Goal: Contribute content: Contribute content

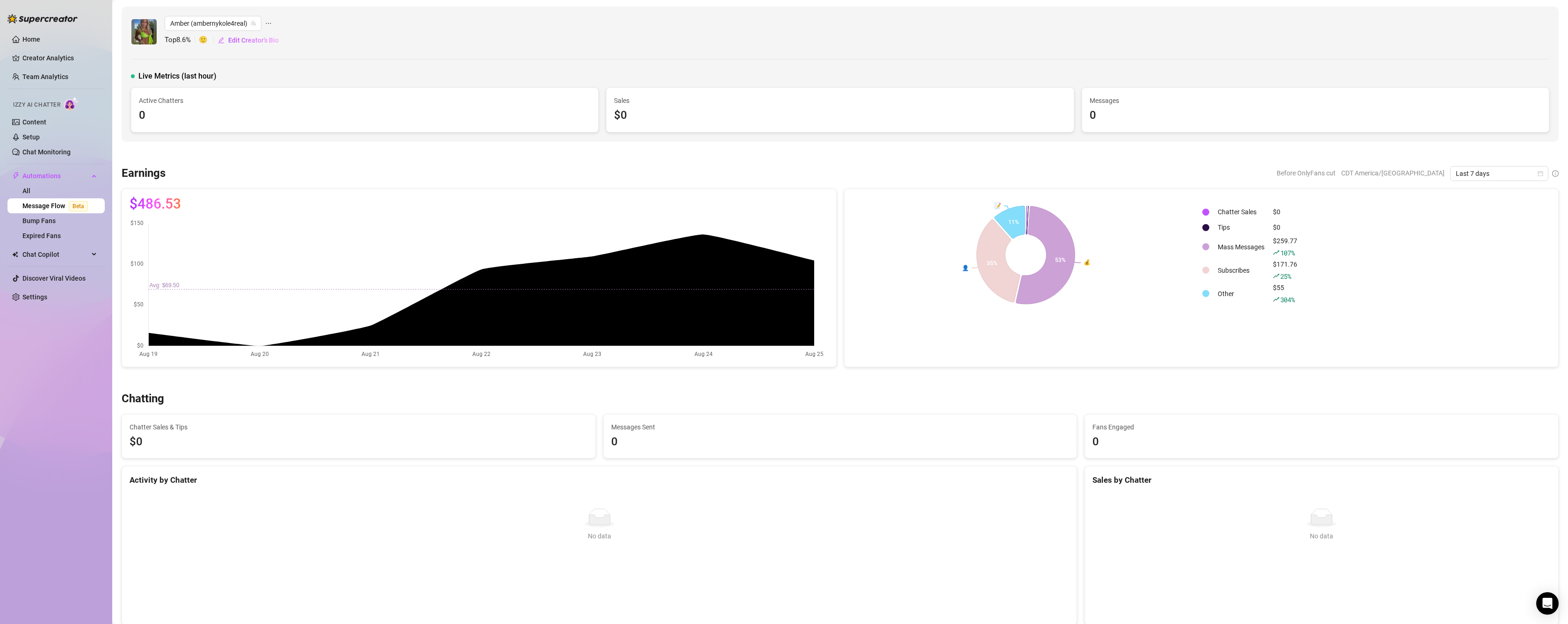
click at [30, 208] on link "Message Flow Beta" at bounding box center [56, 205] width 69 height 7
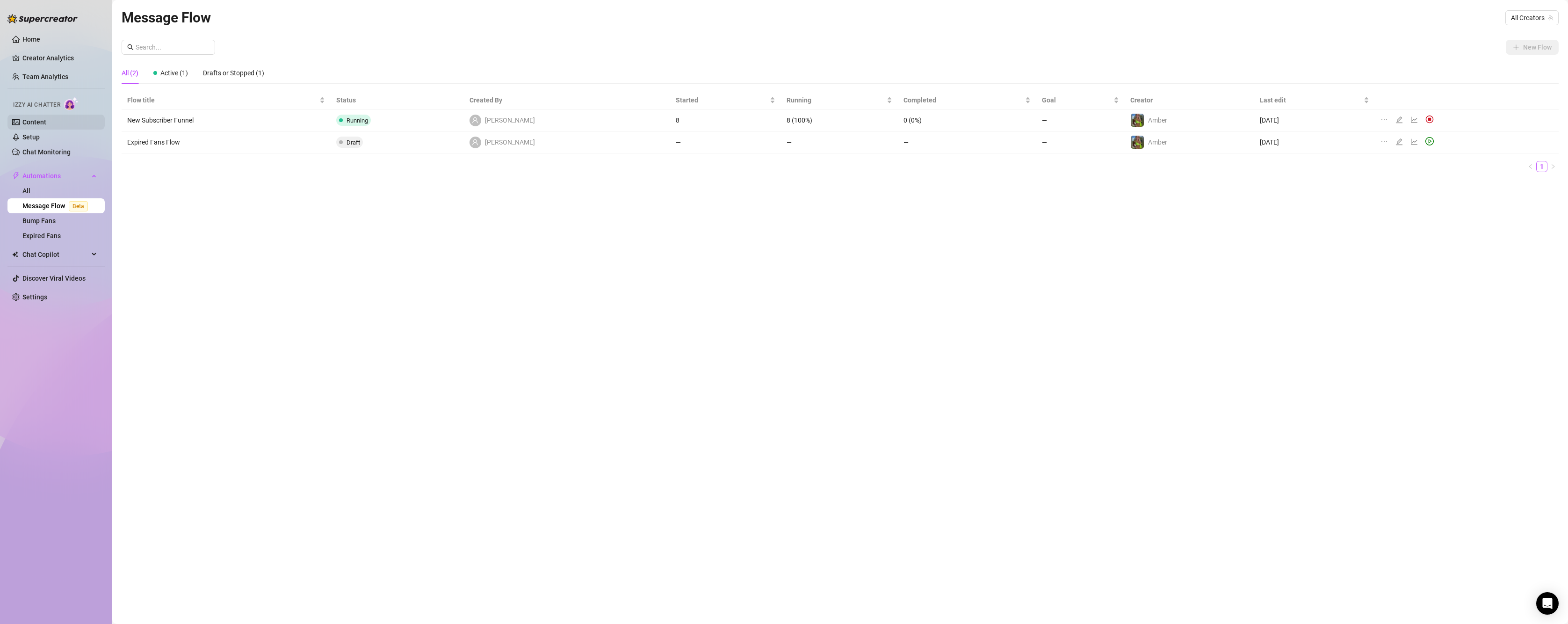
click at [39, 121] on link "Content" at bounding box center [34, 122] width 24 height 7
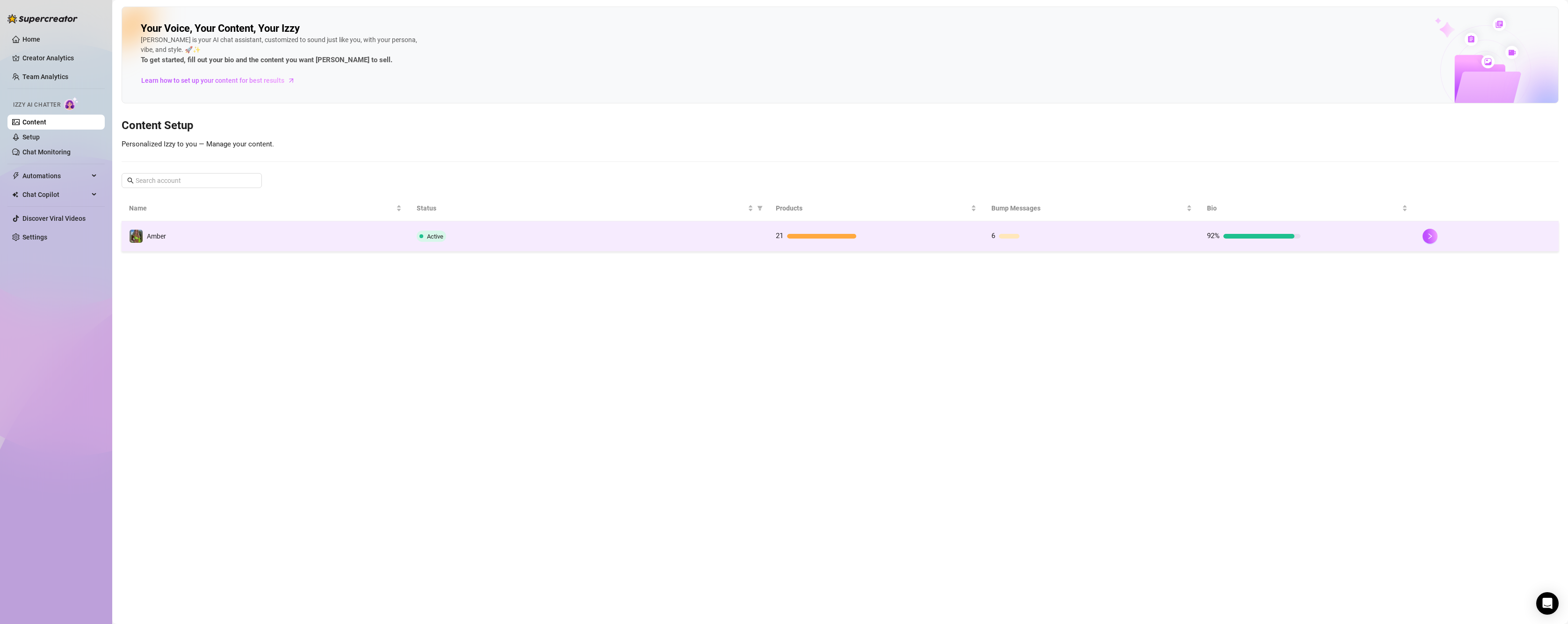
click at [212, 239] on td "Amber" at bounding box center [265, 237] width 288 height 30
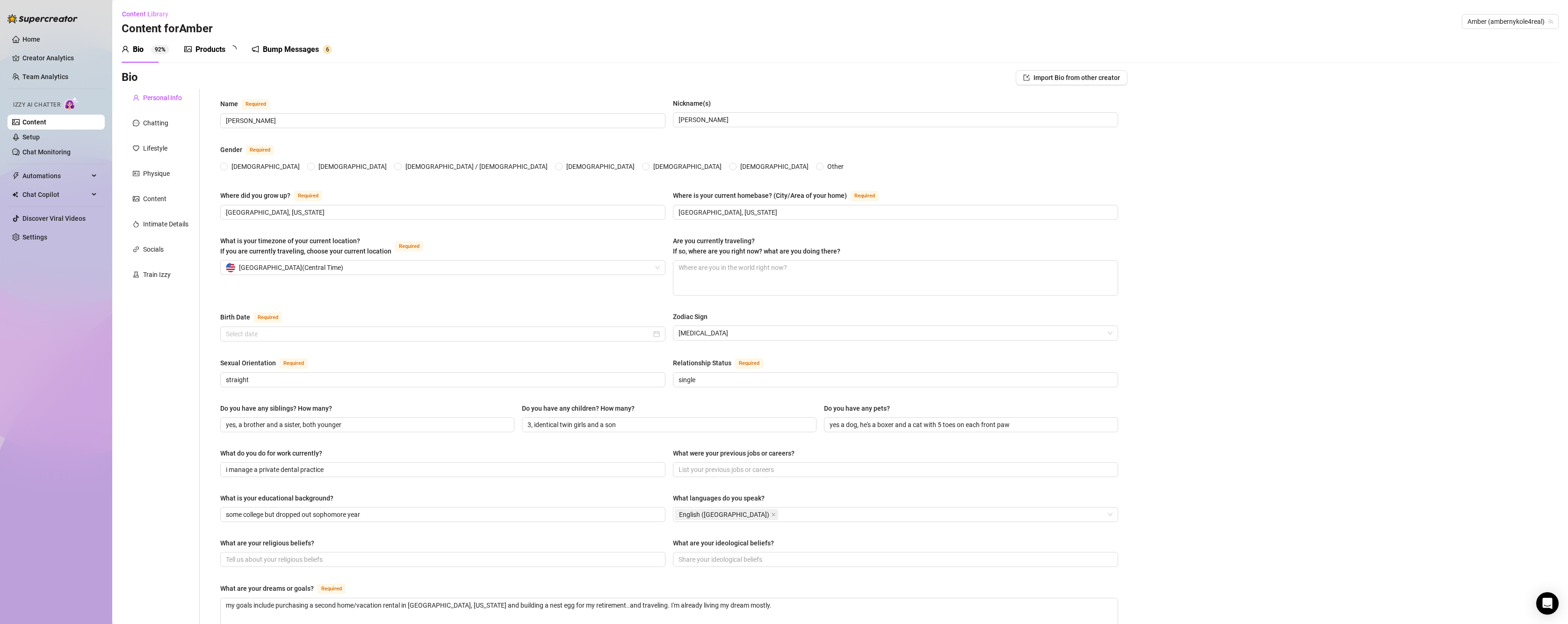
radio input "true"
checkbox input "true"
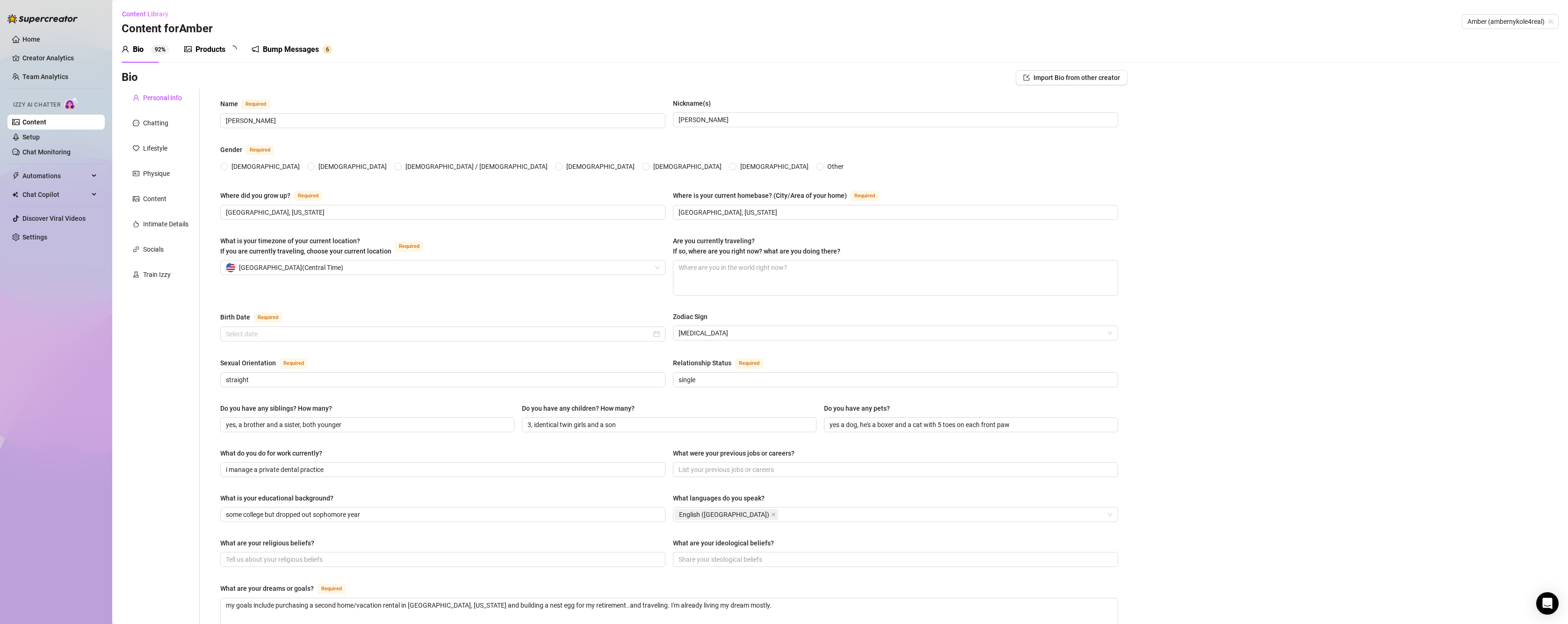
checkbox input "true"
type input "[DATE]"
click at [168, 200] on div "Content" at bounding box center [160, 199] width 78 height 18
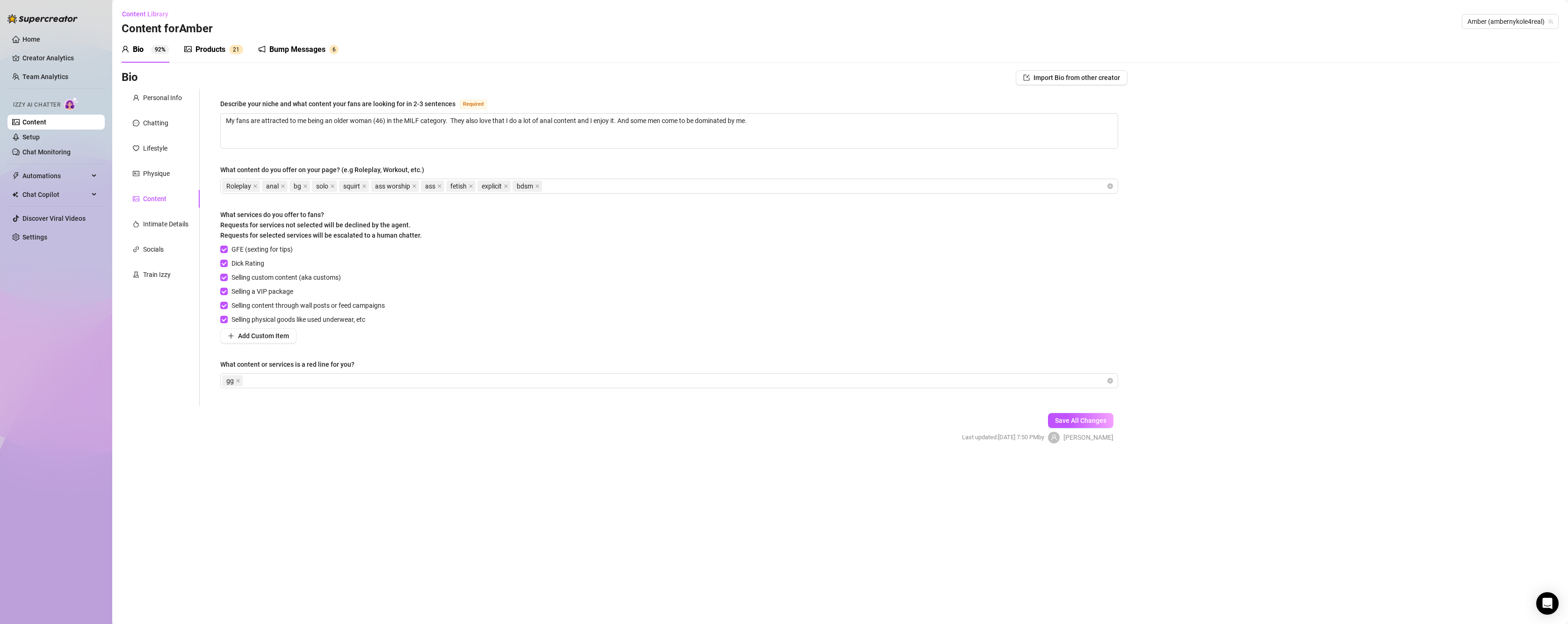
click at [217, 47] on div "Products" at bounding box center [210, 49] width 30 height 12
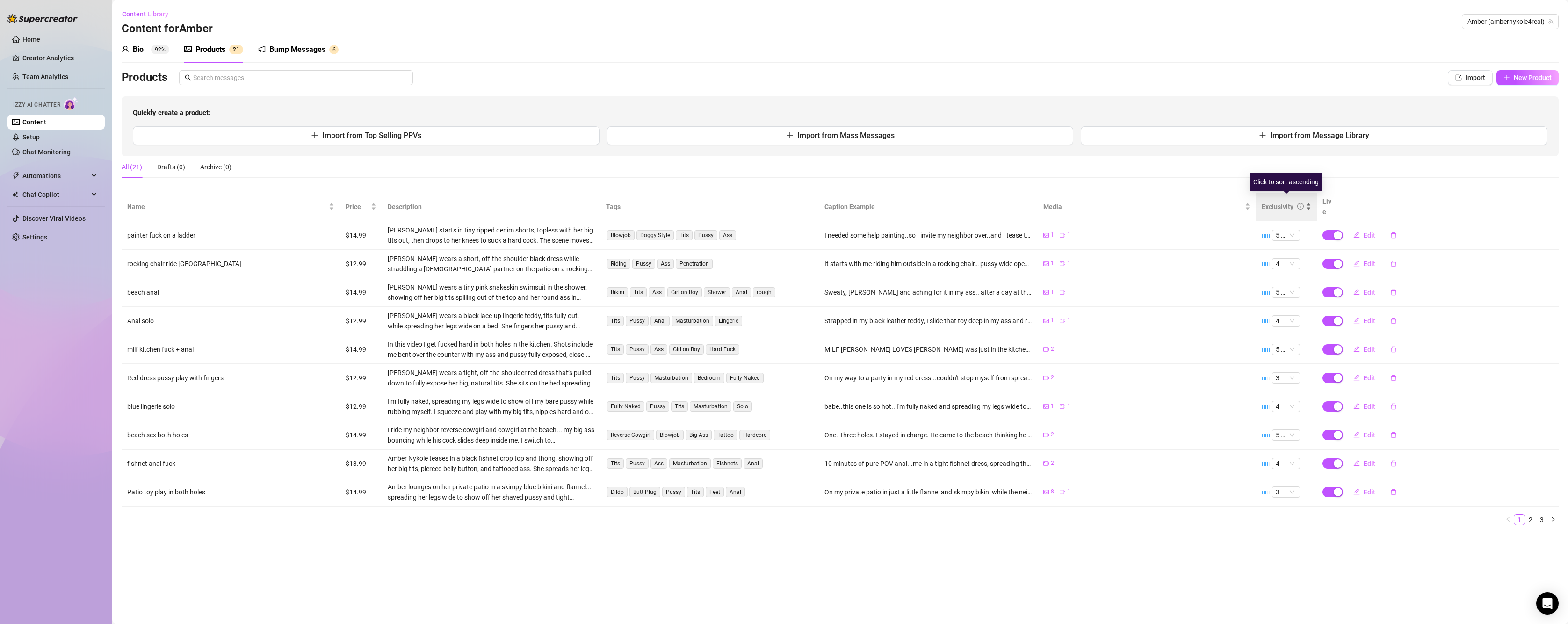
click at [1298, 203] on icon "info-circle" at bounding box center [1300, 205] width 6 height 6
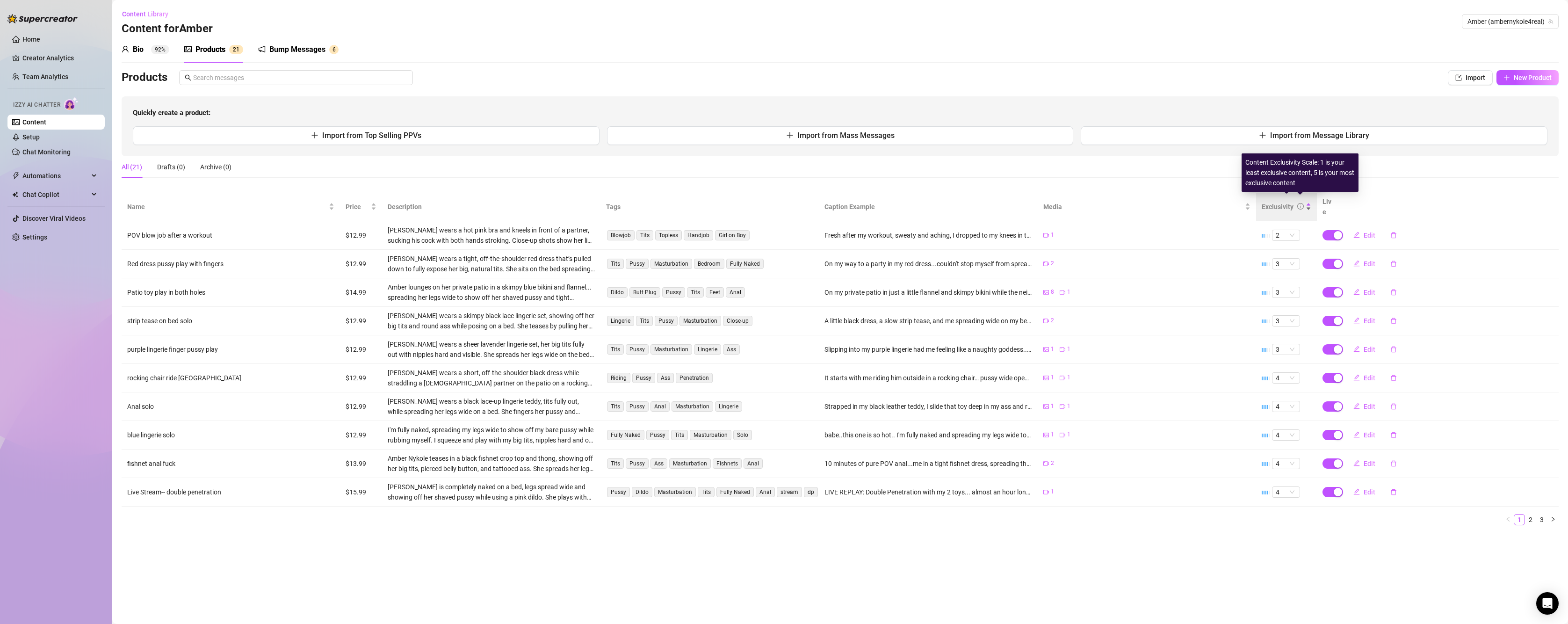
click at [1298, 203] on icon "info-circle" at bounding box center [1300, 205] width 6 height 6
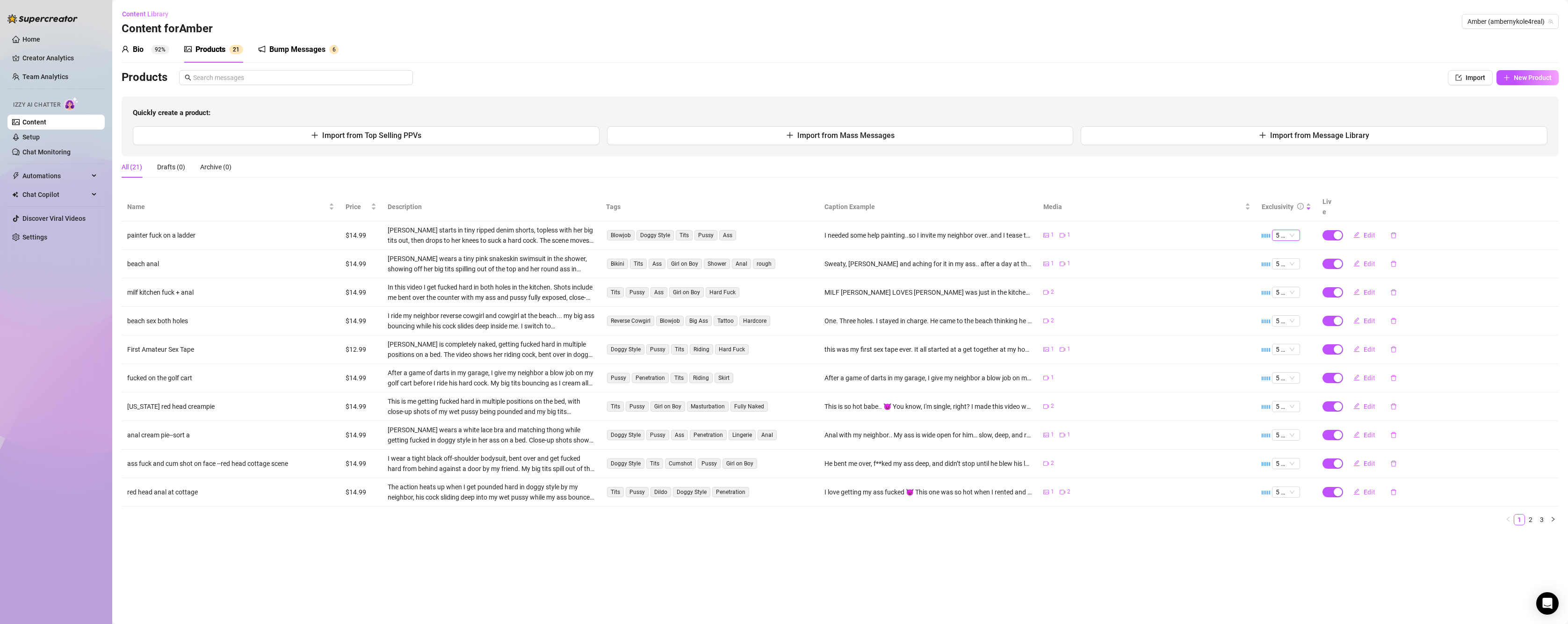
click at [1290, 230] on span "5 🔥" at bounding box center [1286, 235] width 21 height 10
click at [1283, 257] on div "2" at bounding box center [1286, 256] width 13 height 10
click at [1365, 231] on span "Edit" at bounding box center [1369, 235] width 12 height 7
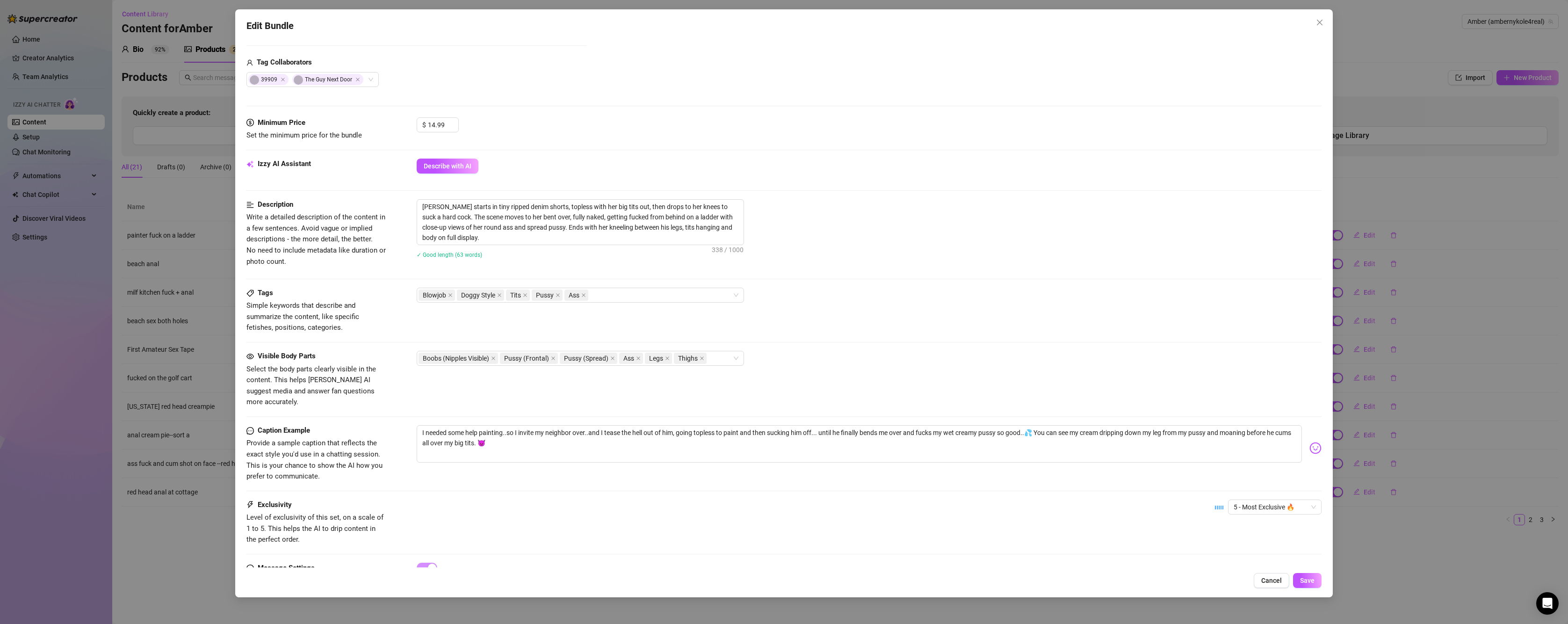
scroll to position [258, 0]
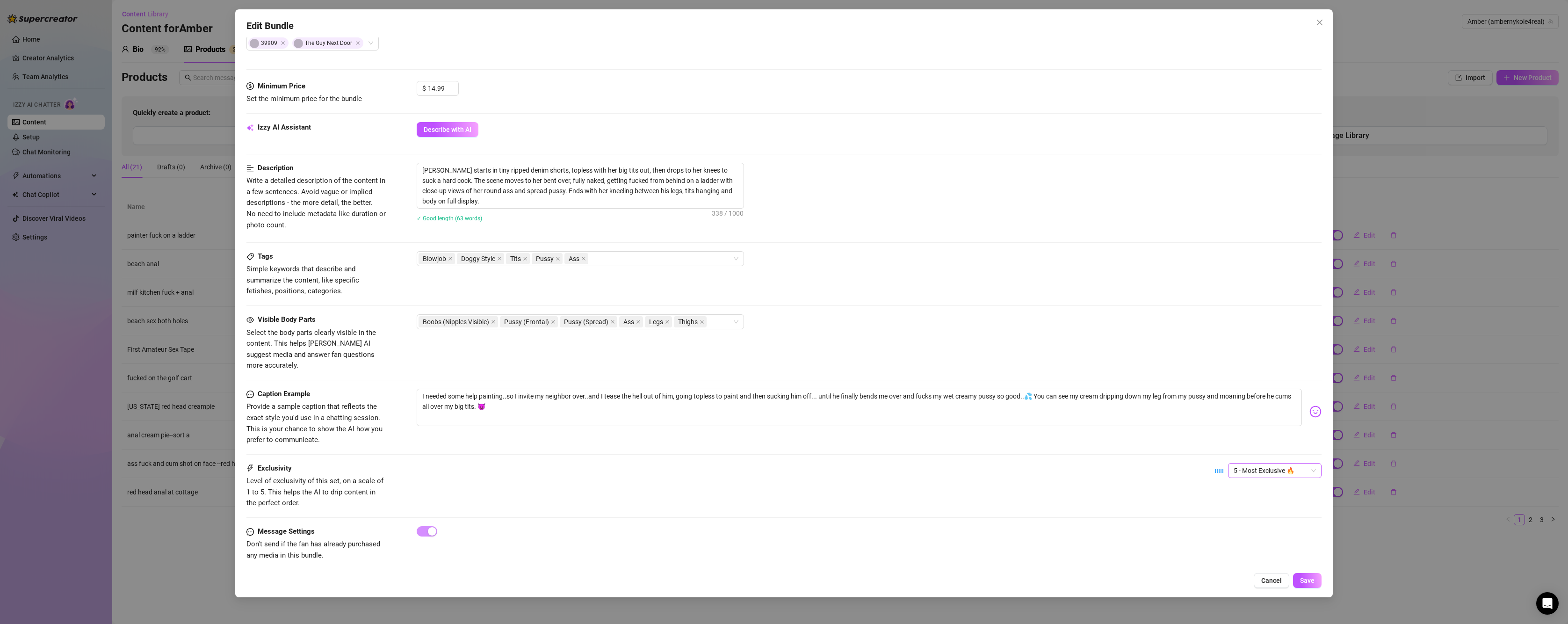
click at [1243, 464] on span "5 - Most Exclusive 🔥" at bounding box center [1275, 471] width 82 height 14
click at [1235, 508] on div "3" at bounding box center [1267, 507] width 79 height 10
click at [1307, 574] on button "Save" at bounding box center [1307, 580] width 29 height 15
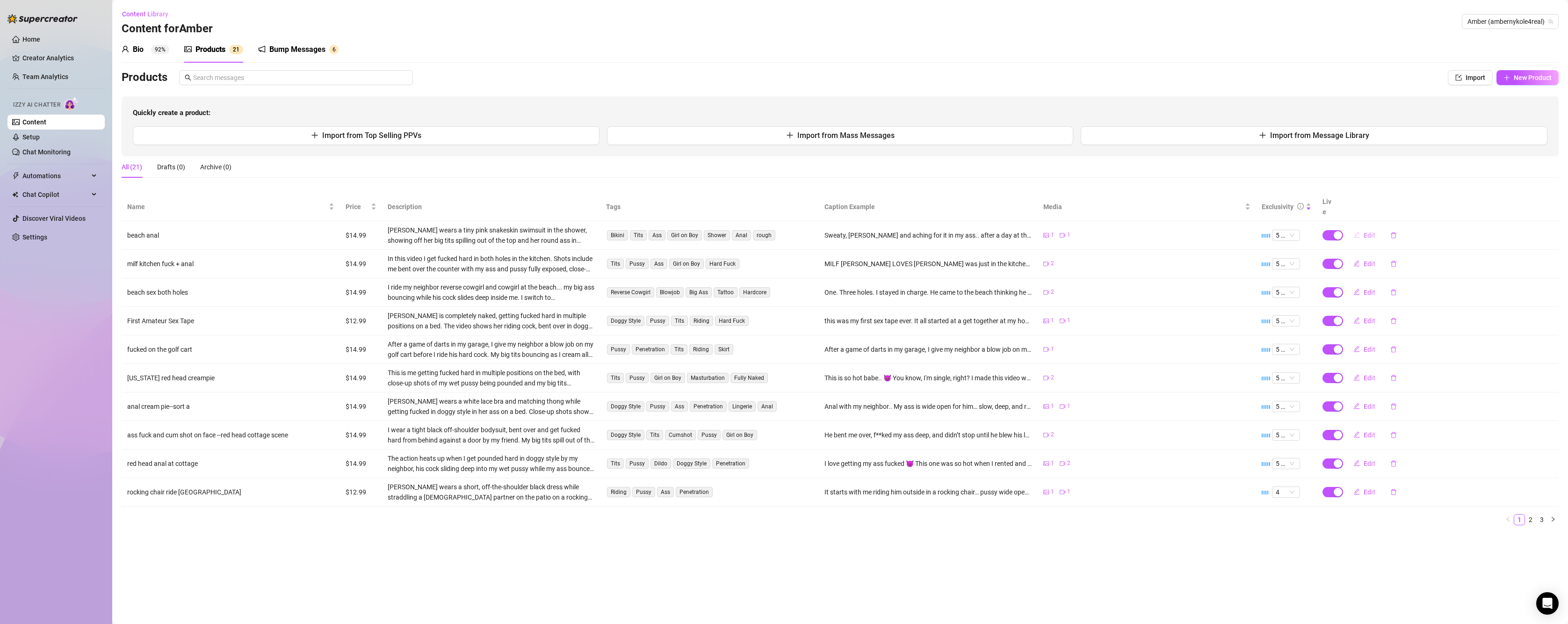
click at [1368, 231] on span "Edit" at bounding box center [1369, 235] width 12 height 7
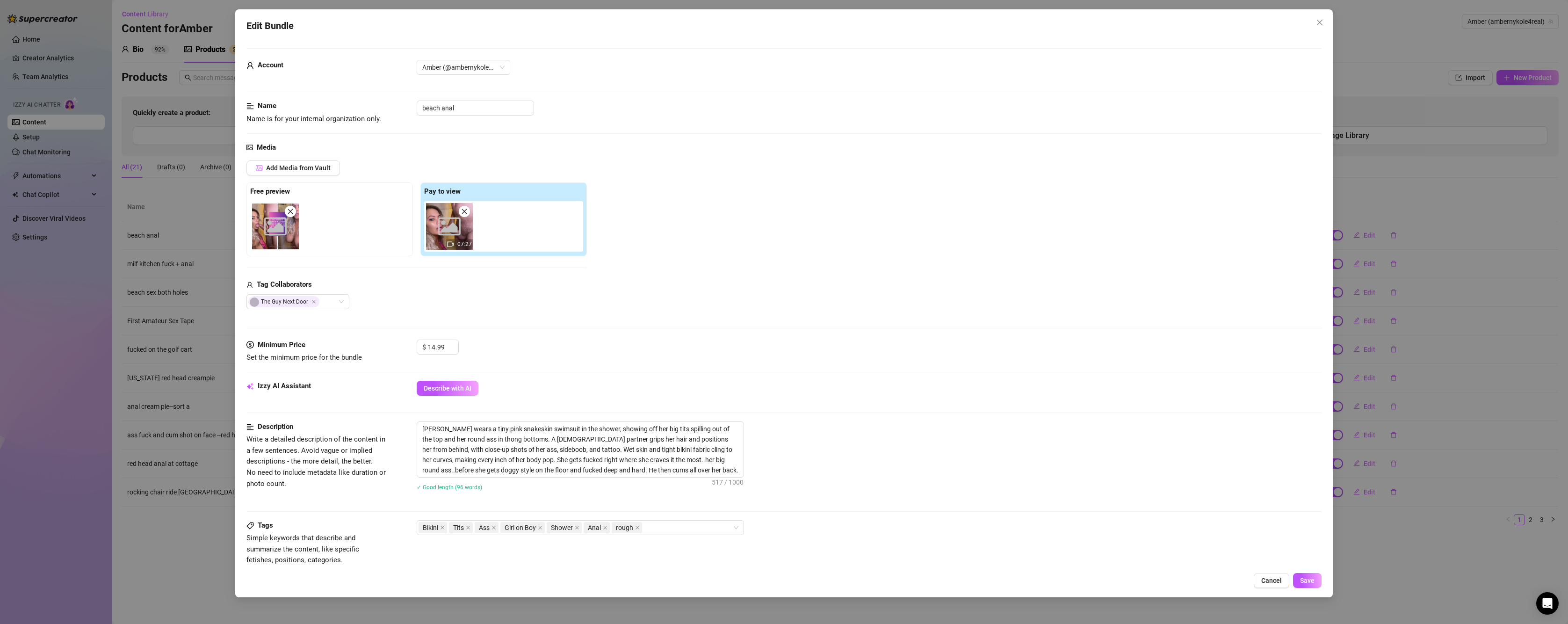
scroll to position [269, 0]
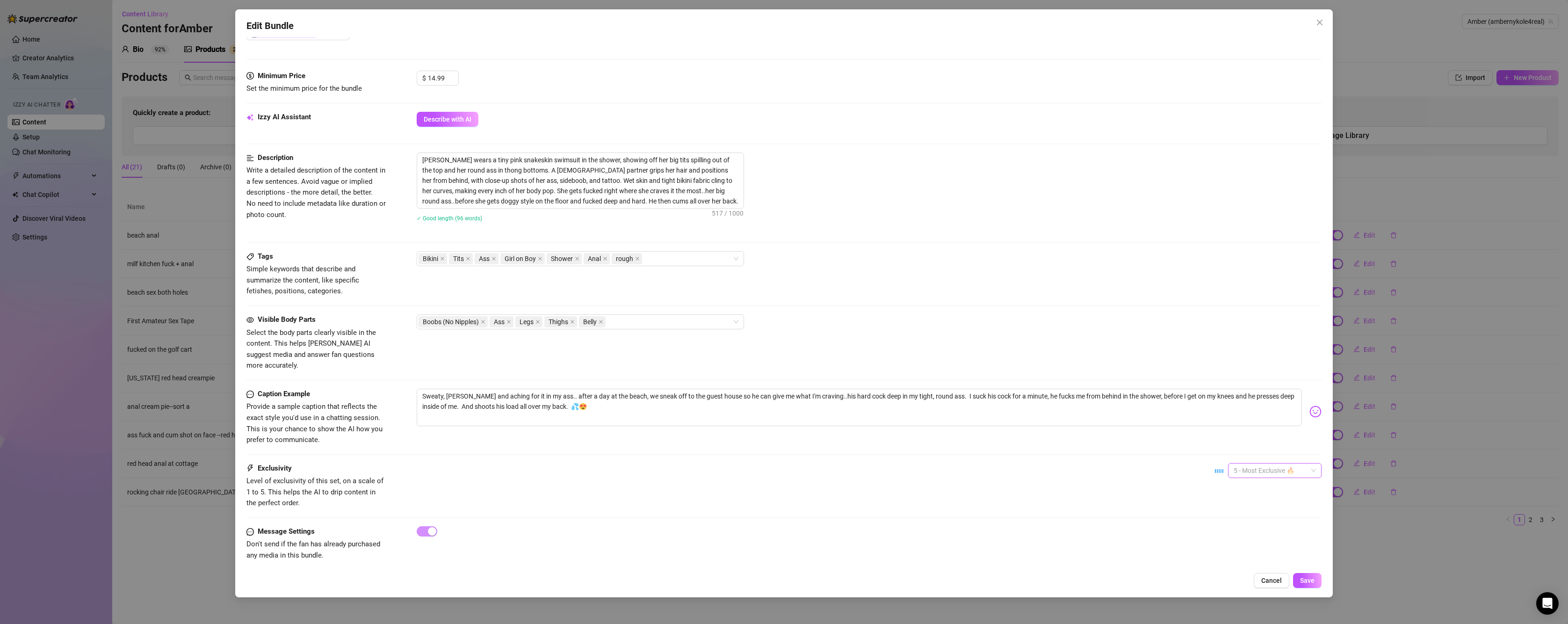
click at [1240, 464] on span "5 - Most Exclusive 🔥" at bounding box center [1275, 471] width 82 height 14
click at [1242, 509] on div "3" at bounding box center [1267, 507] width 79 height 10
click at [1313, 585] on button "Save" at bounding box center [1307, 580] width 29 height 15
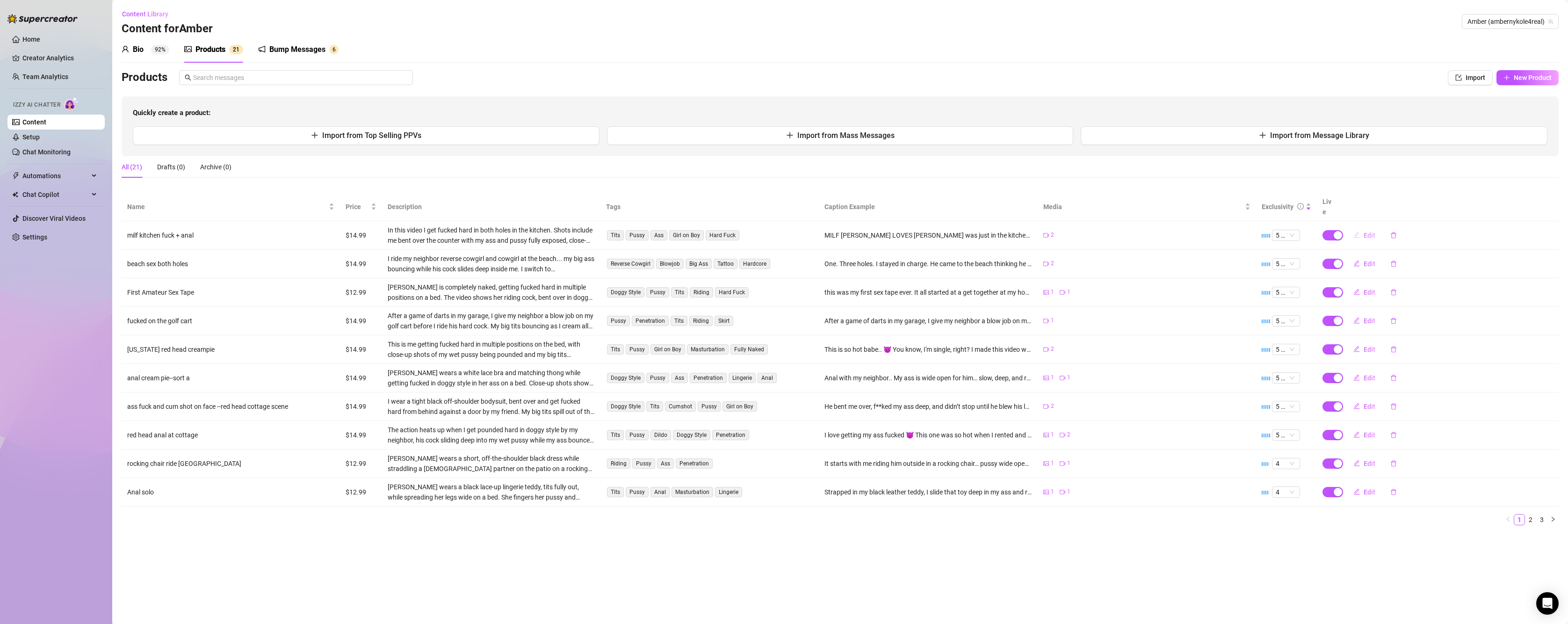
click at [1367, 231] on span "Edit" at bounding box center [1369, 235] width 12 height 7
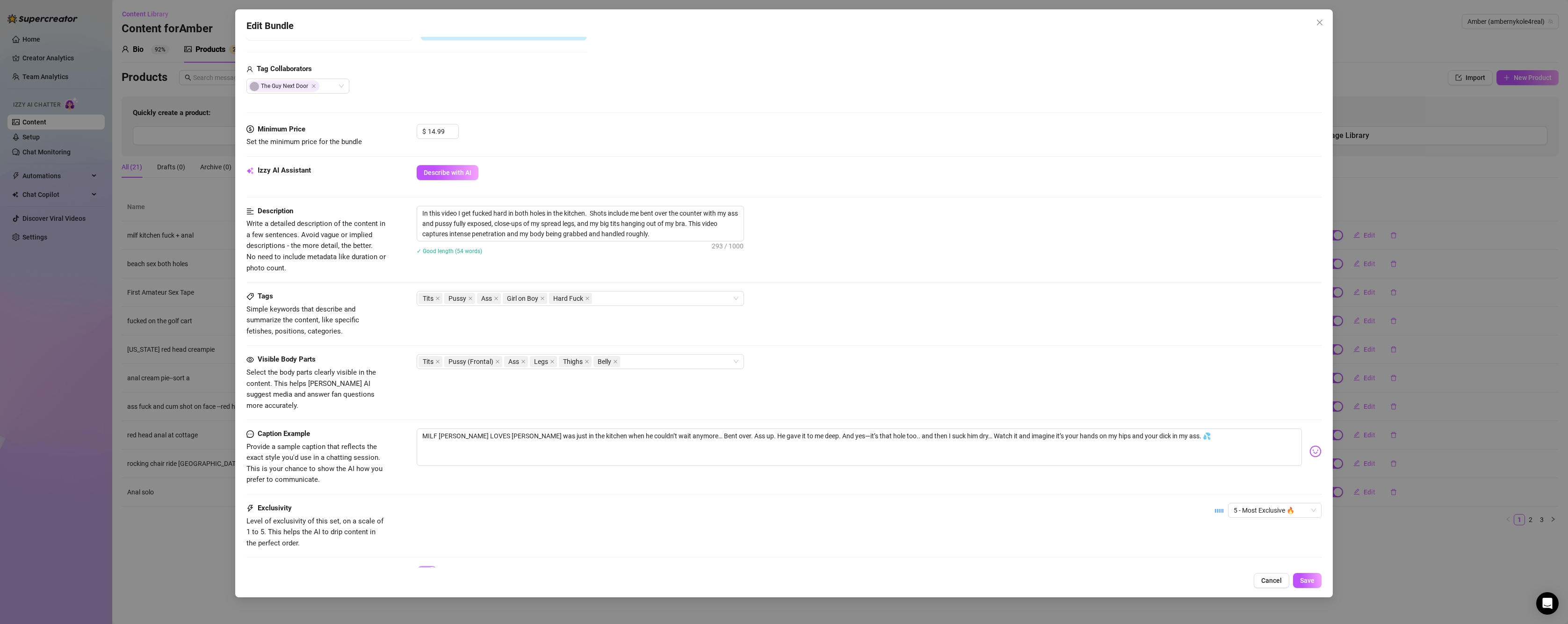
scroll to position [256, 0]
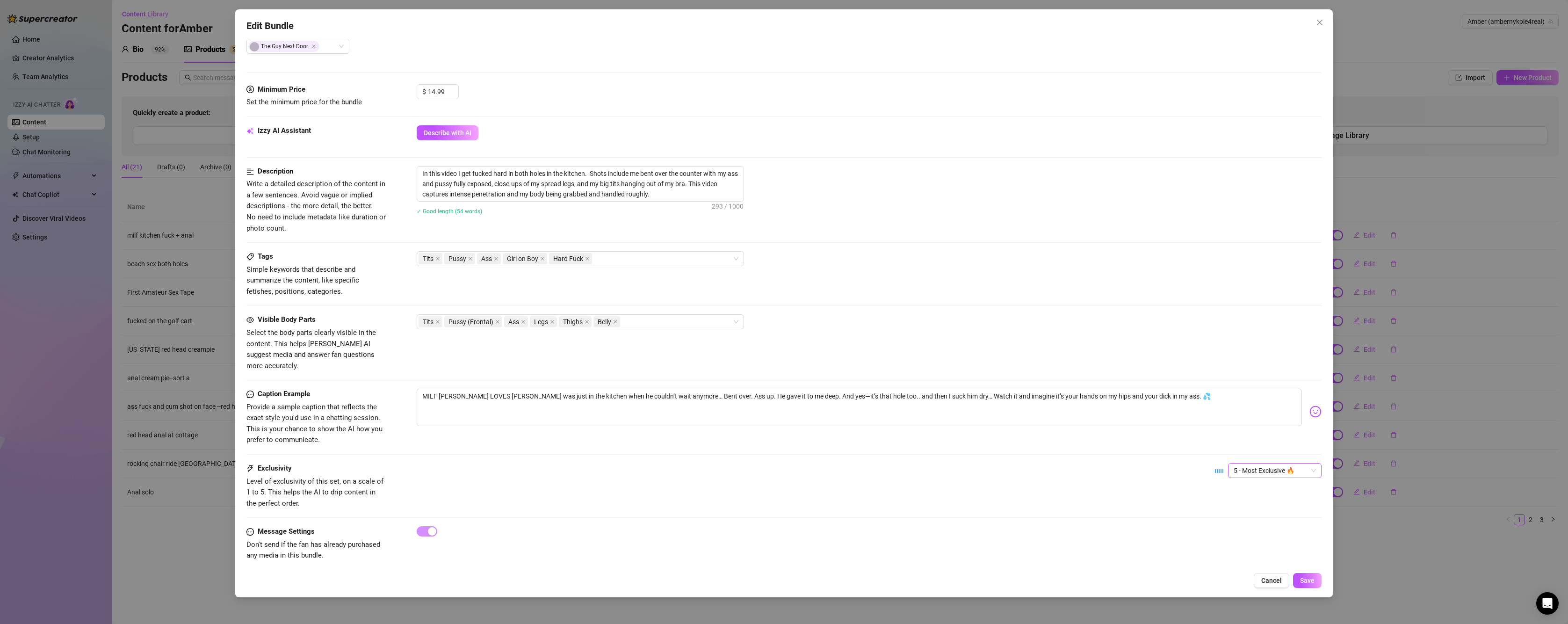
click at [1265, 464] on span "5 - Most Exclusive 🔥" at bounding box center [1275, 471] width 82 height 14
click at [1230, 511] on div "3" at bounding box center [1267, 507] width 79 height 10
click at [1315, 579] on button "Save" at bounding box center [1307, 580] width 29 height 15
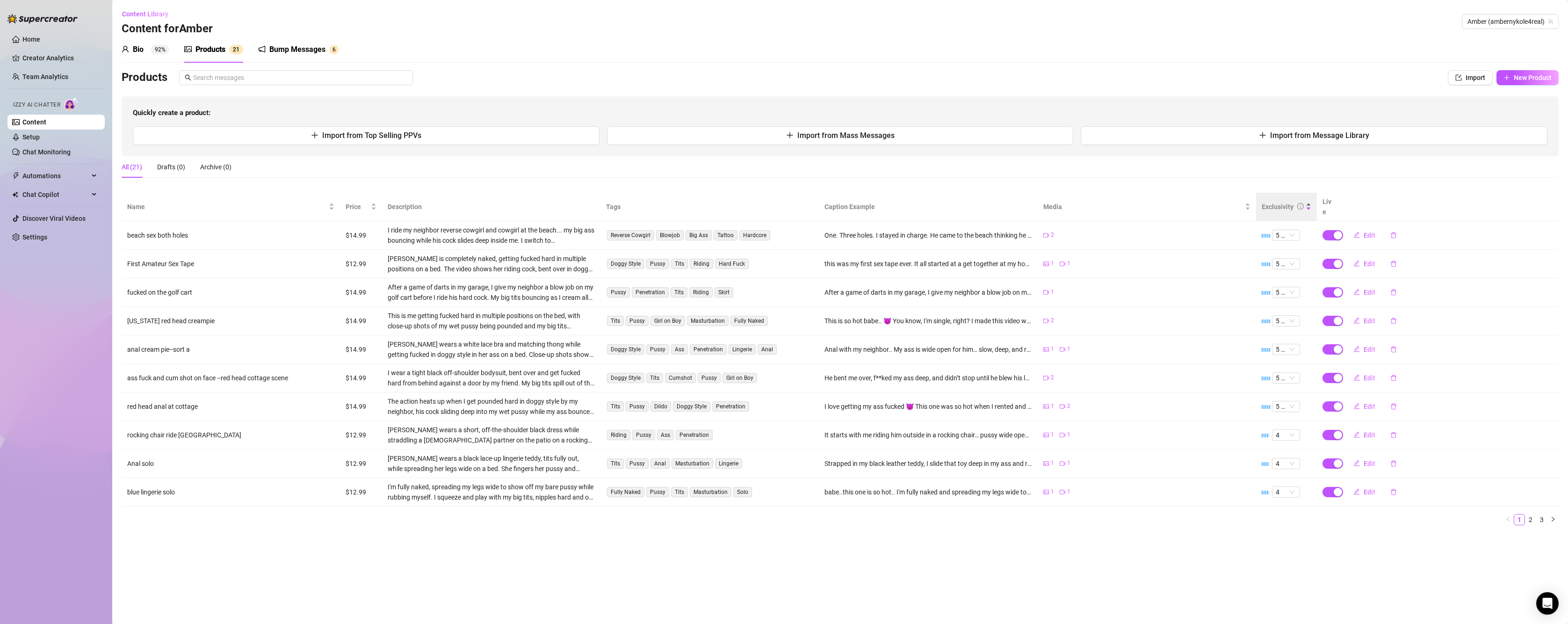
click at [1285, 202] on div "Exclusivity" at bounding box center [1277, 206] width 31 height 10
click at [1294, 373] on span "3" at bounding box center [1286, 377] width 21 height 10
click at [1230, 373] on div "2" at bounding box center [1146, 377] width 207 height 10
click at [1162, 377] on td "2" at bounding box center [1147, 378] width 219 height 29
click at [1291, 373] on div "3" at bounding box center [1285, 377] width 28 height 12
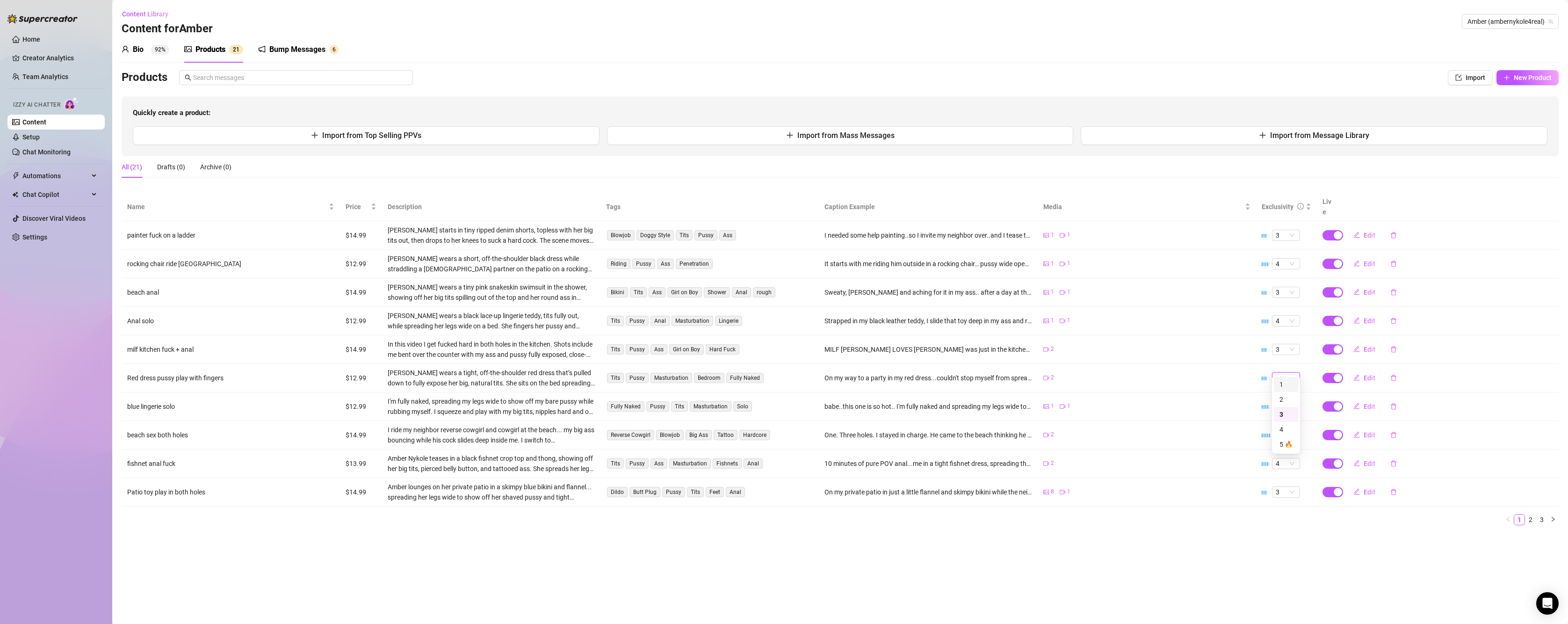
click at [1278, 380] on div "1" at bounding box center [1286, 384] width 24 height 15
click at [1366, 374] on span "Edit" at bounding box center [1369, 377] width 12 height 7
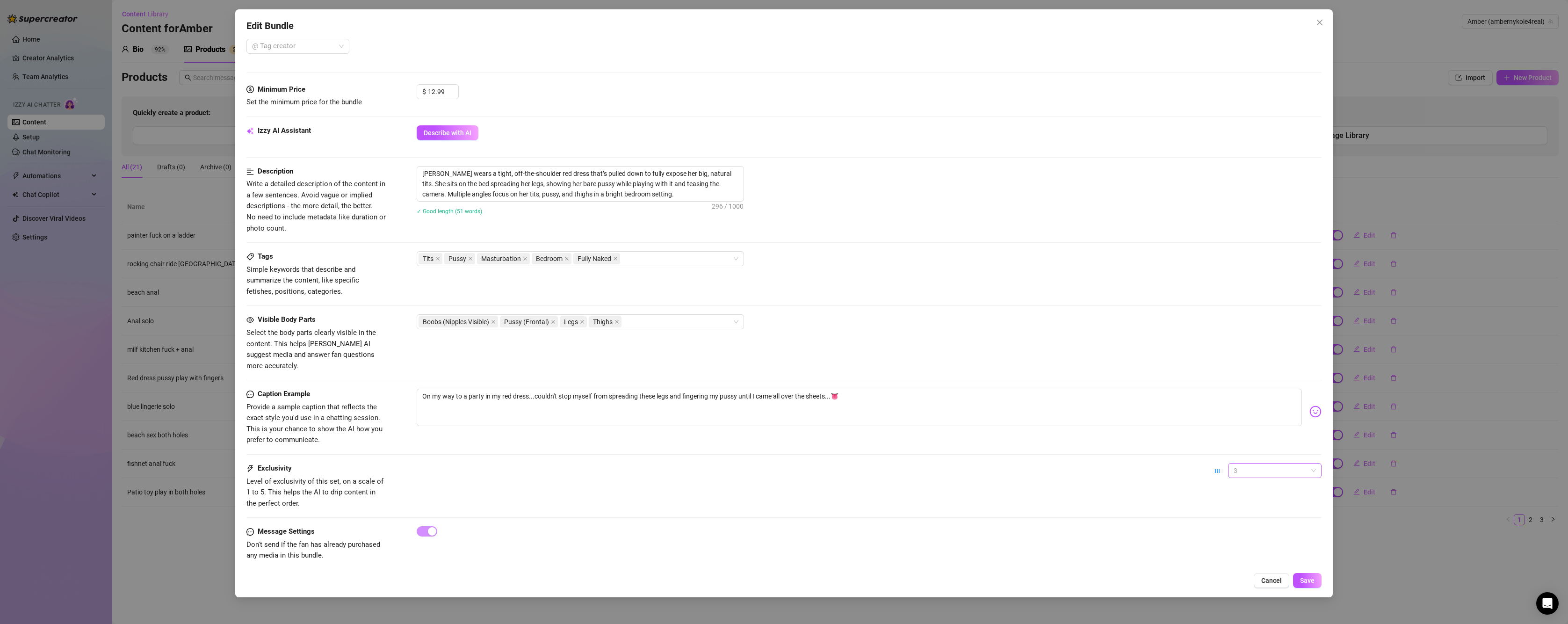
click at [1245, 464] on span "3" at bounding box center [1275, 471] width 82 height 14
click at [1243, 476] on div "1 - Least Exclusive" at bounding box center [1267, 477] width 79 height 10
click at [1309, 578] on span "Save" at bounding box center [1307, 580] width 14 height 7
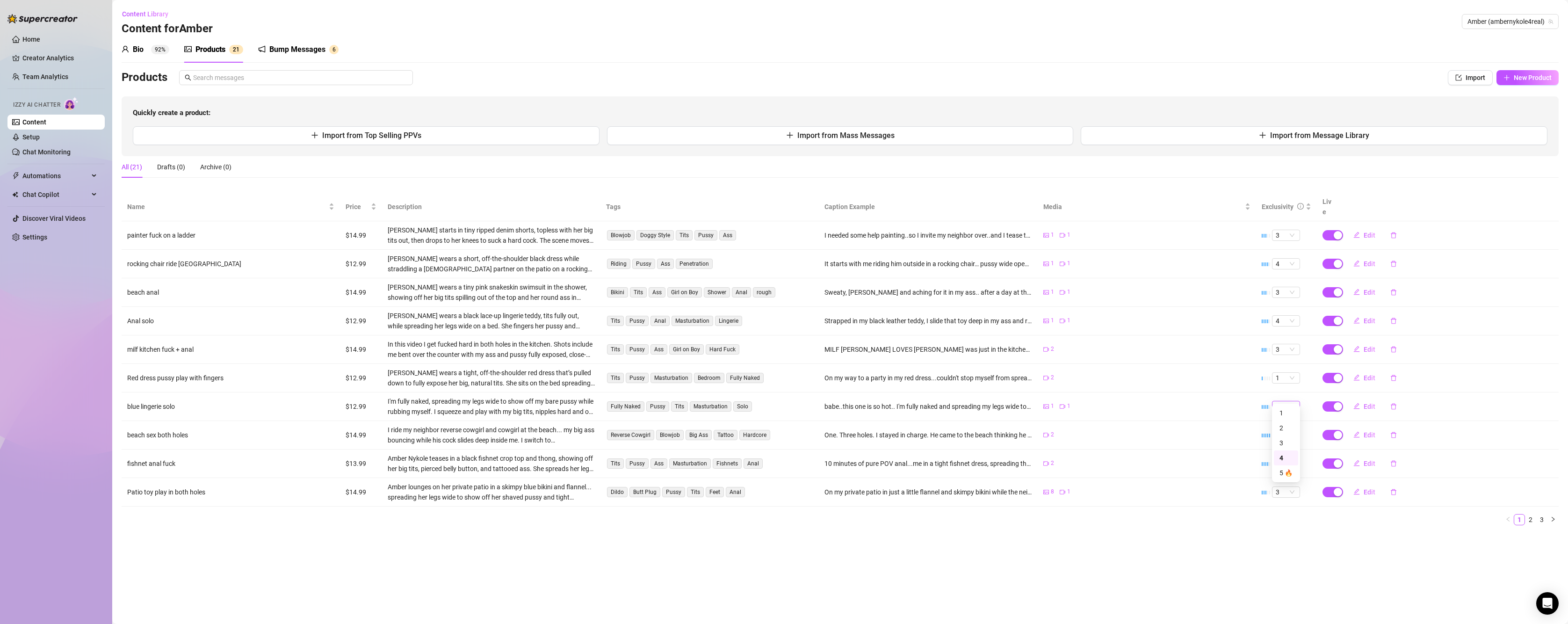
click at [1290, 401] on span "4" at bounding box center [1286, 405] width 21 height 10
click at [1286, 426] on div "2" at bounding box center [1286, 427] width 13 height 10
click at [1359, 399] on button "Edit" at bounding box center [1364, 406] width 37 height 15
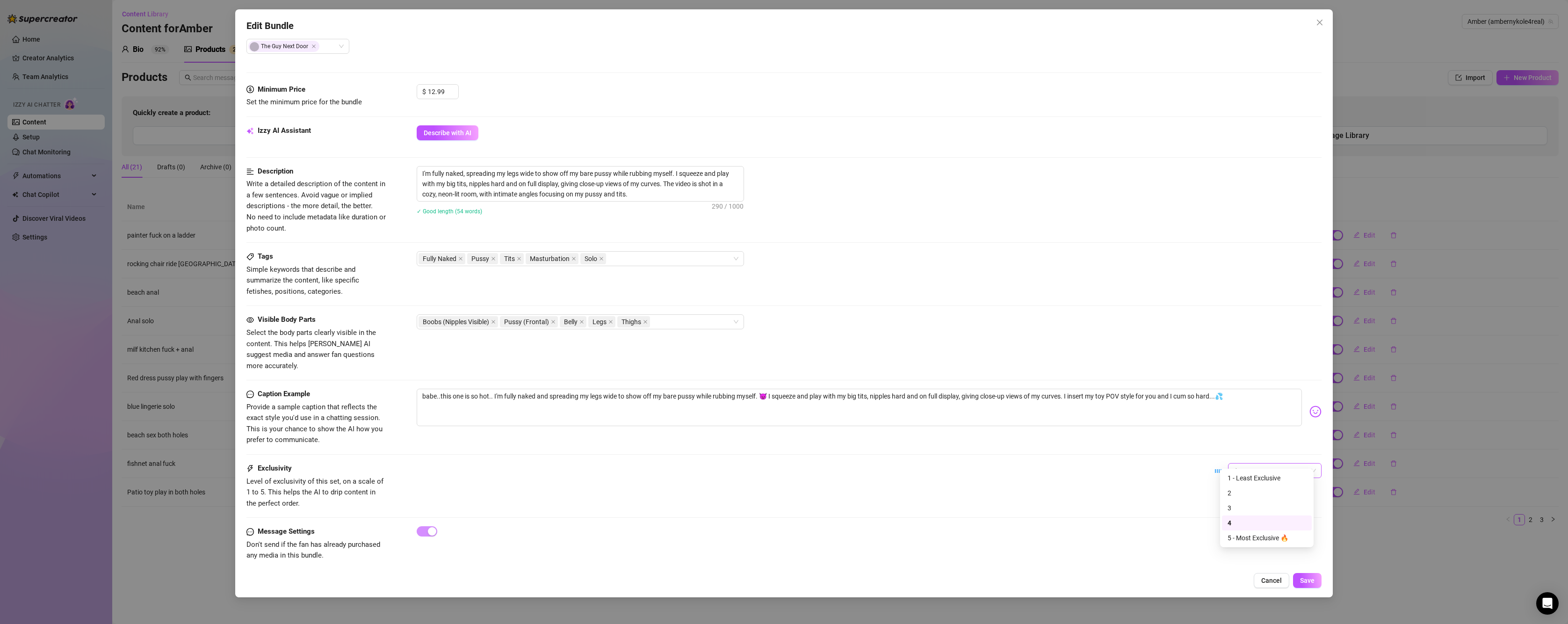
click at [1256, 464] on span "4" at bounding box center [1275, 471] width 82 height 14
click at [1239, 490] on div "2" at bounding box center [1267, 492] width 79 height 10
click at [1308, 578] on span "Save" at bounding box center [1307, 580] width 14 height 7
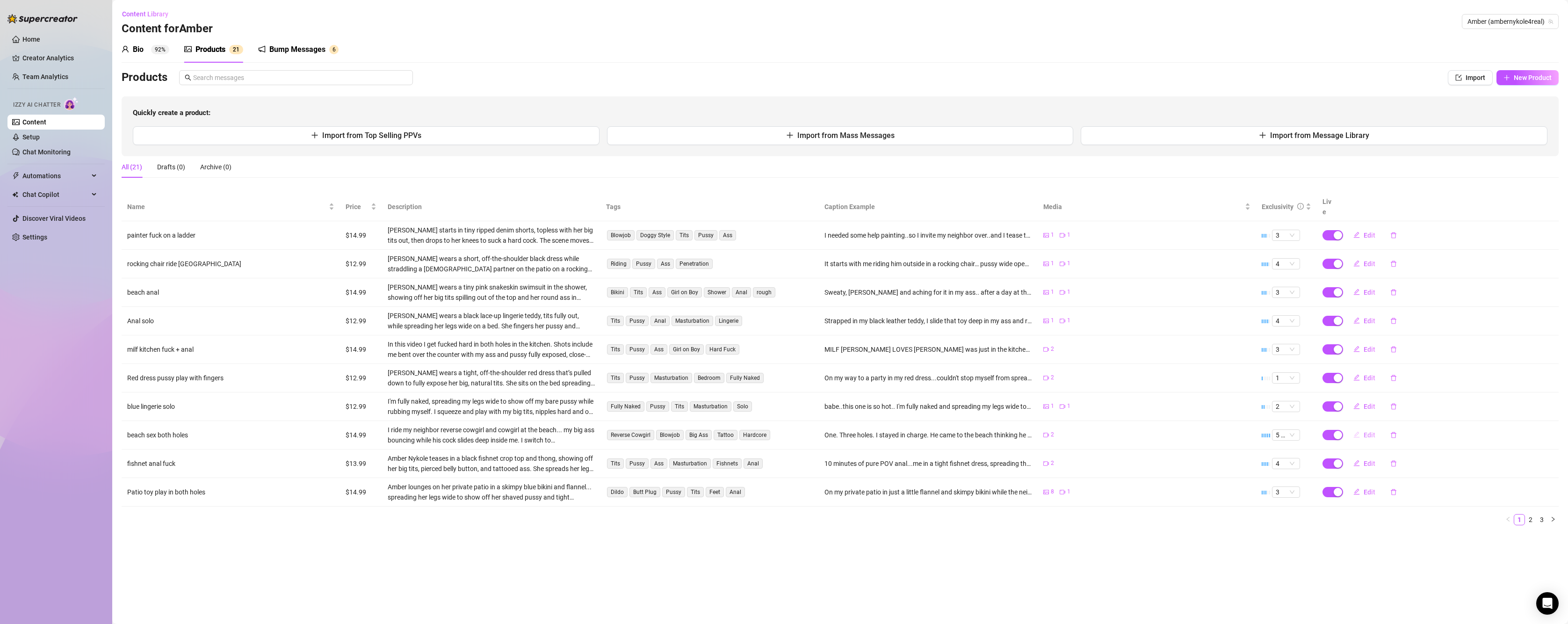
click at [1365, 431] on span "Edit" at bounding box center [1369, 435] width 12 height 7
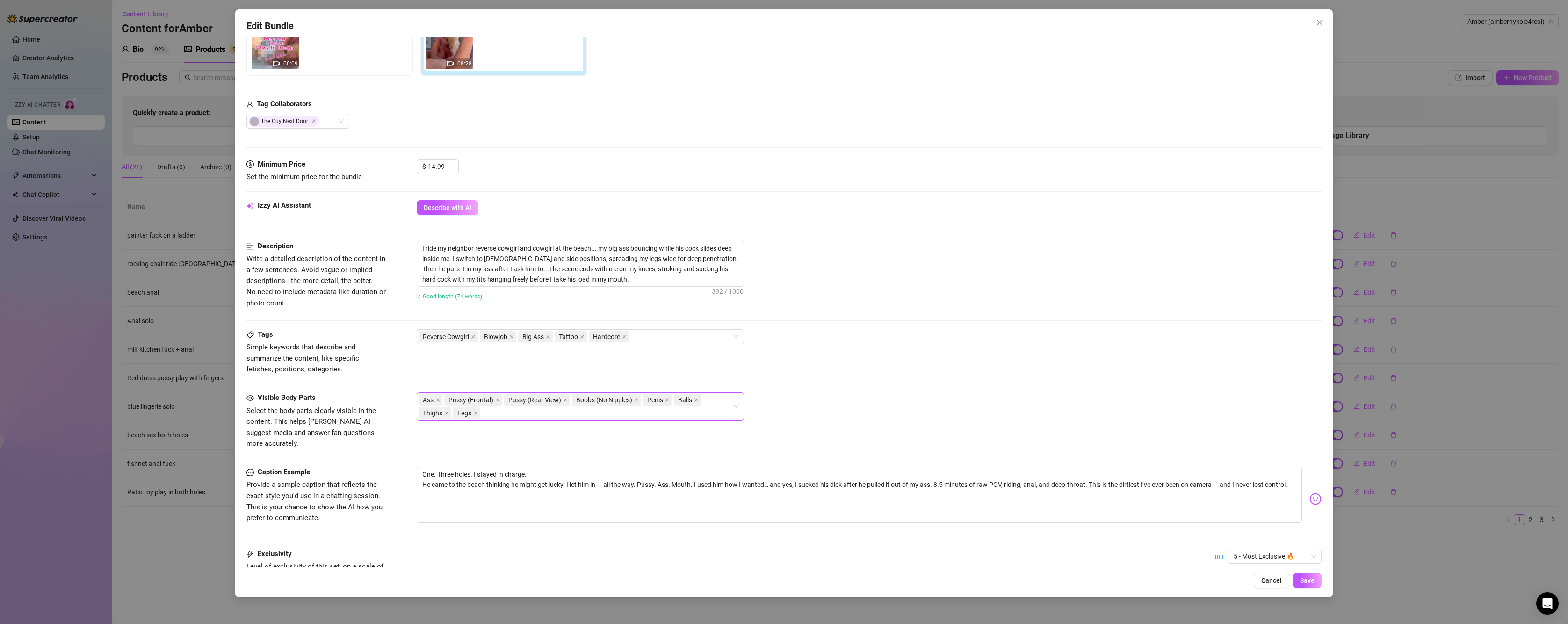
scroll to position [266, 0]
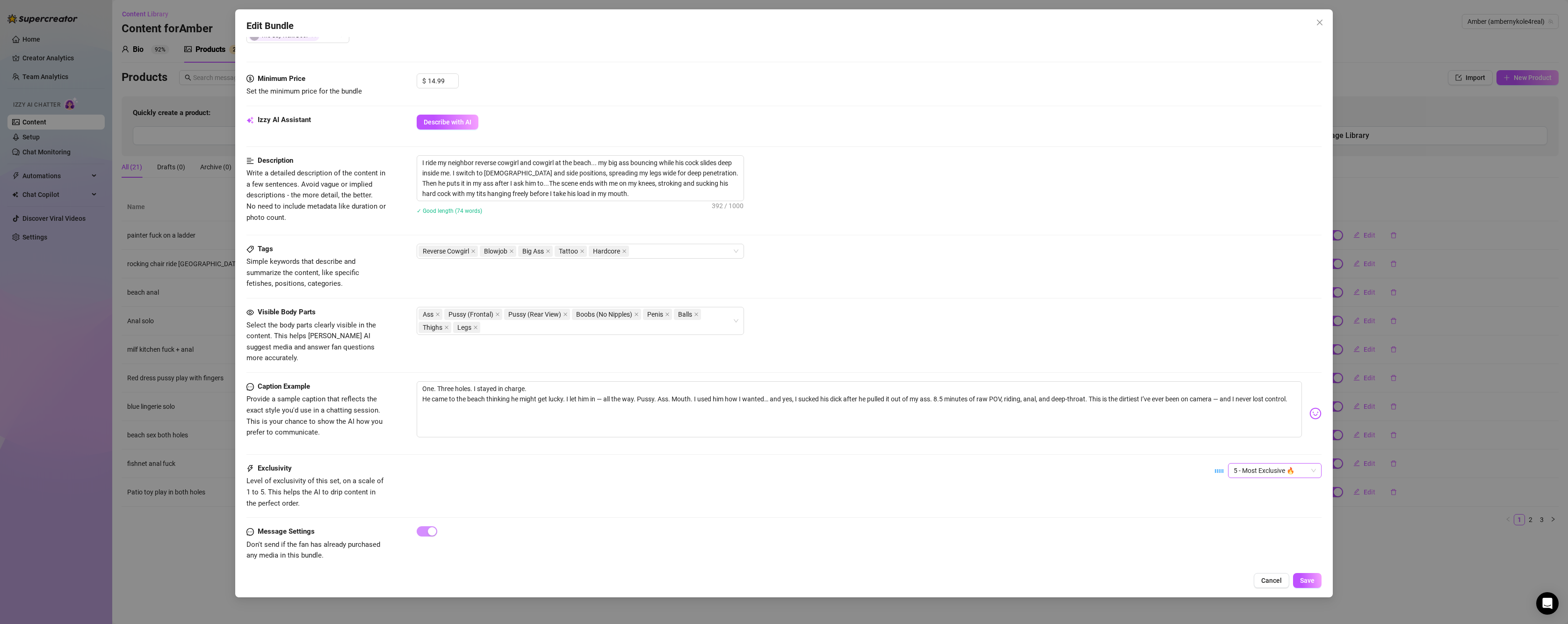
click at [1250, 464] on span "5 - Most Exclusive 🔥" at bounding box center [1275, 471] width 82 height 14
click at [1230, 504] on div "3" at bounding box center [1267, 507] width 79 height 10
click at [1309, 586] on button "Save" at bounding box center [1307, 580] width 29 height 15
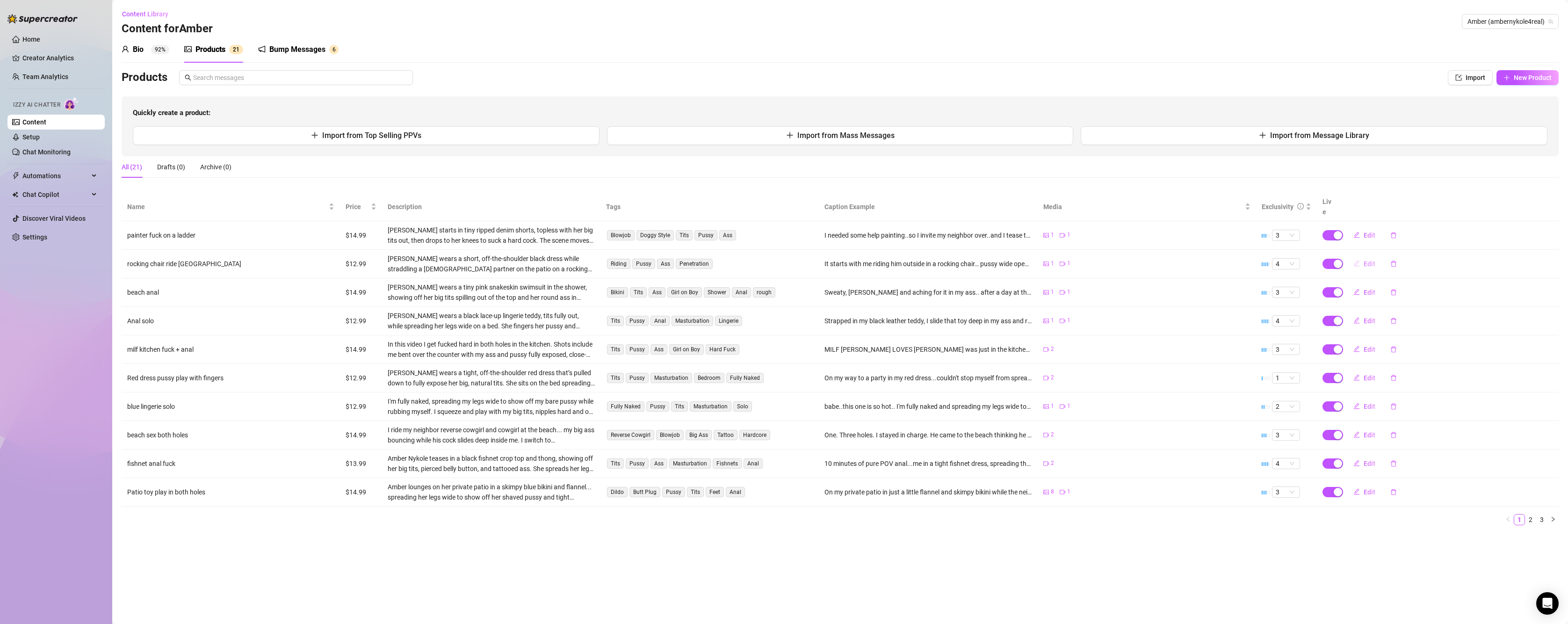
click at [1368, 260] on span "Edit" at bounding box center [1369, 264] width 12 height 7
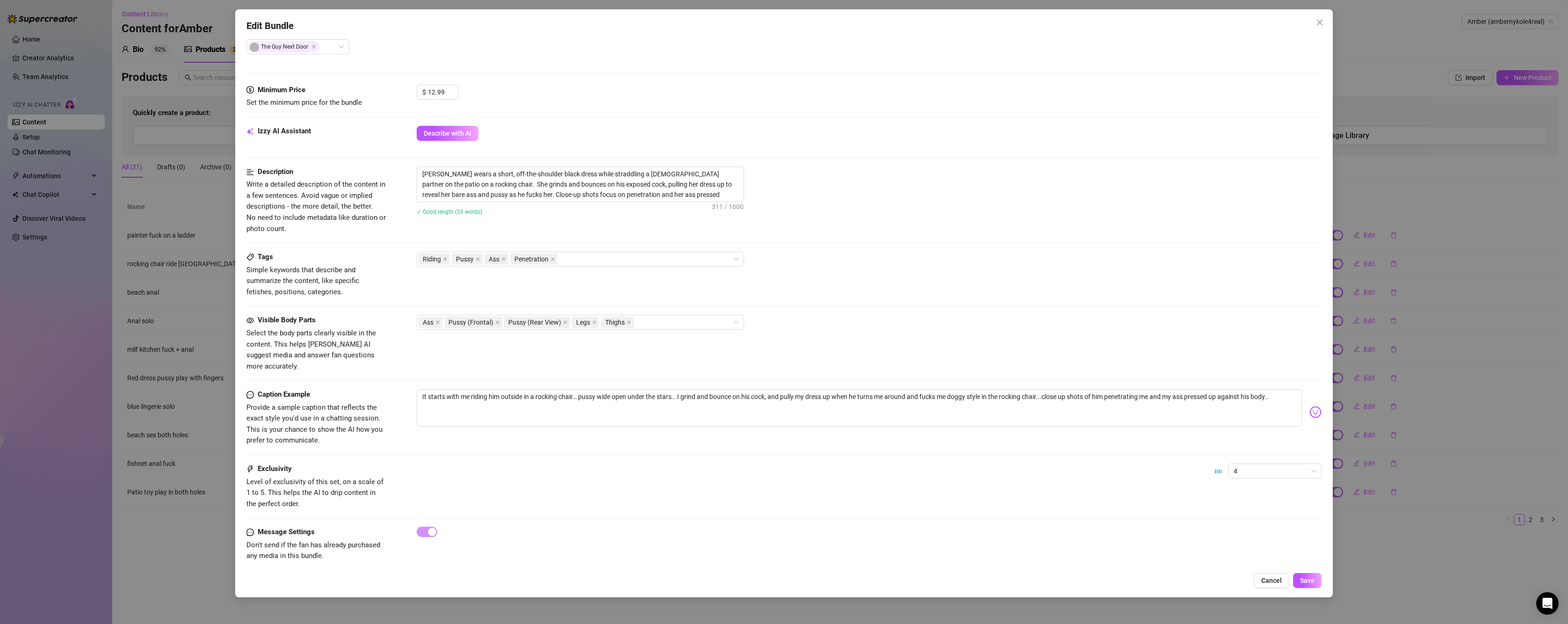
scroll to position [256, 0]
click at [1234, 464] on span "4" at bounding box center [1275, 471] width 82 height 14
click at [1232, 494] on div "2" at bounding box center [1267, 492] width 79 height 10
click at [1300, 577] on span "Save" at bounding box center [1307, 580] width 14 height 7
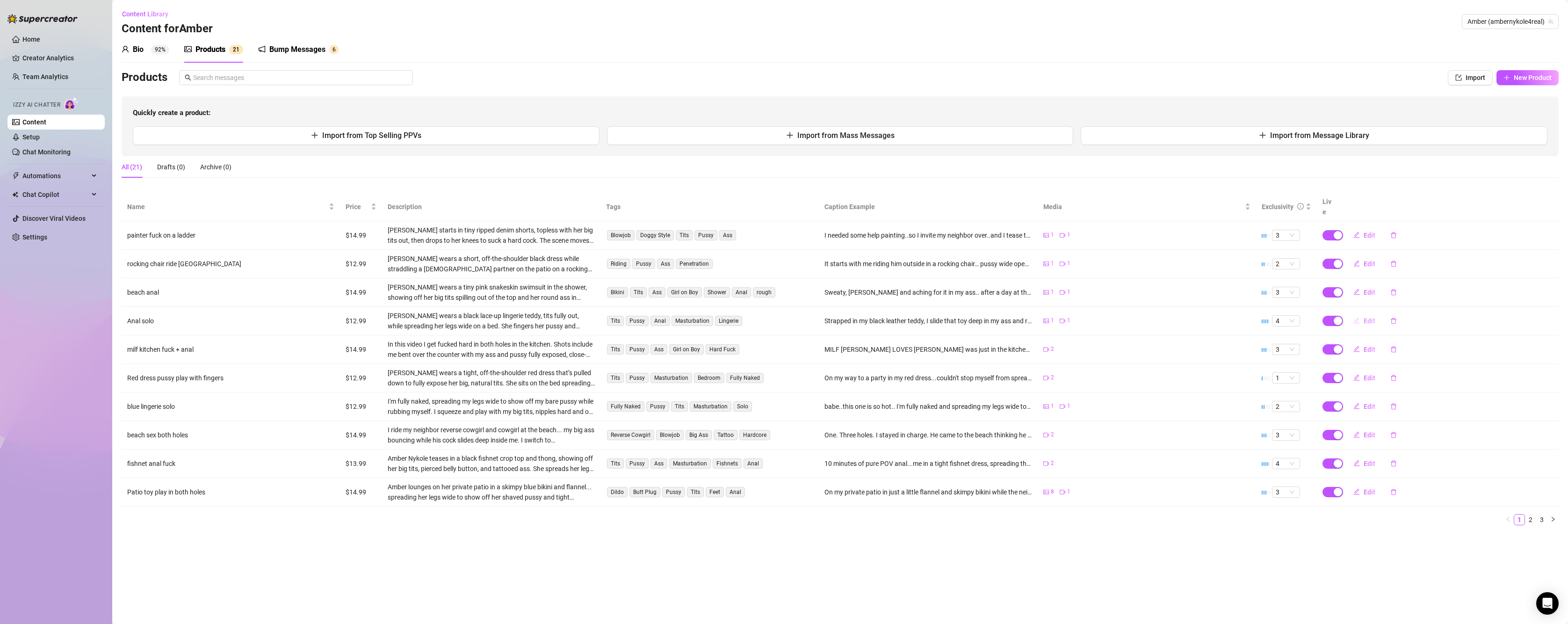
click at [1363, 313] on button "Edit" at bounding box center [1364, 320] width 37 height 15
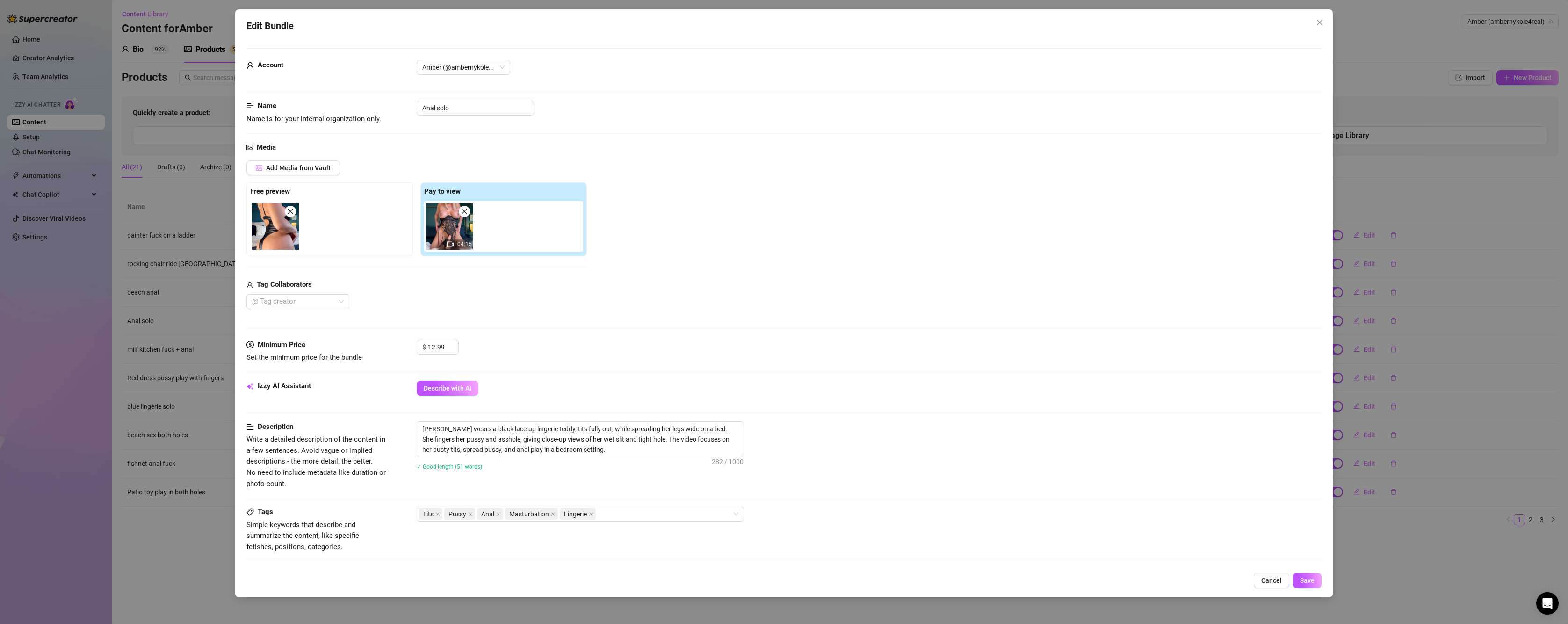
scroll to position [187, 0]
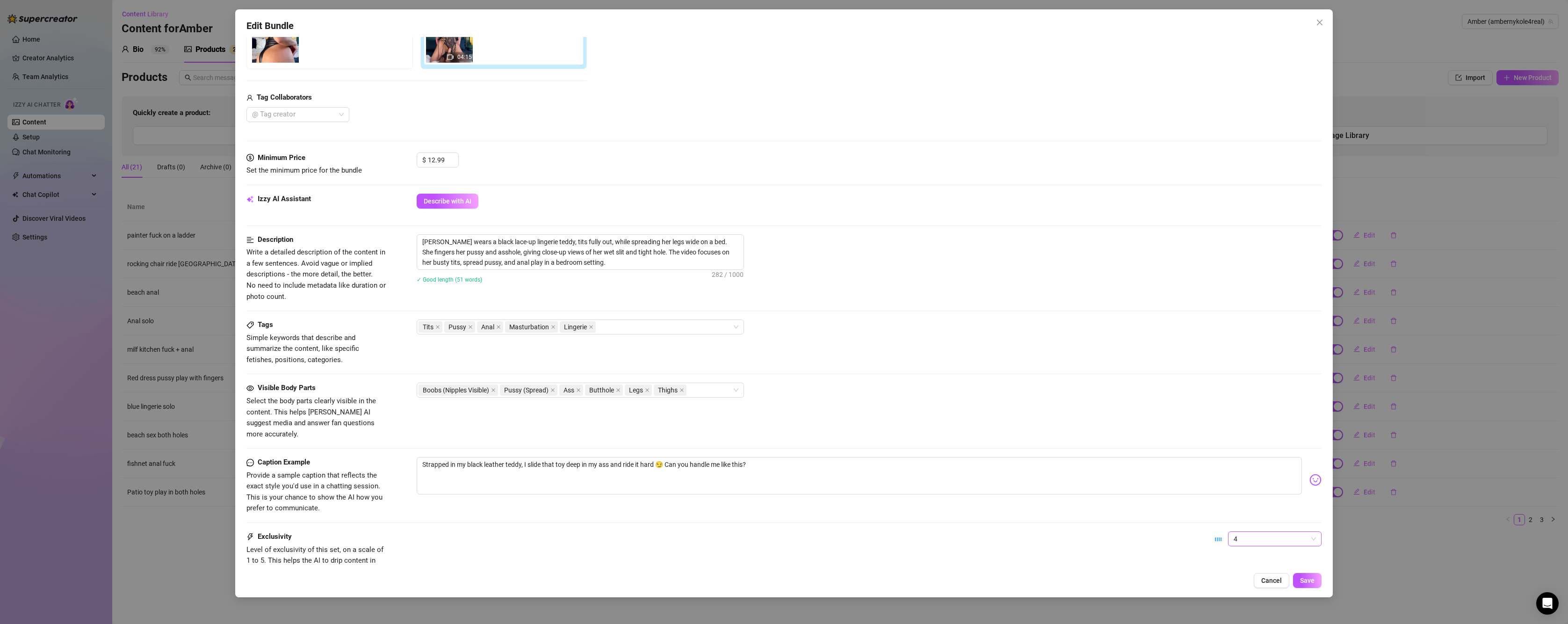
click at [1234, 532] on span "4" at bounding box center [1275, 539] width 82 height 14
click at [1235, 558] on div "2" at bounding box center [1267, 560] width 79 height 10
click at [1307, 576] on span "Save" at bounding box center [1307, 580] width 14 height 7
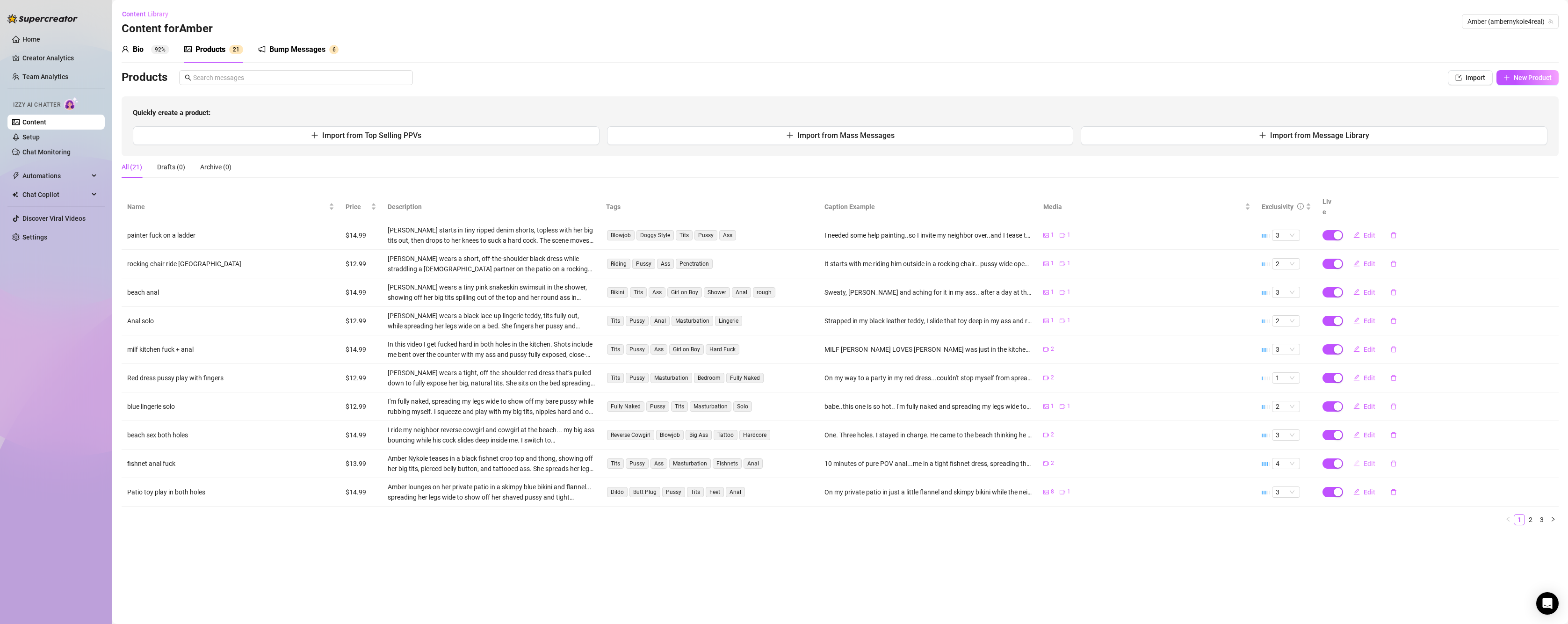
click at [1369, 460] on span "Edit" at bounding box center [1369, 464] width 12 height 7
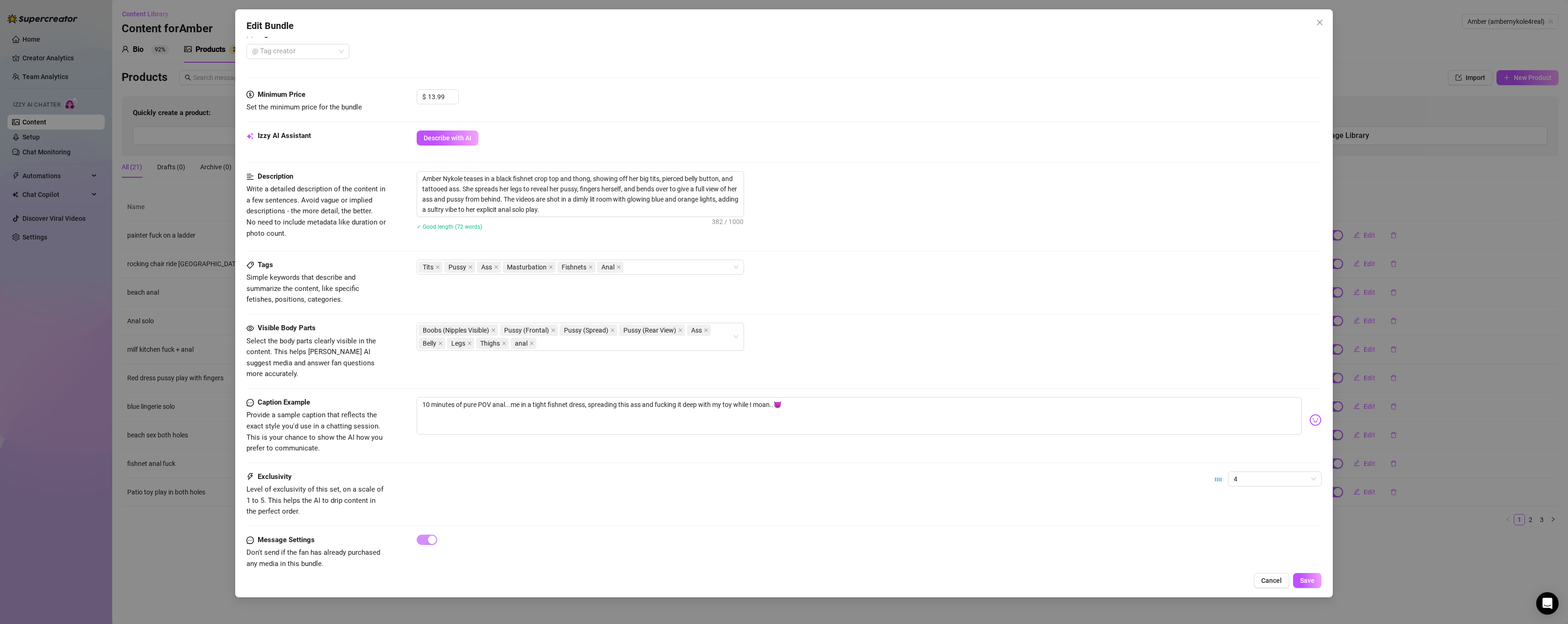
scroll to position [258, 0]
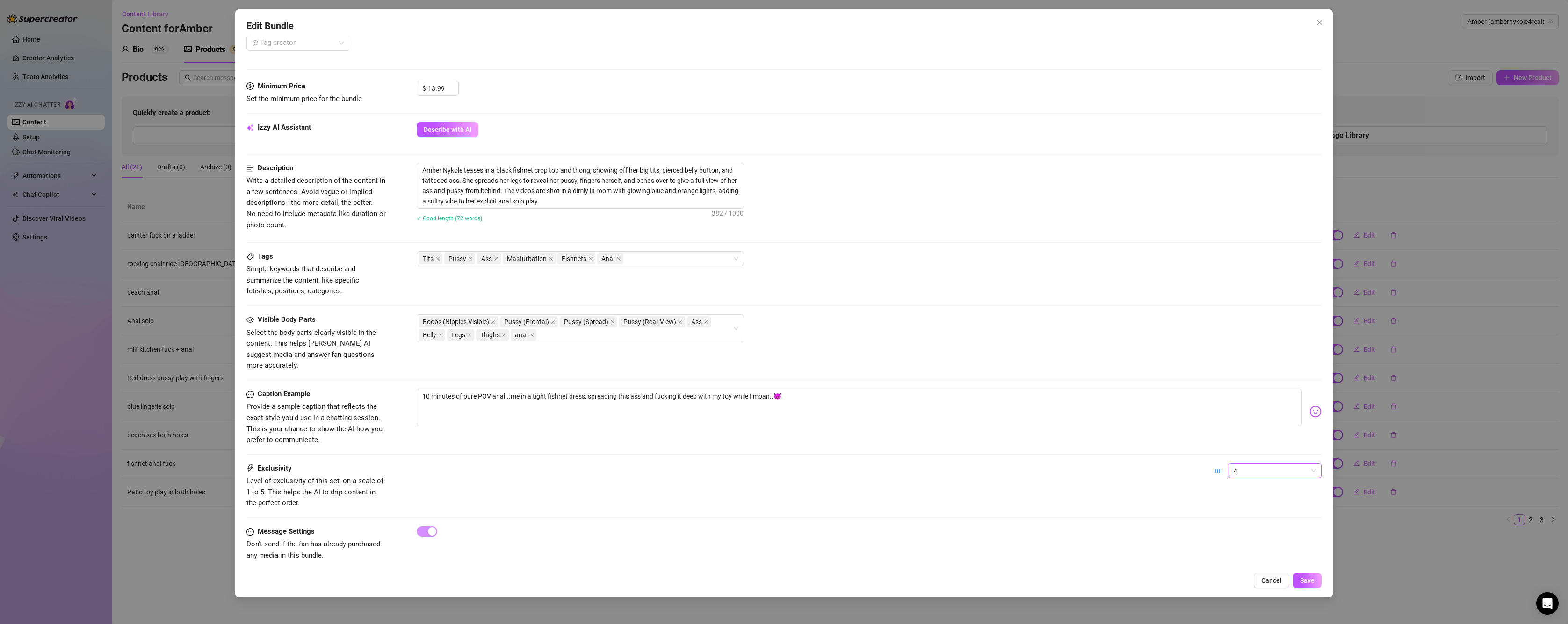
click at [1253, 464] on span "4" at bounding box center [1275, 471] width 82 height 14
click at [1248, 491] on div "2" at bounding box center [1267, 492] width 79 height 10
click at [1305, 583] on span "Save" at bounding box center [1307, 580] width 14 height 7
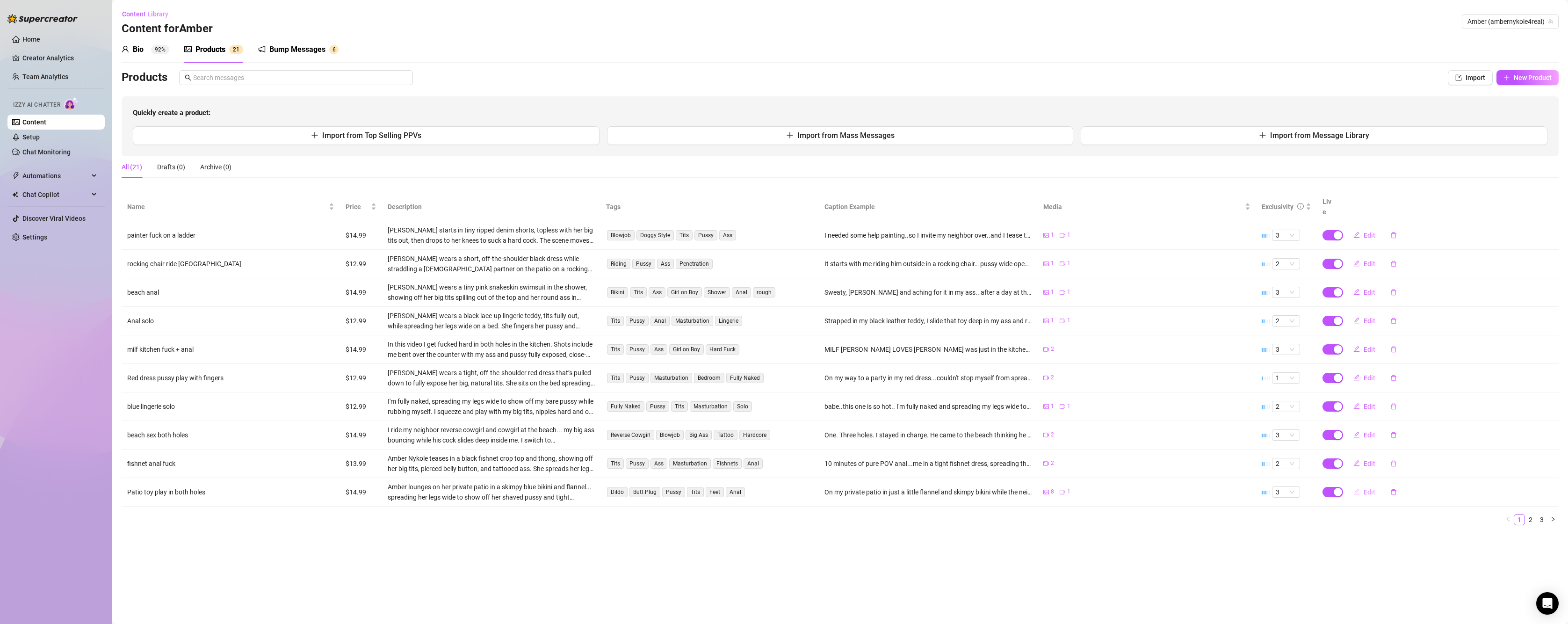
click at [1373, 488] on span "Edit" at bounding box center [1369, 491] width 12 height 7
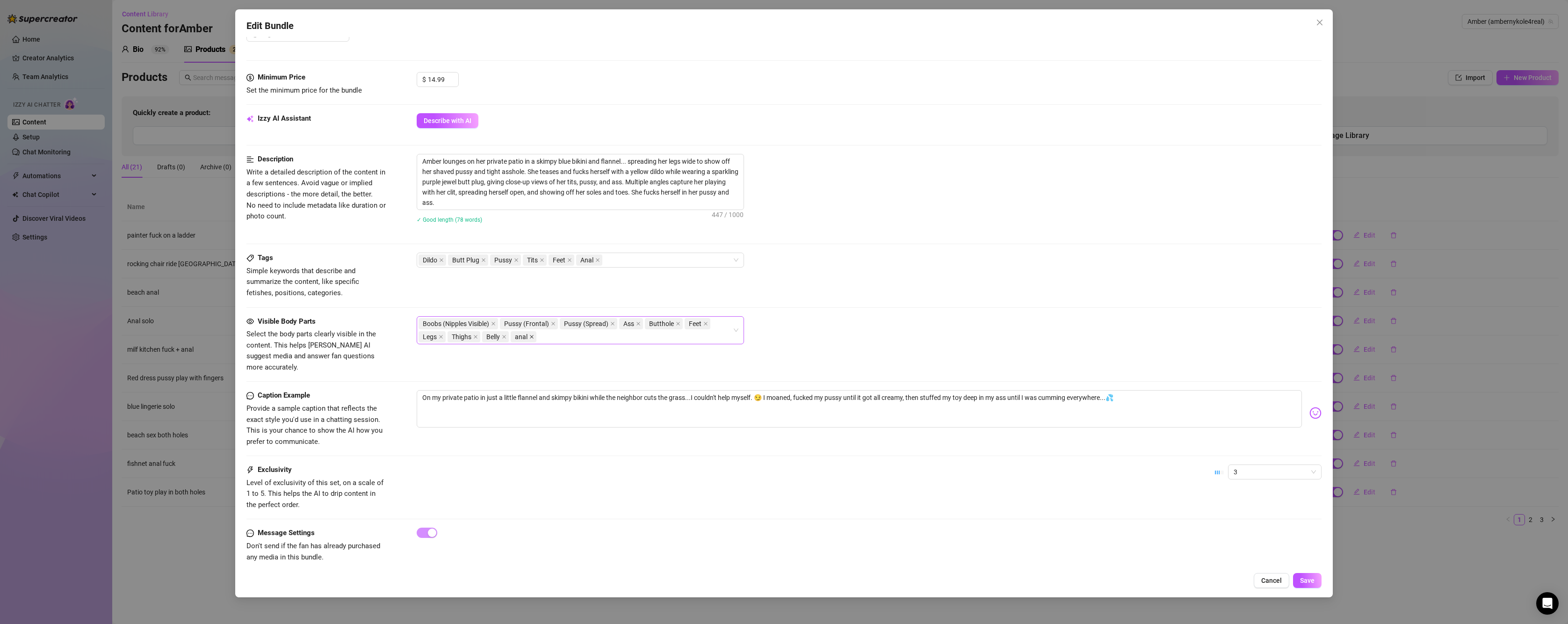
scroll to position [368, 0]
click at [1234, 464] on span "3" at bounding box center [1275, 471] width 82 height 14
click at [1229, 494] on div "2" at bounding box center [1267, 492] width 79 height 10
click at [1307, 576] on button "Save" at bounding box center [1307, 580] width 29 height 15
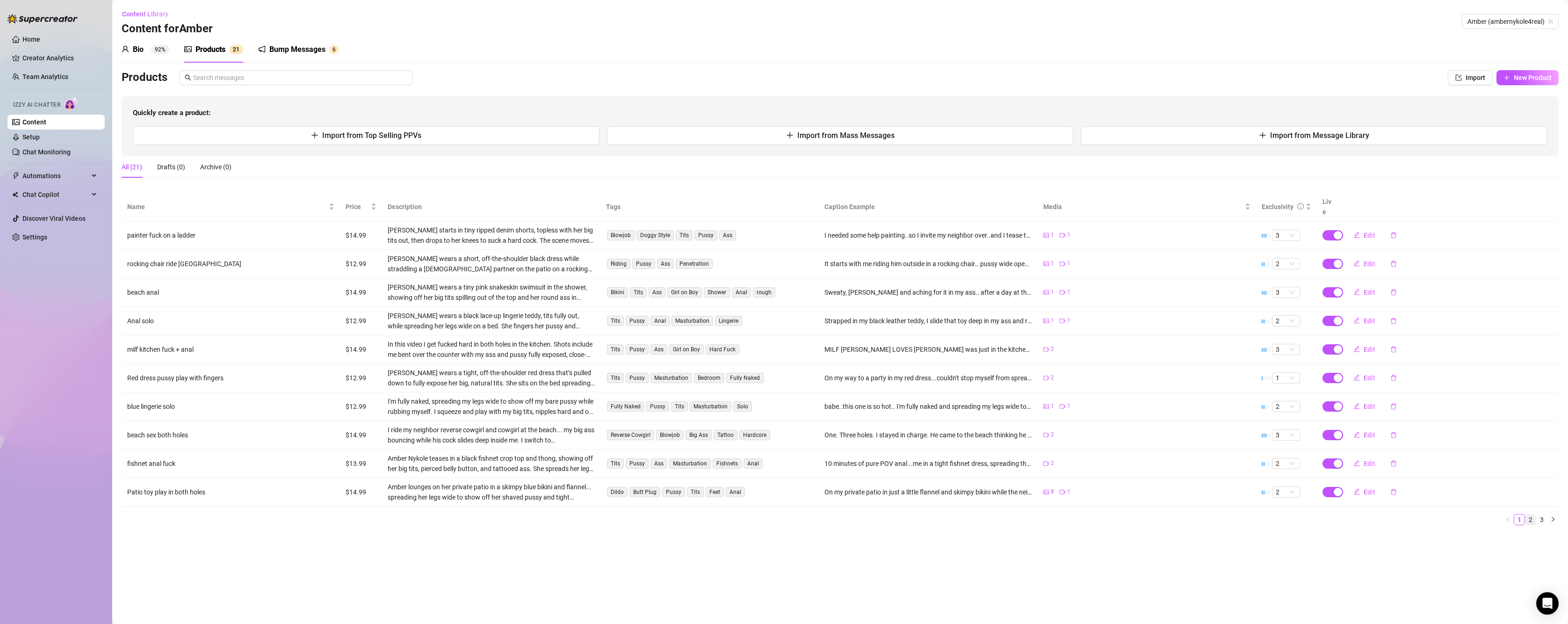
click at [1529, 515] on link "2" at bounding box center [1529, 519] width 10 height 10
click at [1367, 231] on span "Edit" at bounding box center [1369, 235] width 12 height 7
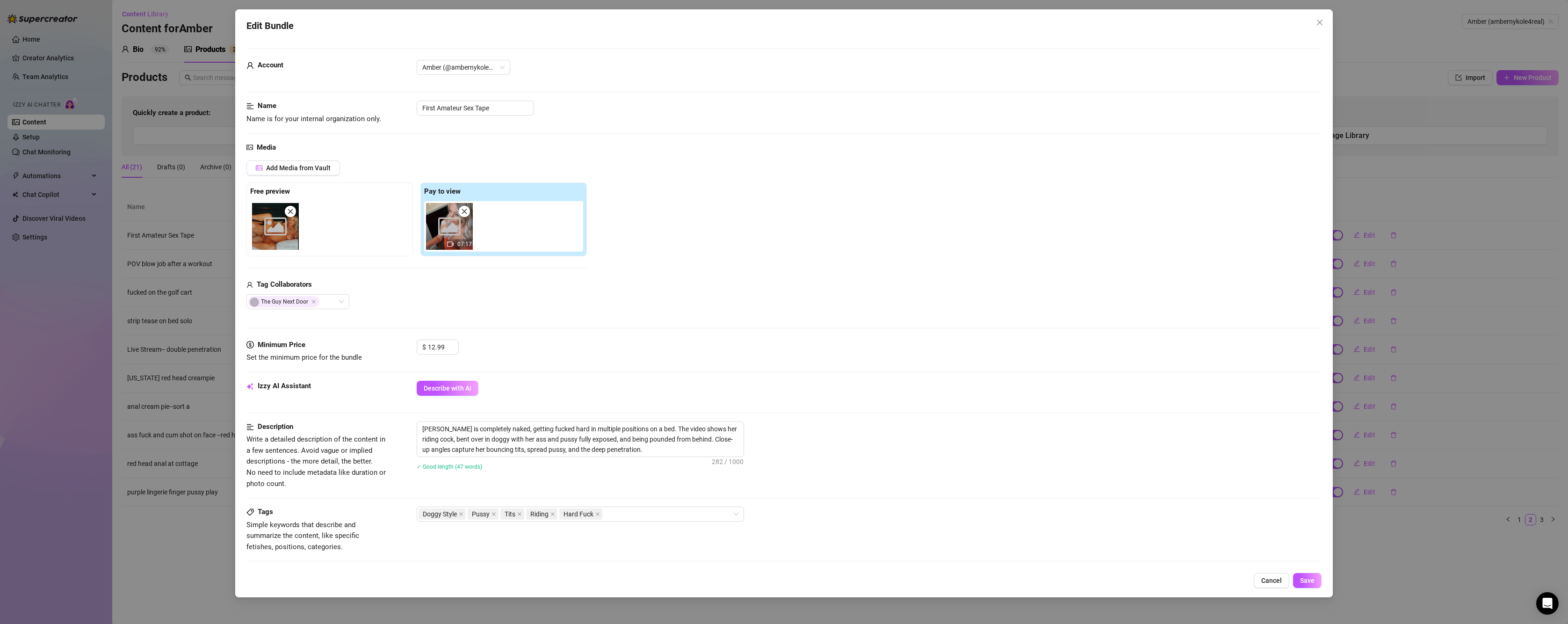
scroll to position [256, 0]
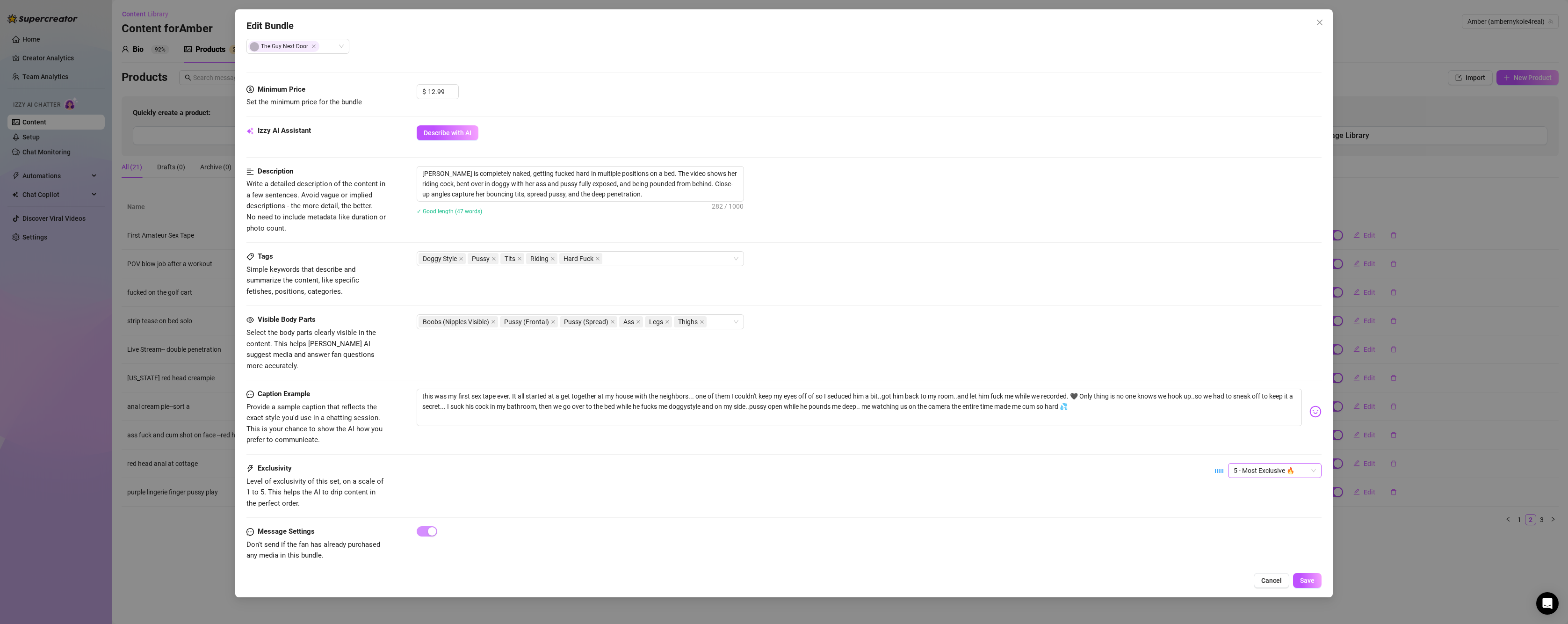
click at [1245, 464] on span "5 - Most Exclusive 🔥" at bounding box center [1275, 471] width 82 height 14
click at [1233, 495] on div "2" at bounding box center [1267, 492] width 79 height 10
click at [1315, 578] on button "Save" at bounding box center [1307, 580] width 29 height 15
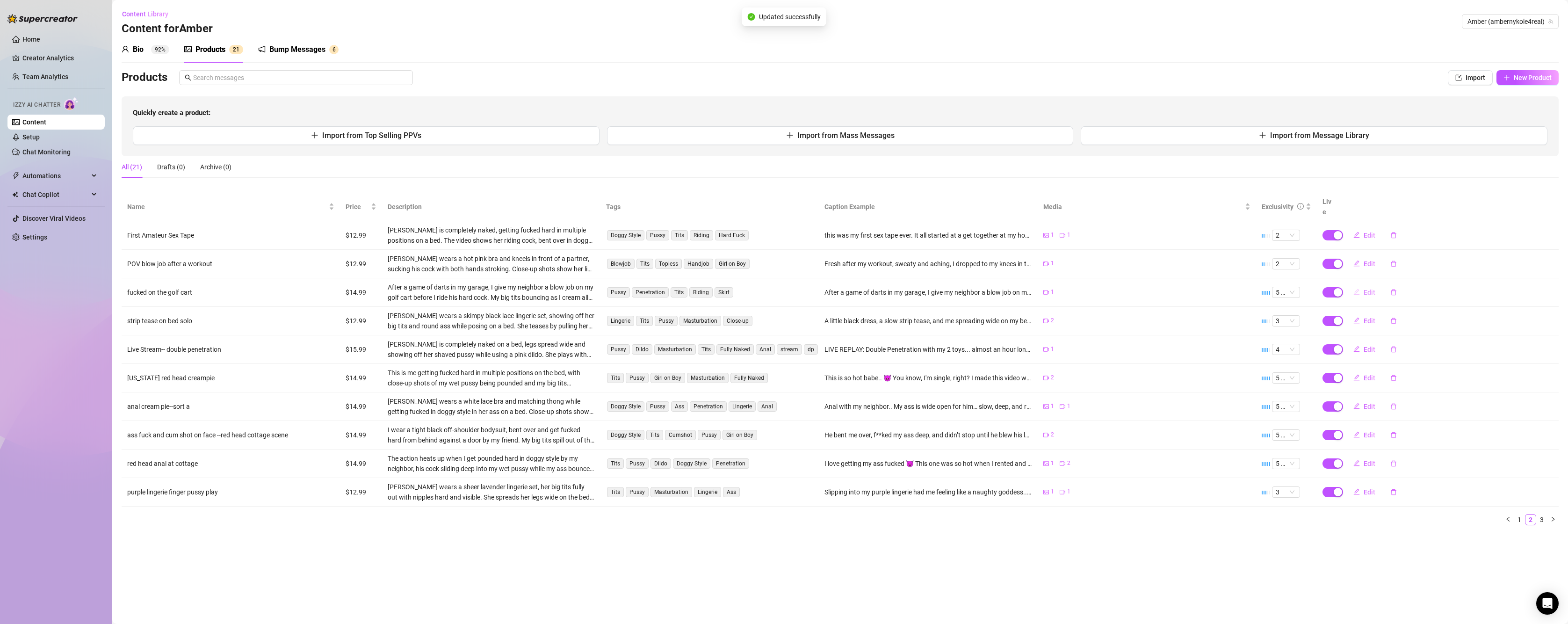
click at [1370, 289] on span "Edit" at bounding box center [1369, 292] width 12 height 7
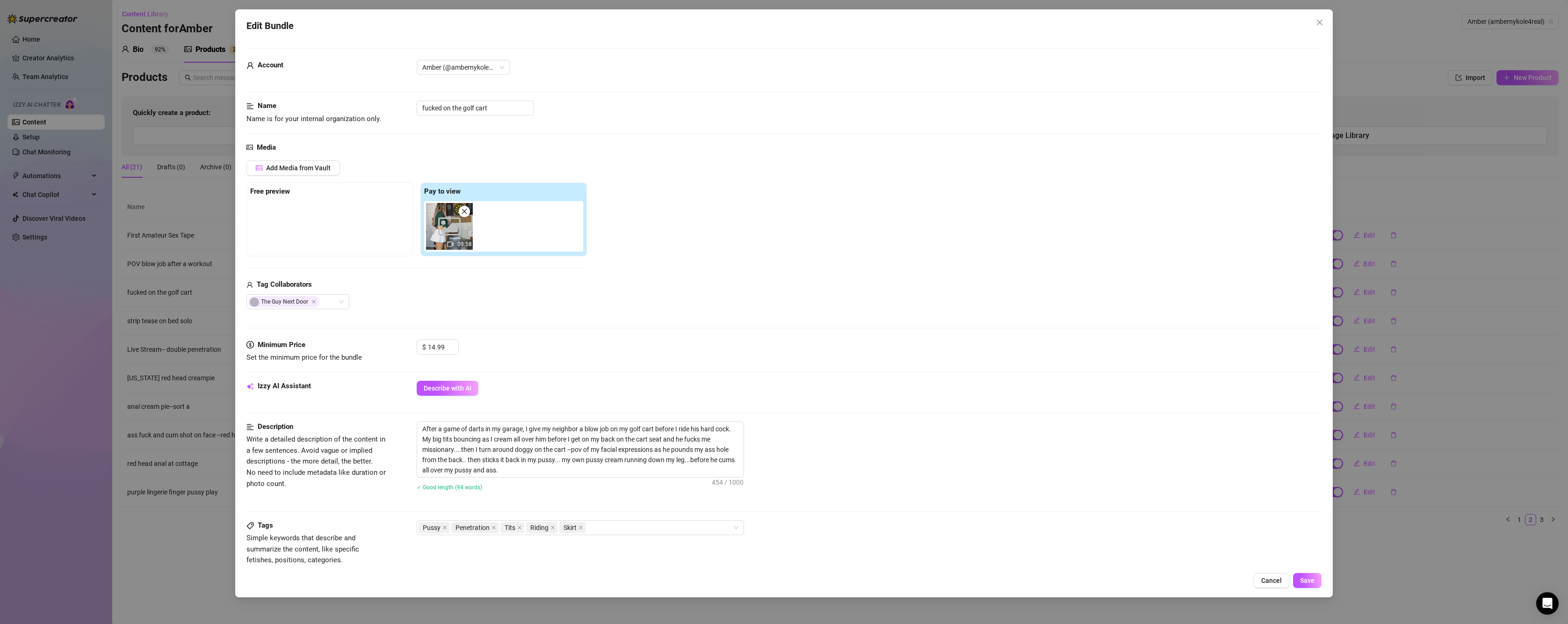
scroll to position [269, 0]
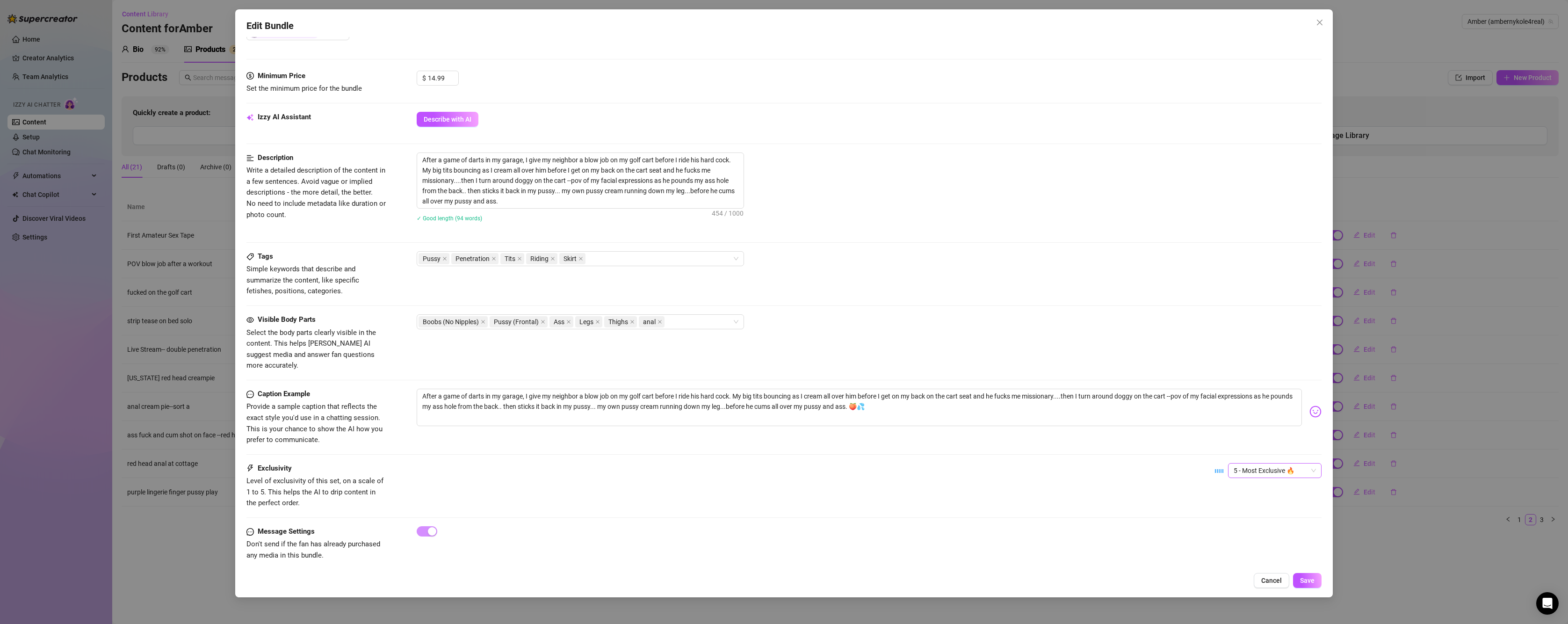
click at [1253, 464] on span "5 - Most Exclusive 🔥" at bounding box center [1275, 471] width 82 height 14
click at [1243, 501] on div "3" at bounding box center [1267, 507] width 90 height 15
click at [1310, 580] on span "Save" at bounding box center [1307, 580] width 14 height 7
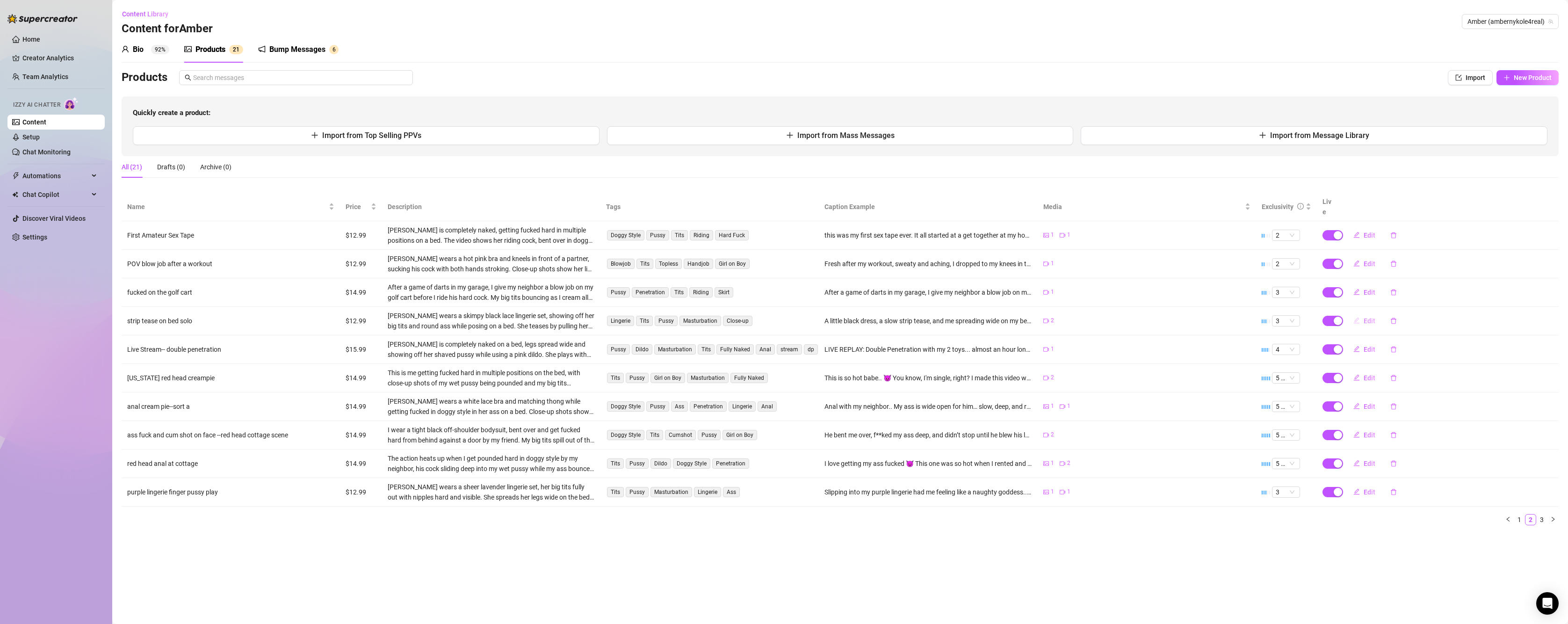
click at [1371, 317] on span "Edit" at bounding box center [1369, 321] width 12 height 7
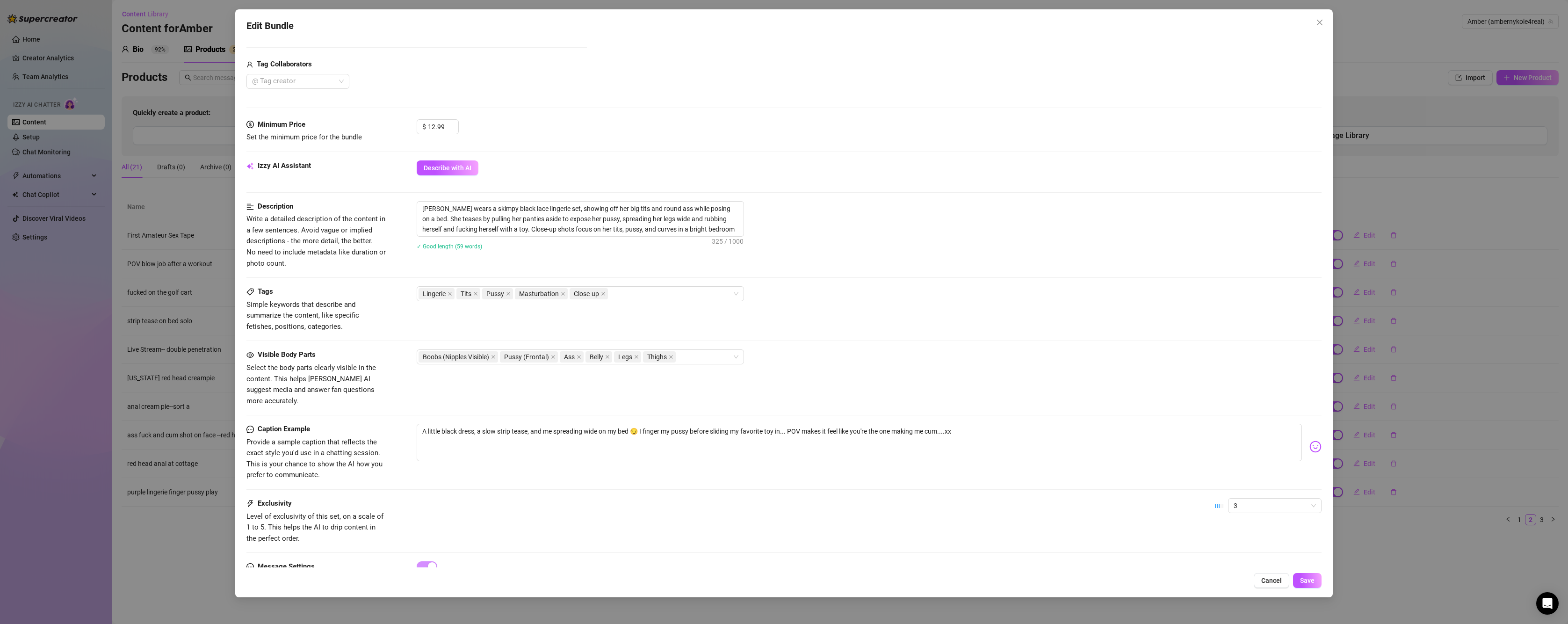
scroll to position [256, 0]
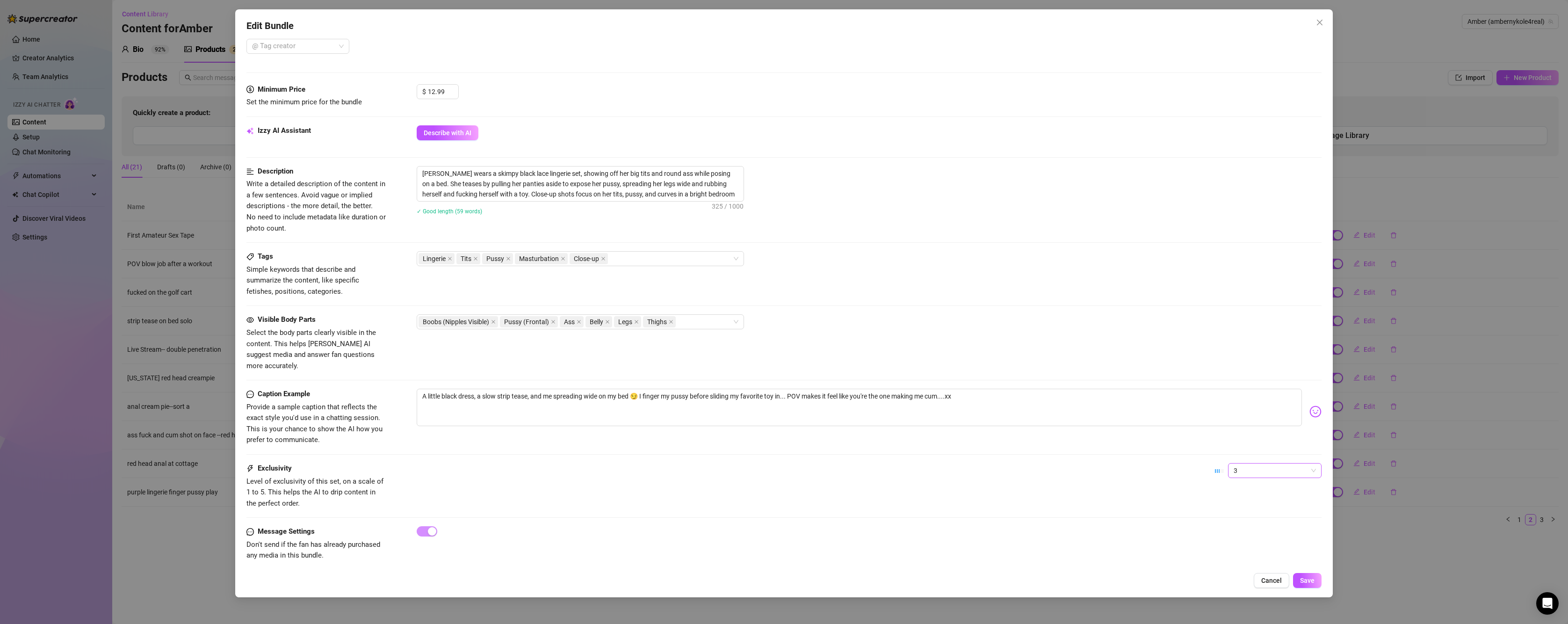
click at [1242, 464] on span "3" at bounding box center [1275, 471] width 82 height 14
click at [1237, 480] on div "1 - Least Exclusive" at bounding box center [1267, 477] width 79 height 10
click at [1306, 584] on span "Save" at bounding box center [1307, 580] width 14 height 7
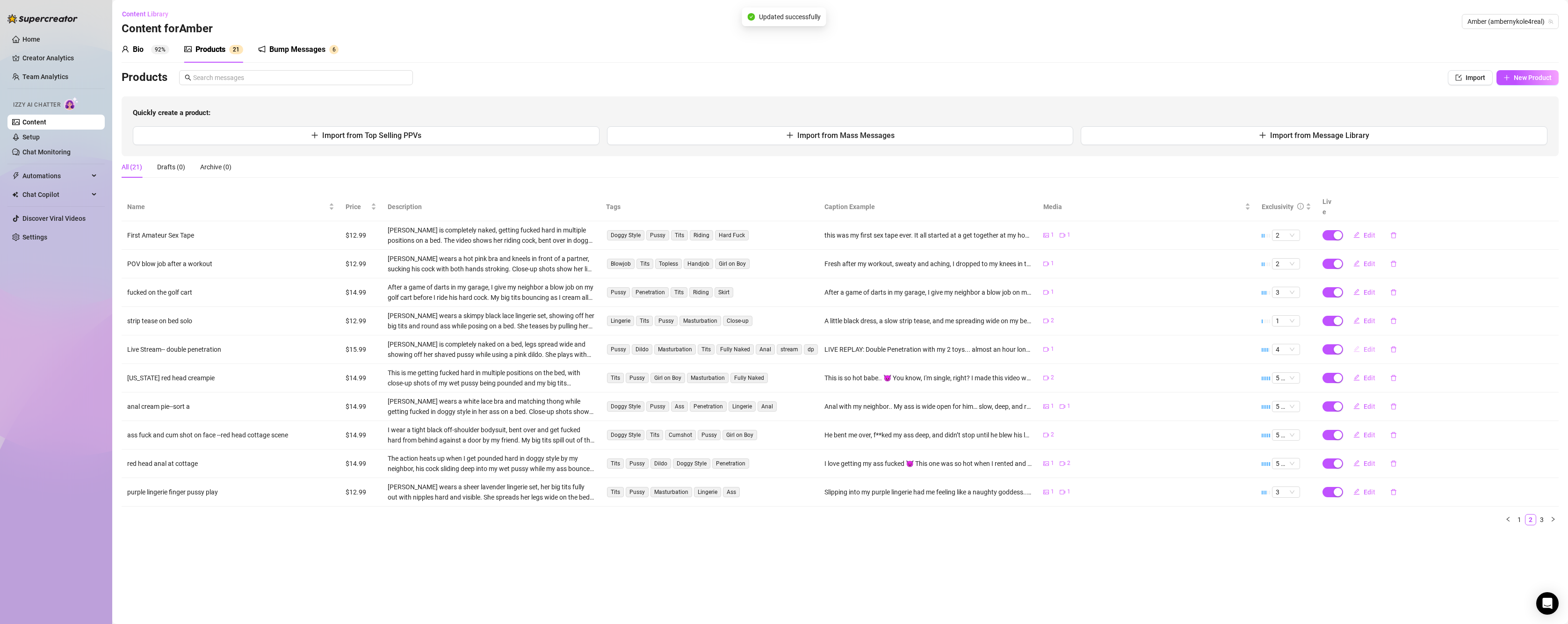
click at [1368, 345] on span "Edit" at bounding box center [1369, 349] width 12 height 7
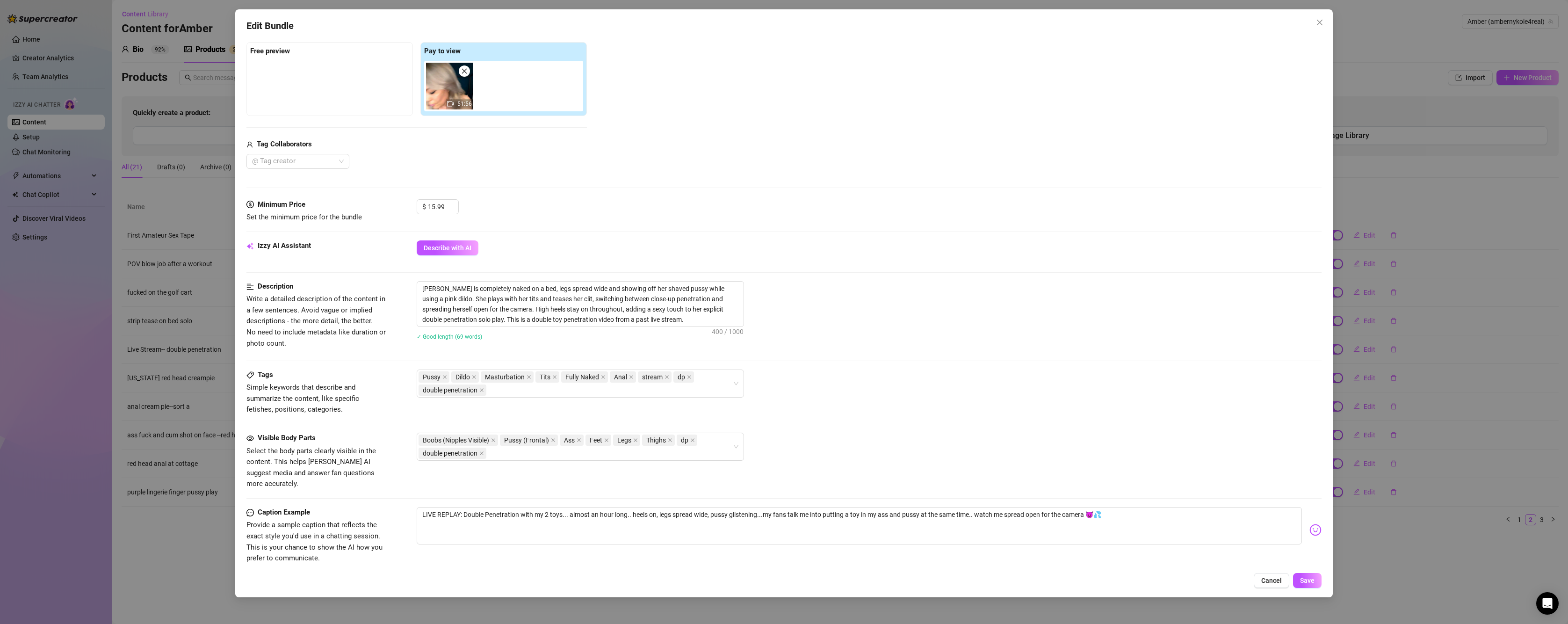
scroll to position [258, 0]
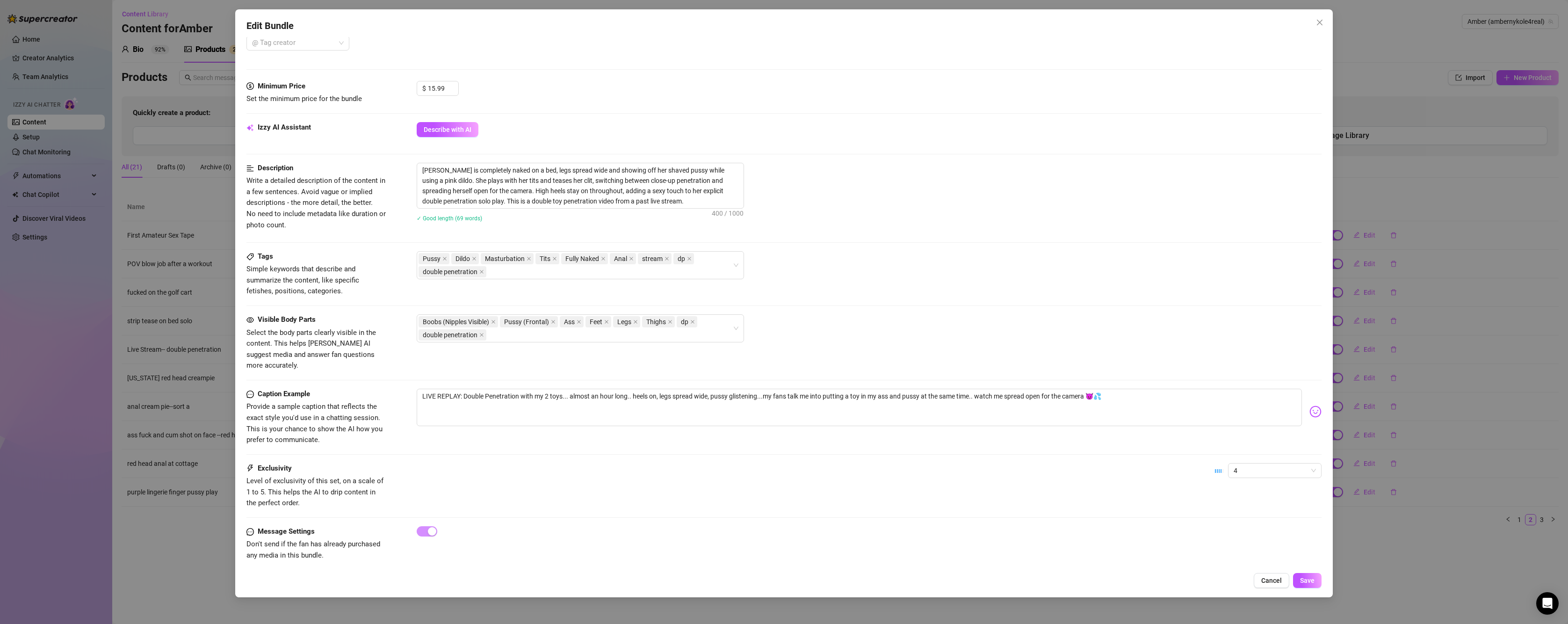
click at [1246, 469] on div "4" at bounding box center [1268, 474] width 107 height 23
click at [1246, 467] on div "4" at bounding box center [1268, 474] width 107 height 23
click at [1252, 464] on span "4" at bounding box center [1275, 471] width 82 height 14
click at [1231, 505] on div "3" at bounding box center [1267, 507] width 79 height 10
click at [1306, 579] on span "Save" at bounding box center [1307, 580] width 14 height 7
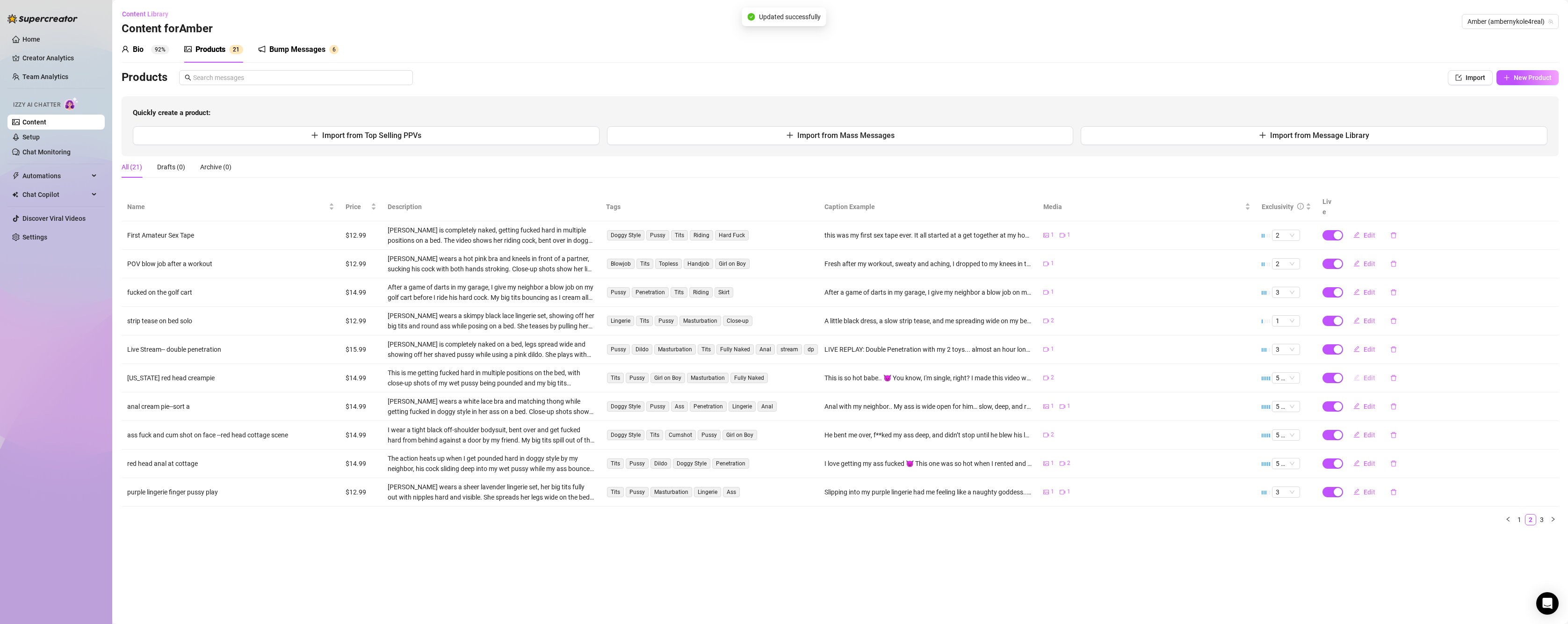
click at [1373, 374] on span "Edit" at bounding box center [1369, 377] width 12 height 7
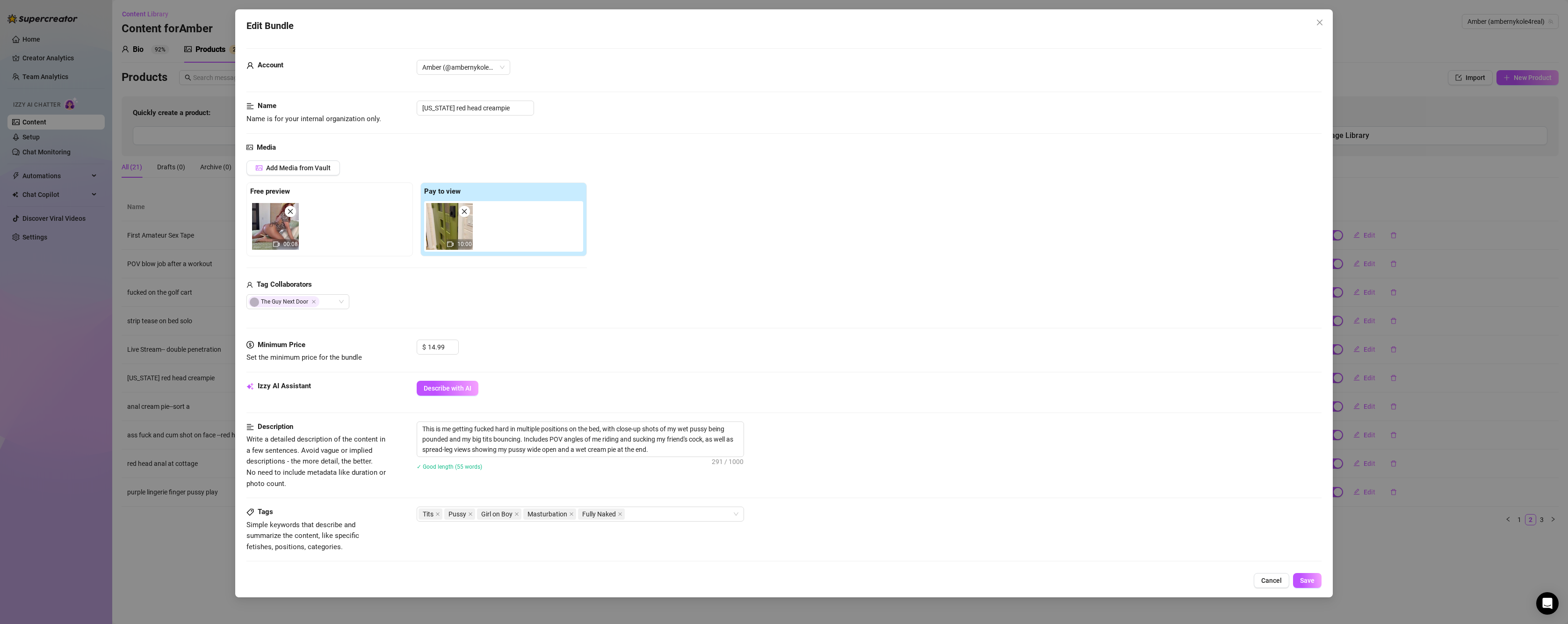
scroll to position [234, 0]
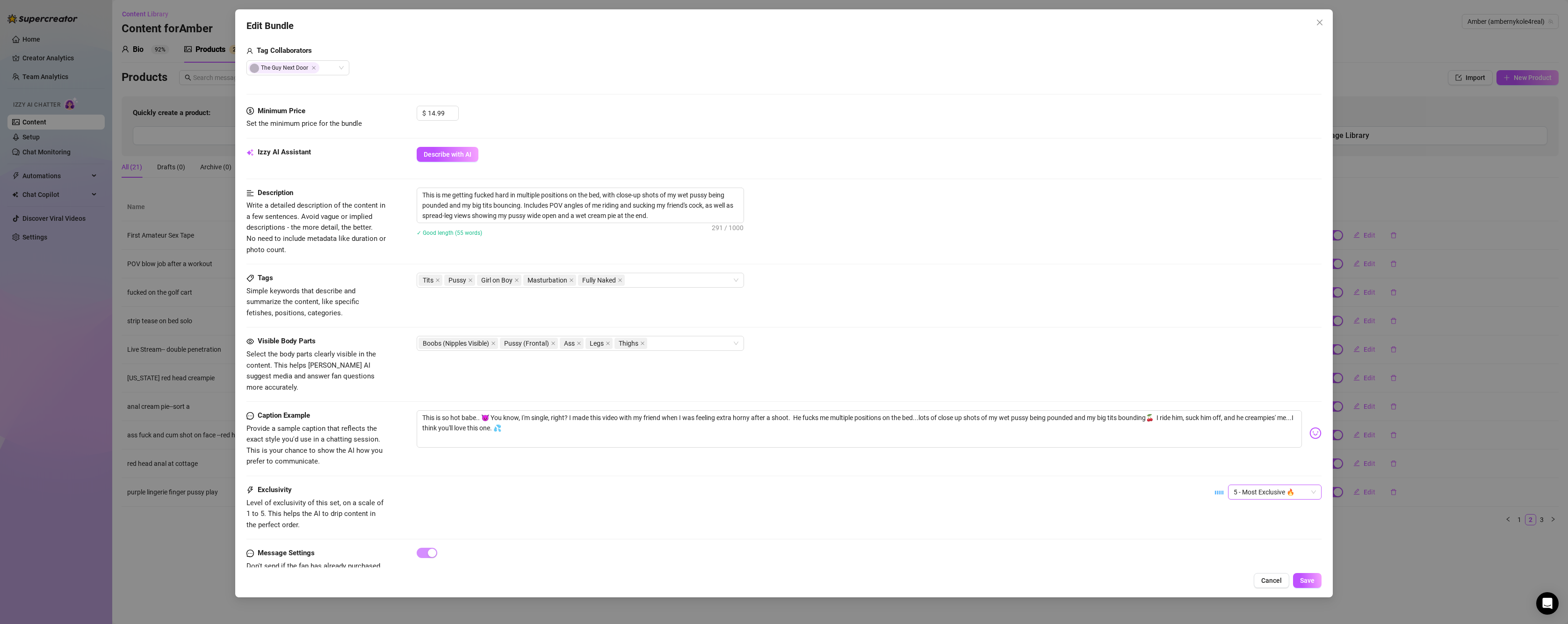
click at [1243, 485] on span "5 - Most Exclusive 🔥" at bounding box center [1275, 492] width 82 height 14
click at [1234, 524] on div "3" at bounding box center [1267, 529] width 79 height 10
click at [1310, 581] on span "Save" at bounding box center [1307, 580] width 14 height 7
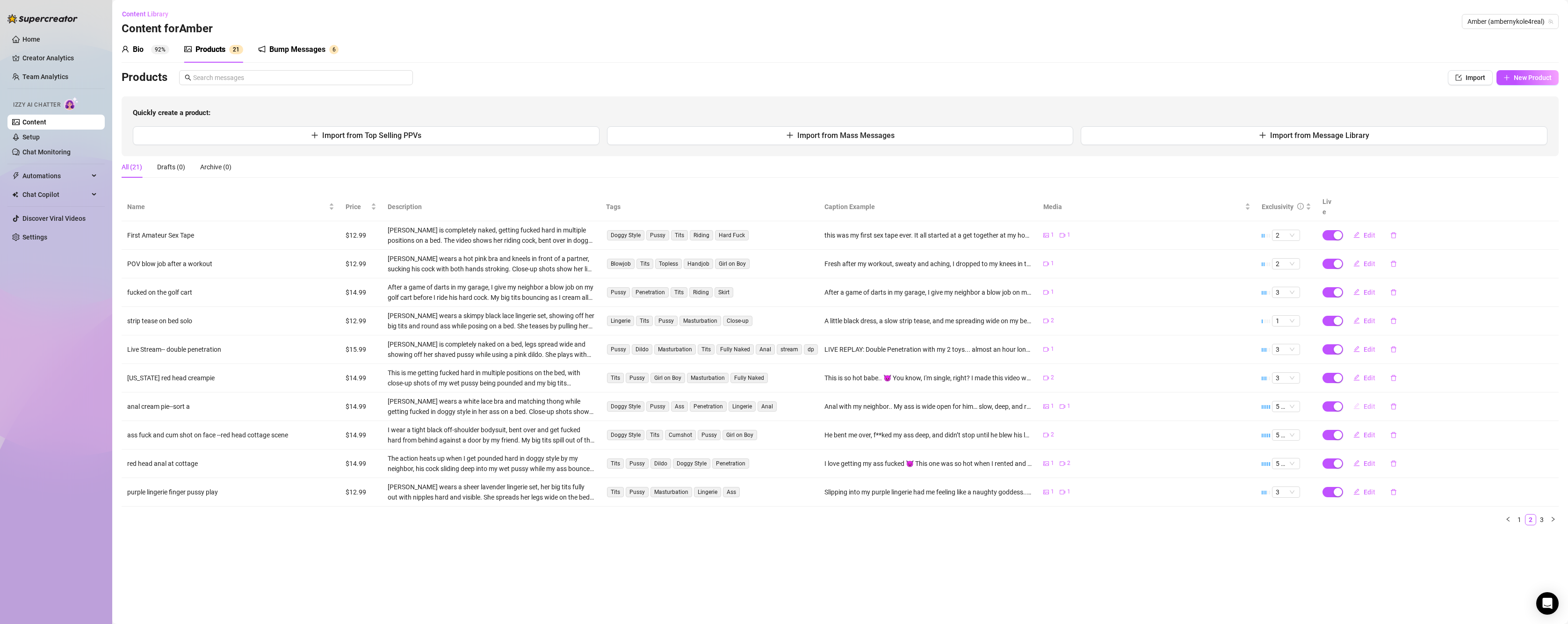
click at [1364, 403] on span "Edit" at bounding box center [1369, 406] width 12 height 7
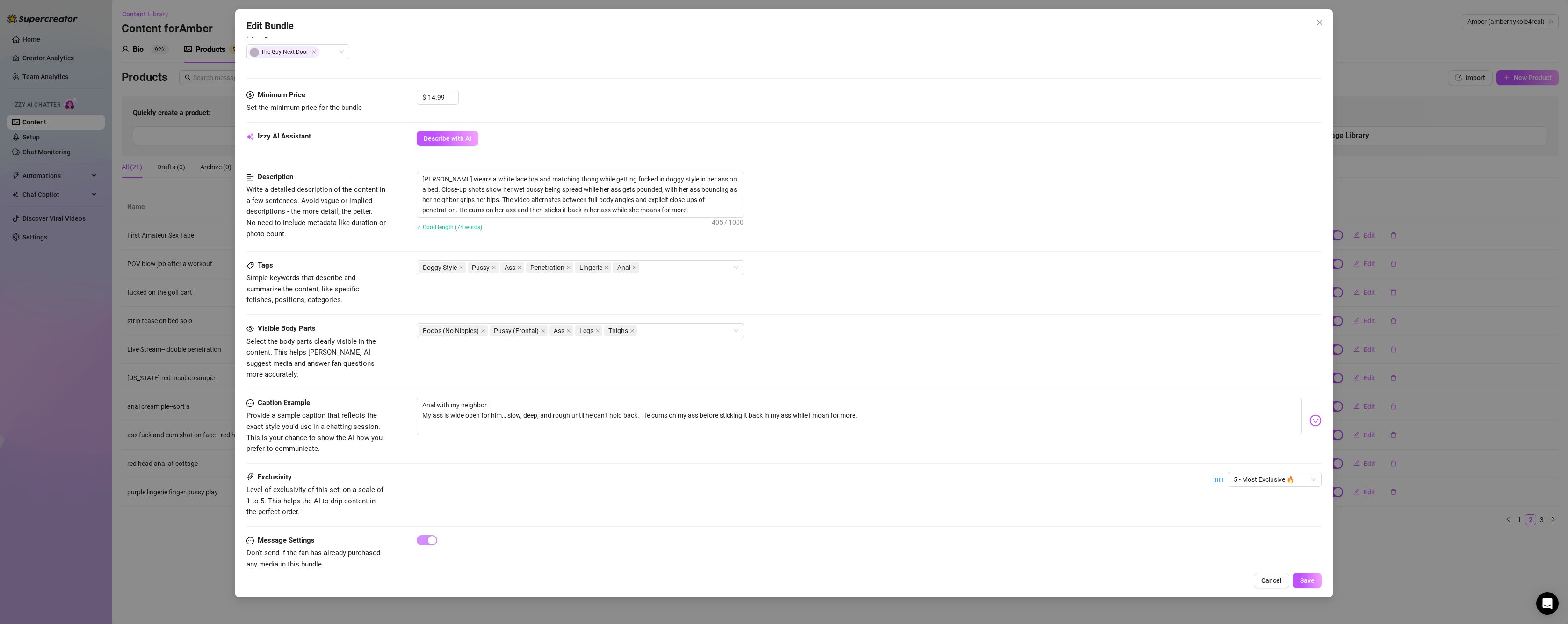
scroll to position [258, 0]
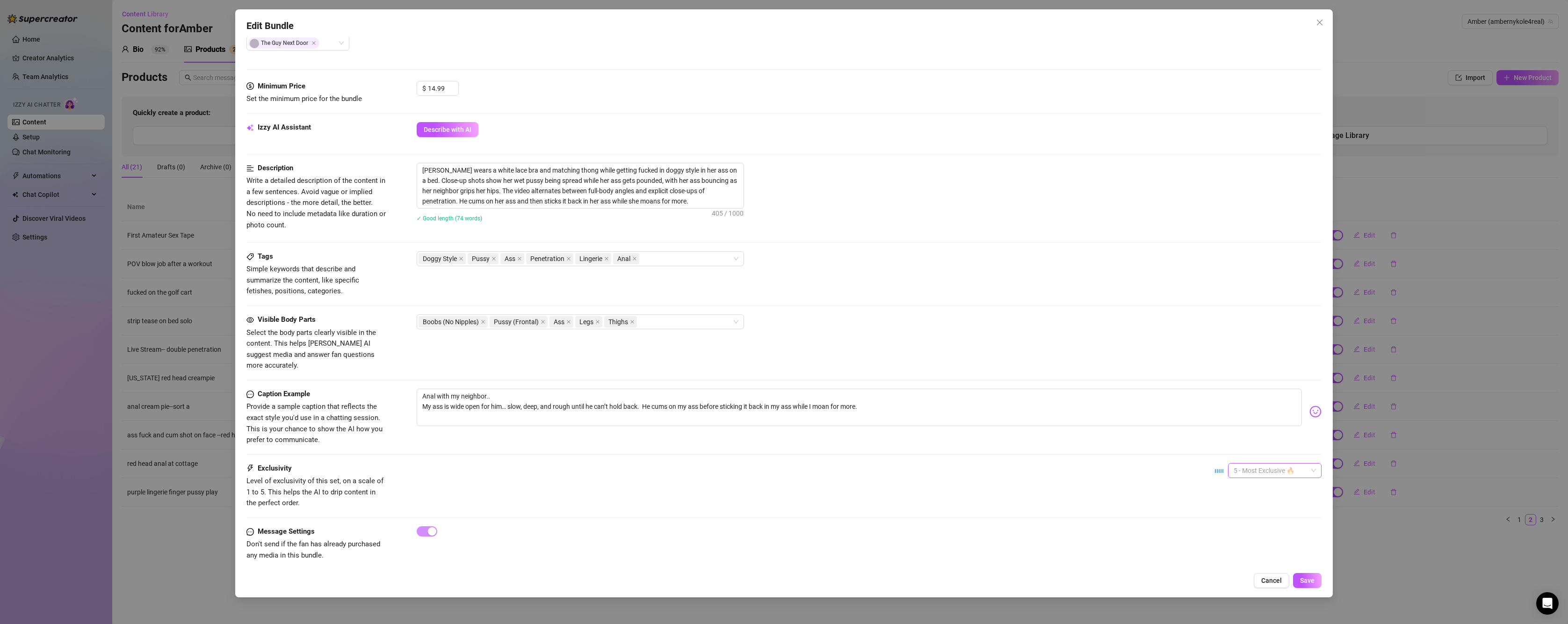
click at [1273, 464] on span "5 - Most Exclusive 🔥" at bounding box center [1275, 471] width 82 height 14
click at [1251, 505] on div "3" at bounding box center [1267, 507] width 79 height 10
click at [1312, 583] on span "Save" at bounding box center [1307, 580] width 14 height 7
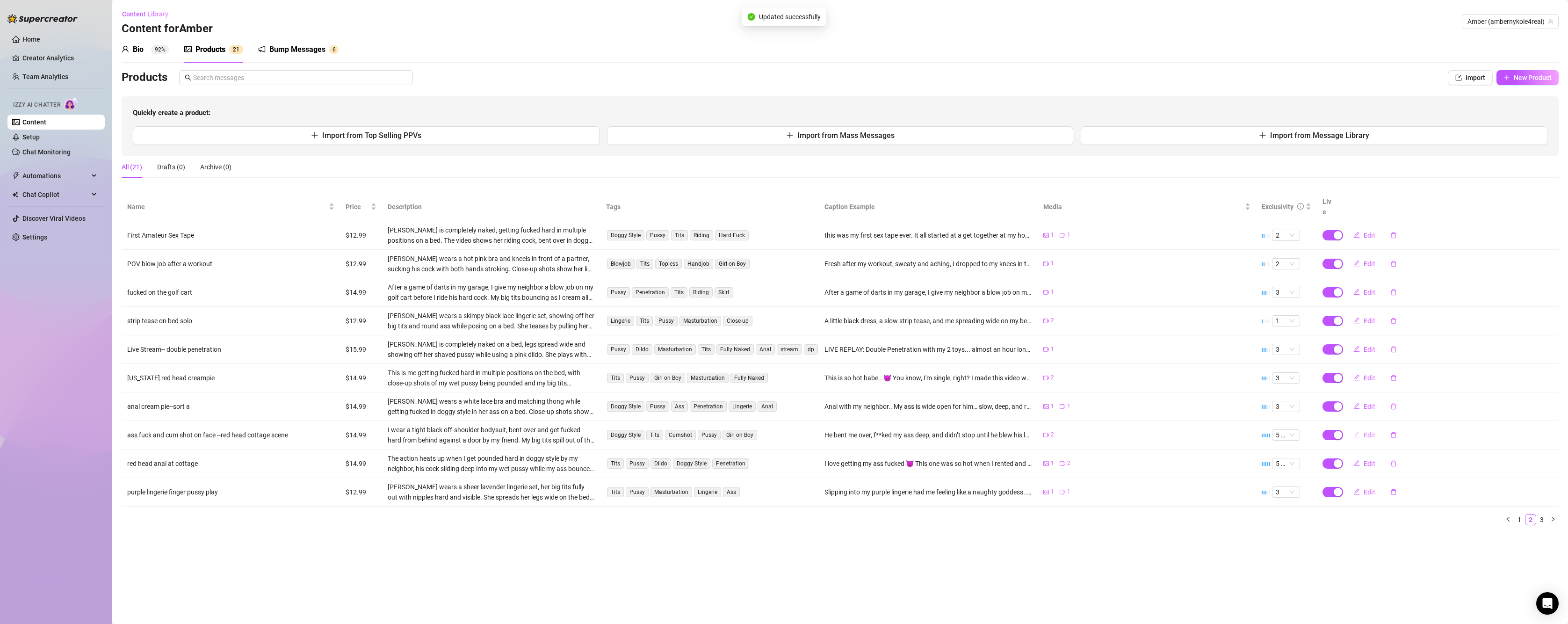
click at [1361, 428] on button "Edit" at bounding box center [1364, 435] width 37 height 15
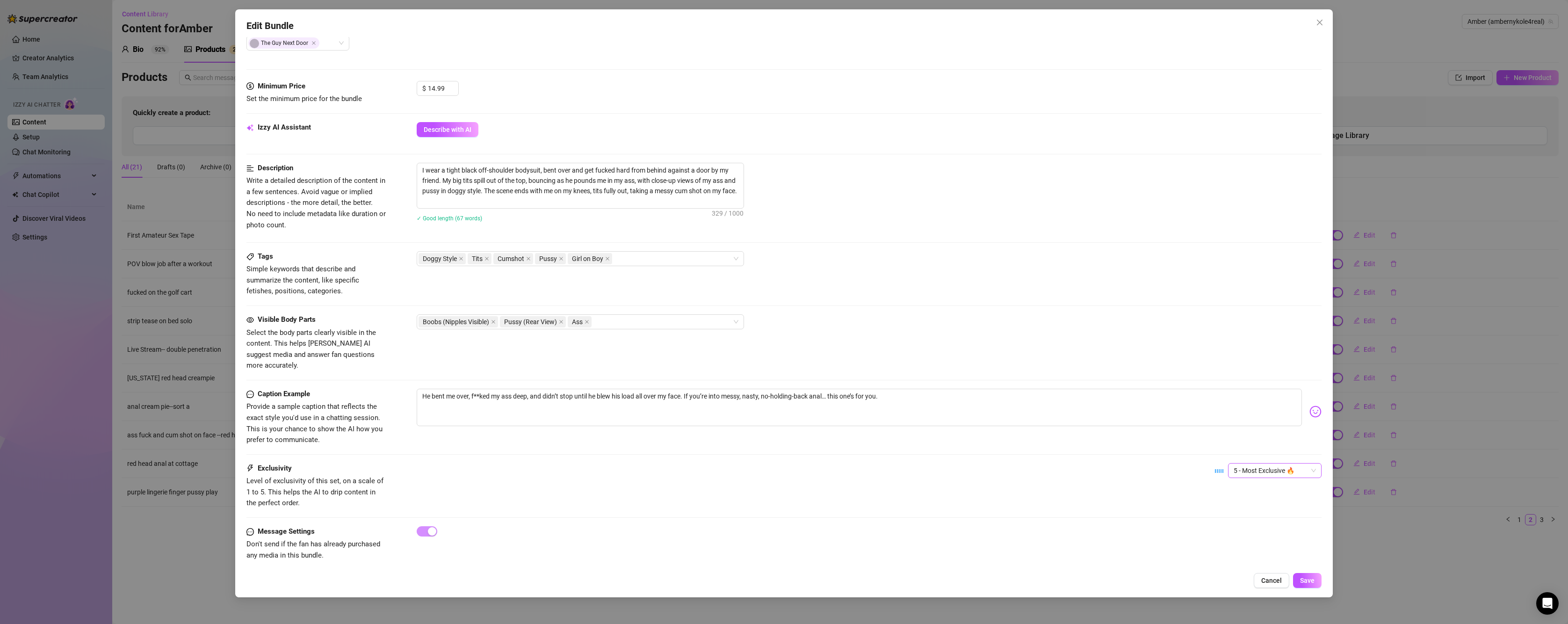
click at [1239, 464] on span "5 - Most Exclusive 🔥" at bounding box center [1275, 471] width 82 height 14
click at [1234, 504] on div "3" at bounding box center [1267, 507] width 79 height 10
click at [1307, 575] on button "Save" at bounding box center [1307, 580] width 29 height 15
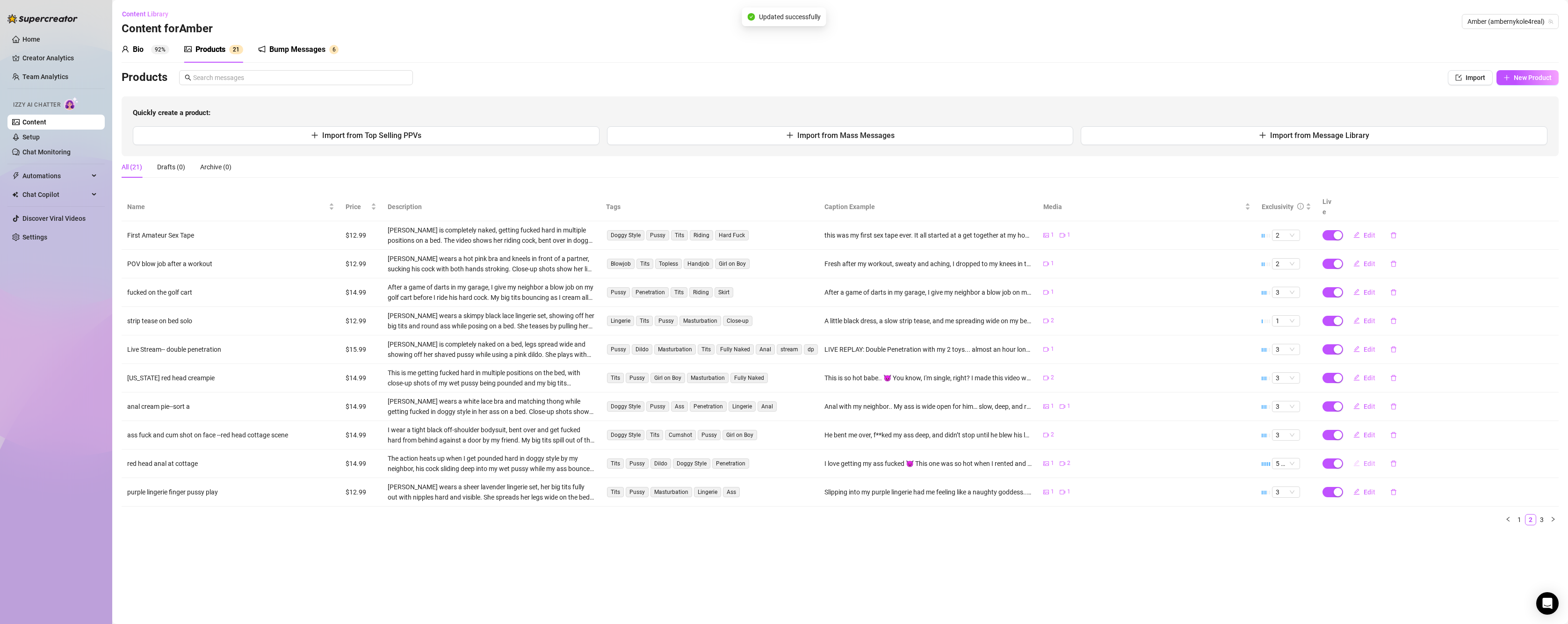
click at [1365, 460] on span "Edit" at bounding box center [1369, 464] width 12 height 7
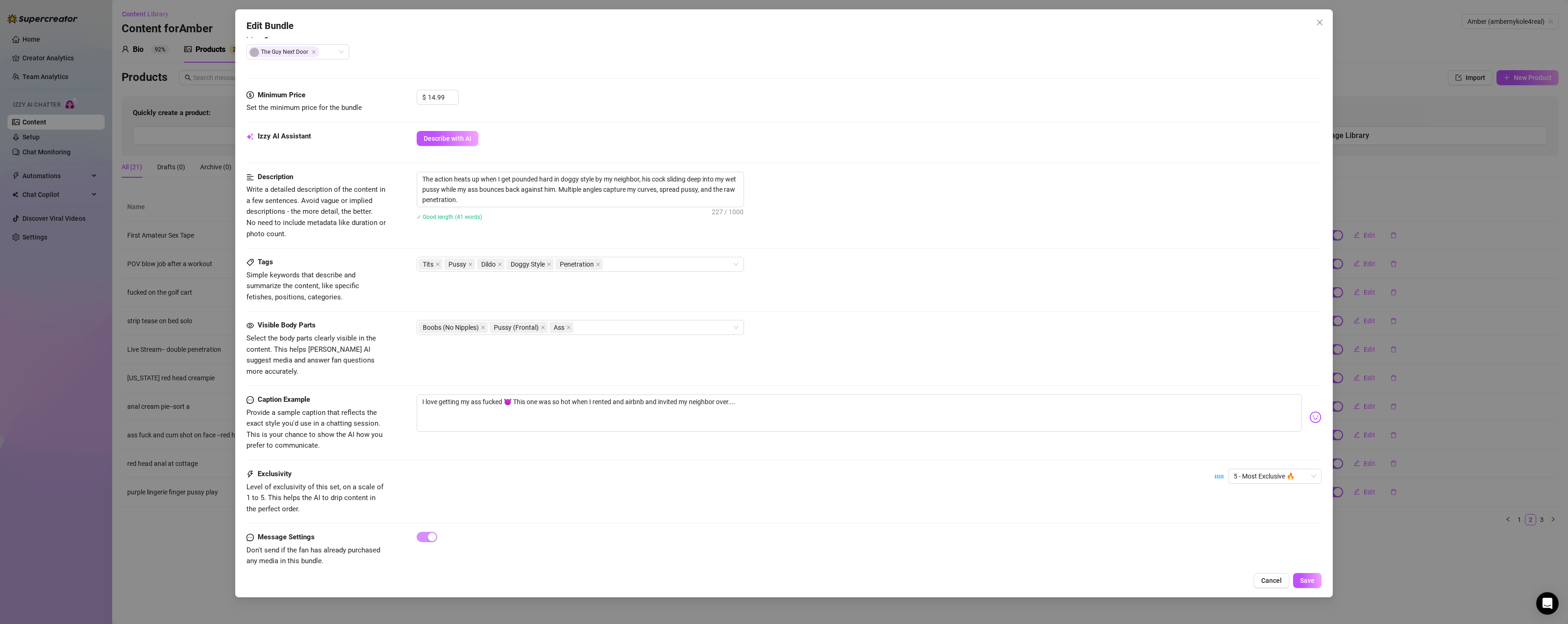
scroll to position [256, 0]
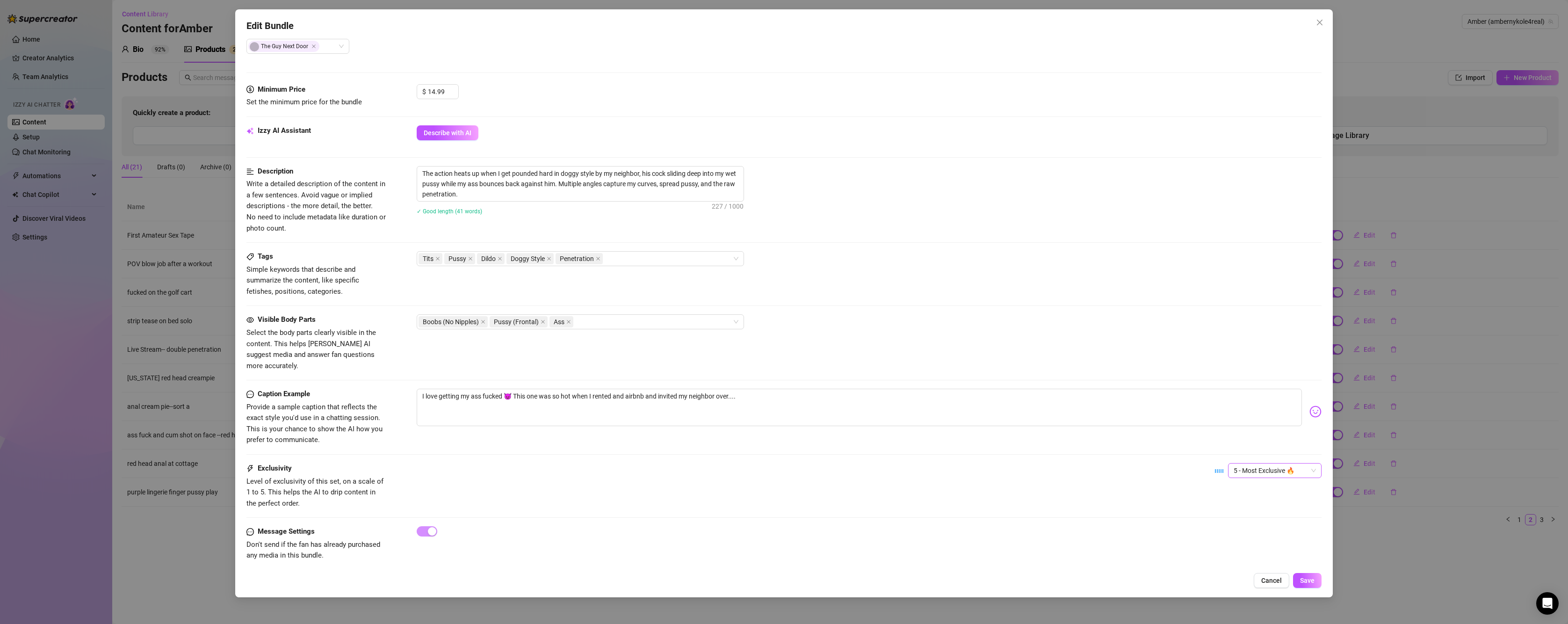
click at [1244, 464] on span "5 - Most Exclusive 🔥" at bounding box center [1275, 471] width 82 height 14
click at [1236, 505] on div "3" at bounding box center [1267, 507] width 79 height 10
click at [1302, 576] on button "Save" at bounding box center [1307, 580] width 29 height 15
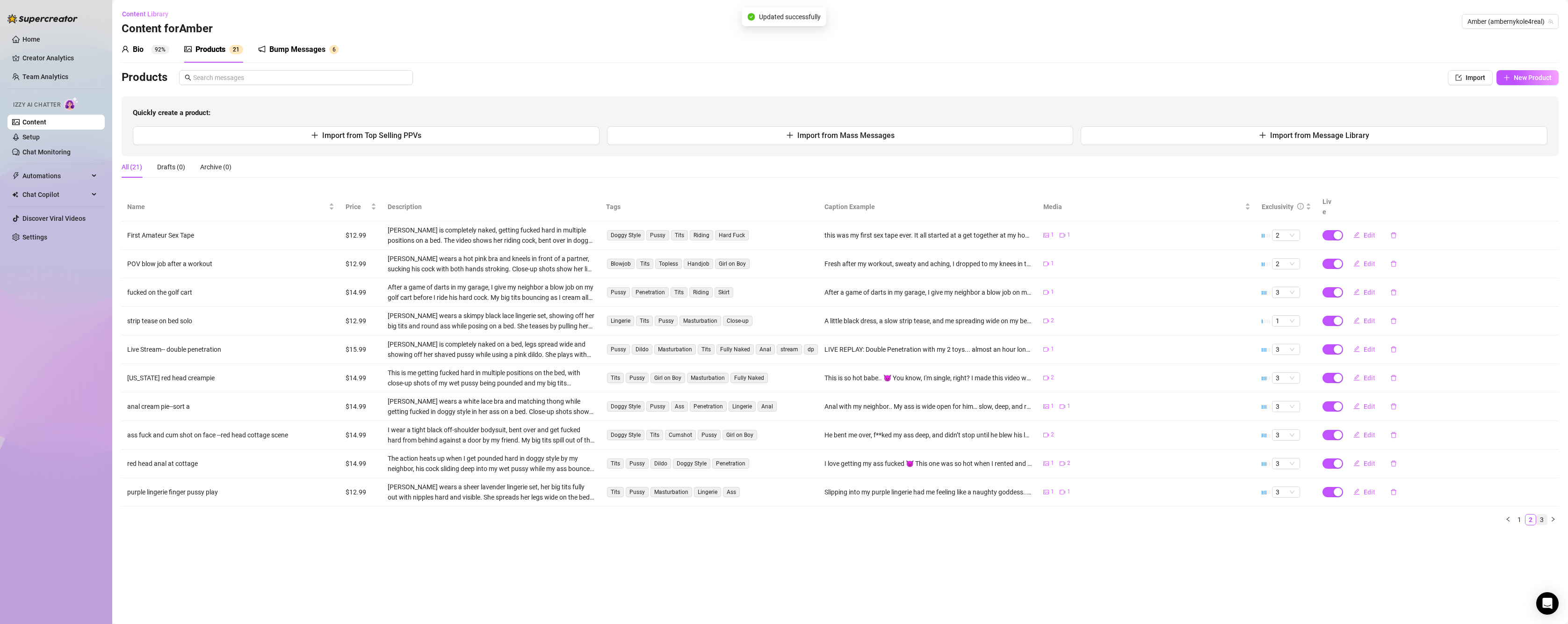
click at [1541, 515] on link "3" at bounding box center [1541, 519] width 10 height 10
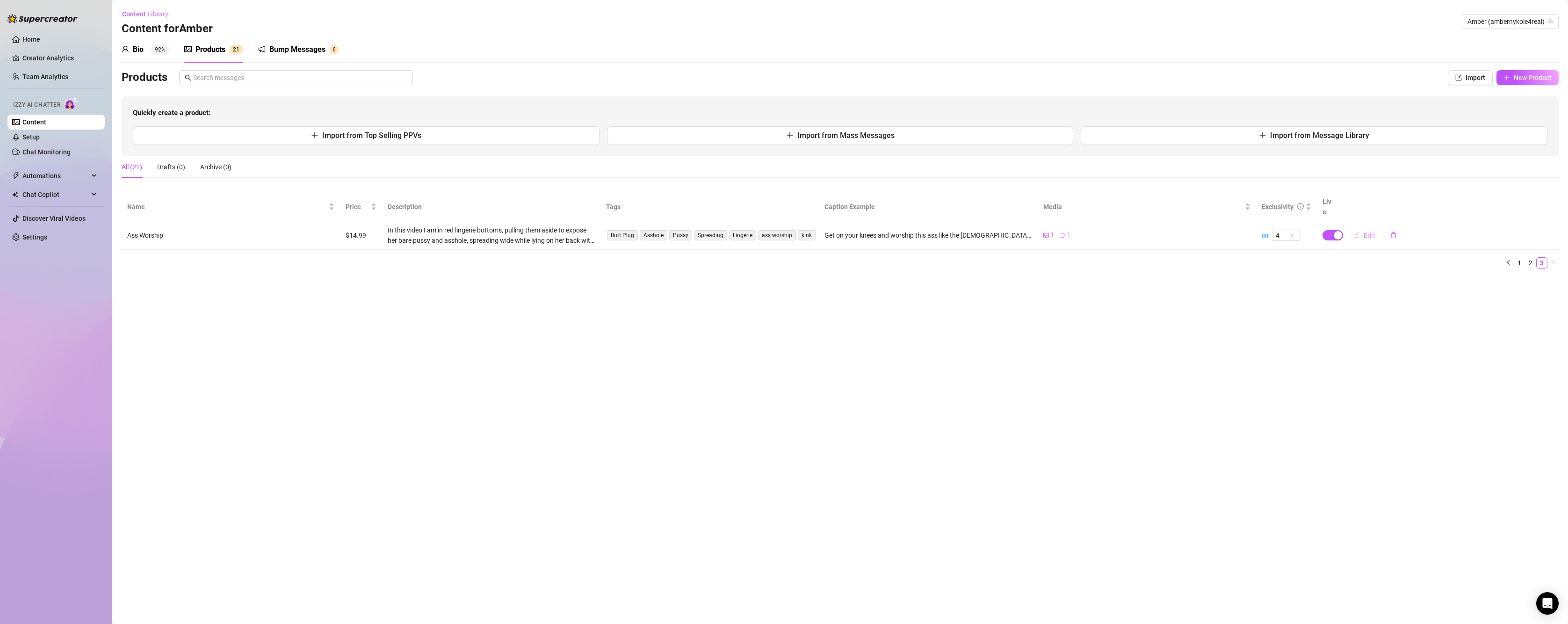
click at [1368, 231] on span "Edit" at bounding box center [1369, 235] width 12 height 7
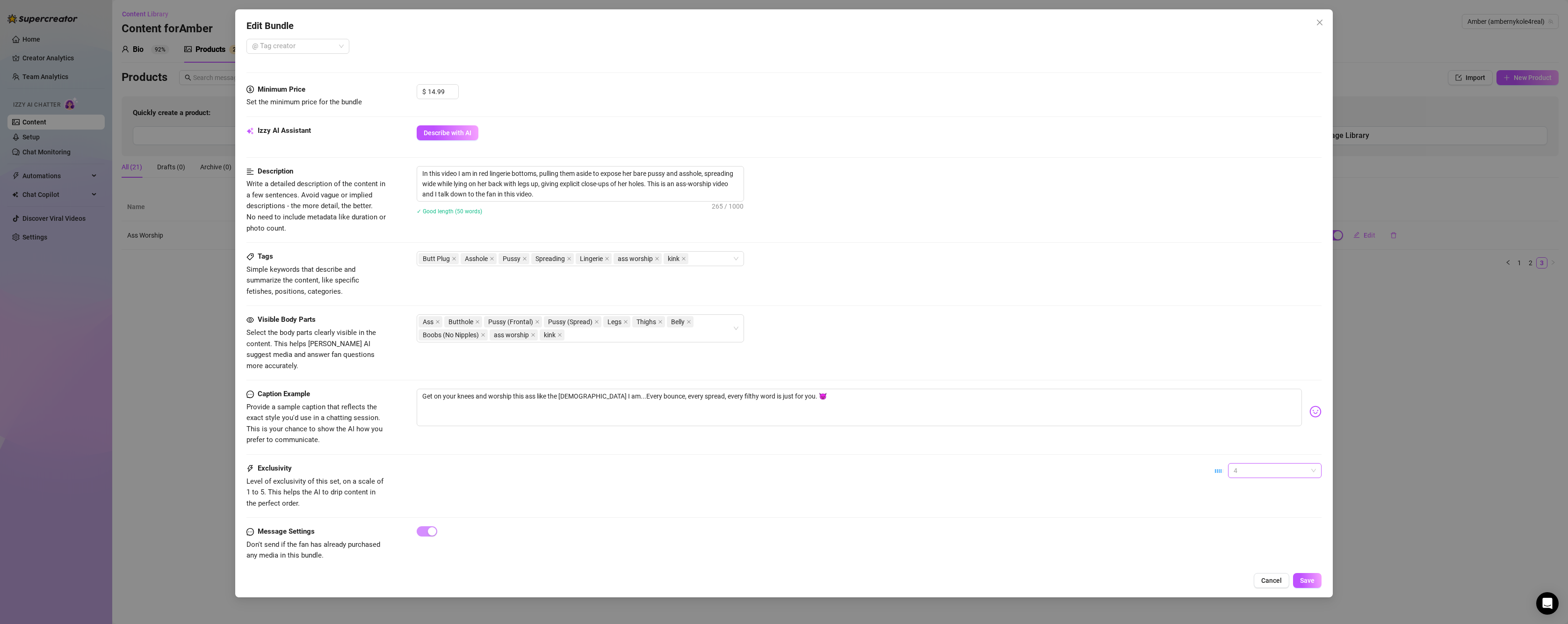
click at [1234, 464] on span "4" at bounding box center [1275, 471] width 82 height 14
click at [1231, 487] on div "2" at bounding box center [1267, 492] width 90 height 15
click at [1306, 582] on span "Save" at bounding box center [1307, 580] width 14 height 7
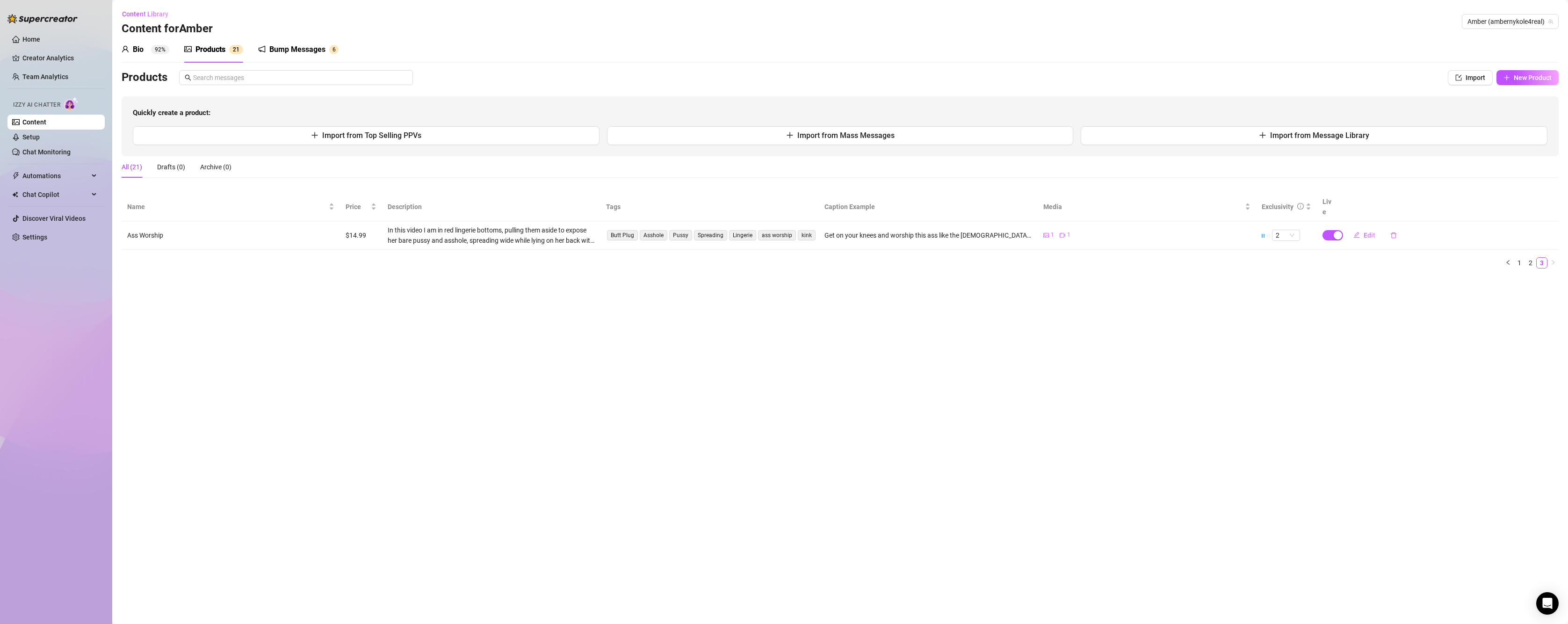
click at [193, 50] on div "Products 2 1" at bounding box center [213, 49] width 59 height 12
click at [1473, 74] on span "Import" at bounding box center [1475, 77] width 20 height 7
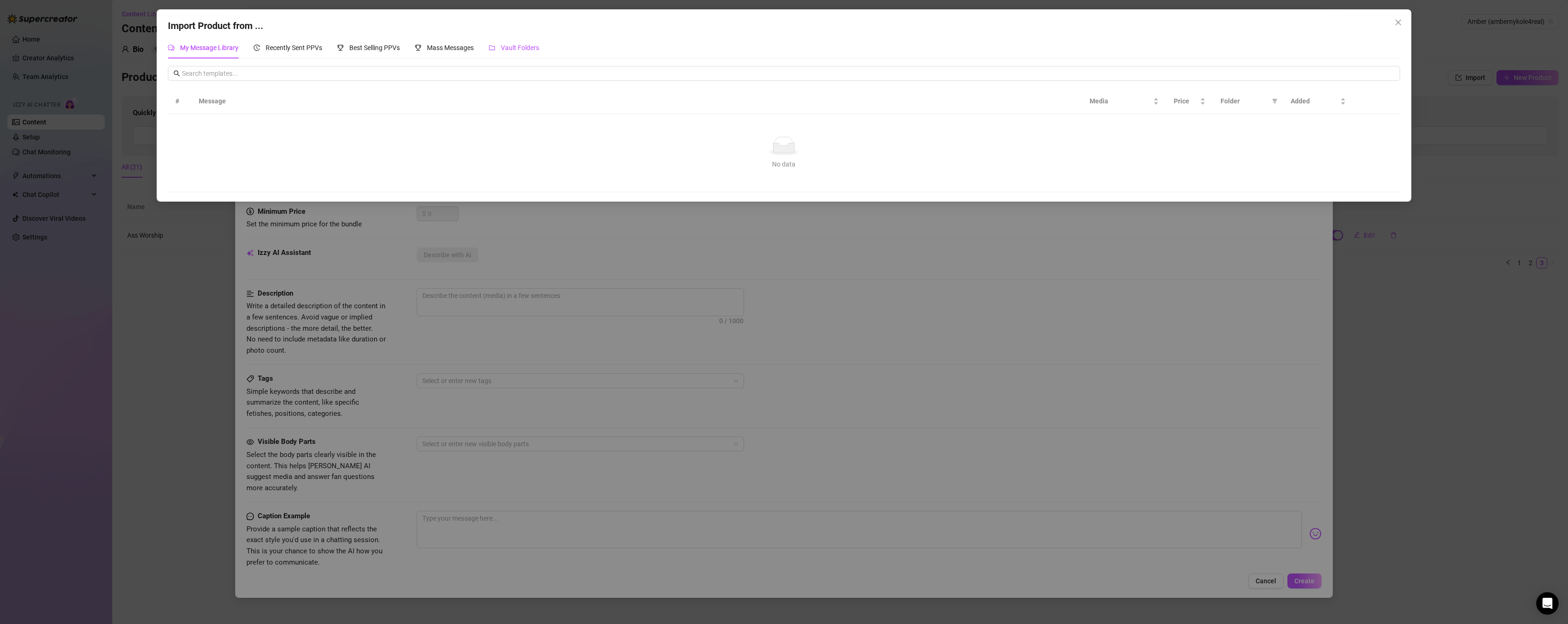
click at [515, 44] on span "Vault Folders" at bounding box center [520, 48] width 39 height 7
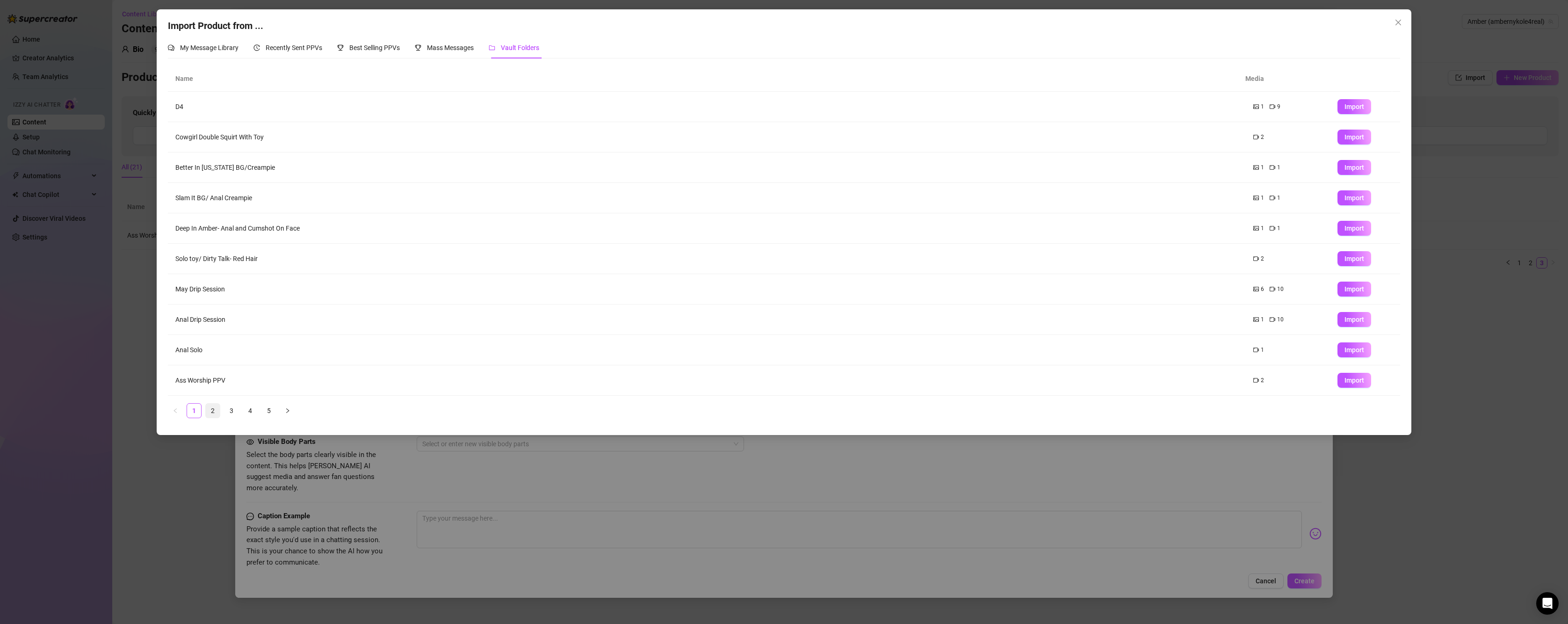
click at [217, 410] on link "2" at bounding box center [212, 411] width 14 height 14
click at [219, 169] on td "Latex pants solo up close POV" at bounding box center [706, 168] width 1078 height 30
drag, startPoint x: 1333, startPoint y: 172, endPoint x: 1340, endPoint y: 168, distance: 8.1
click at [1337, 170] on button "Import" at bounding box center [1354, 167] width 34 height 15
type textarea "Type your message here..."
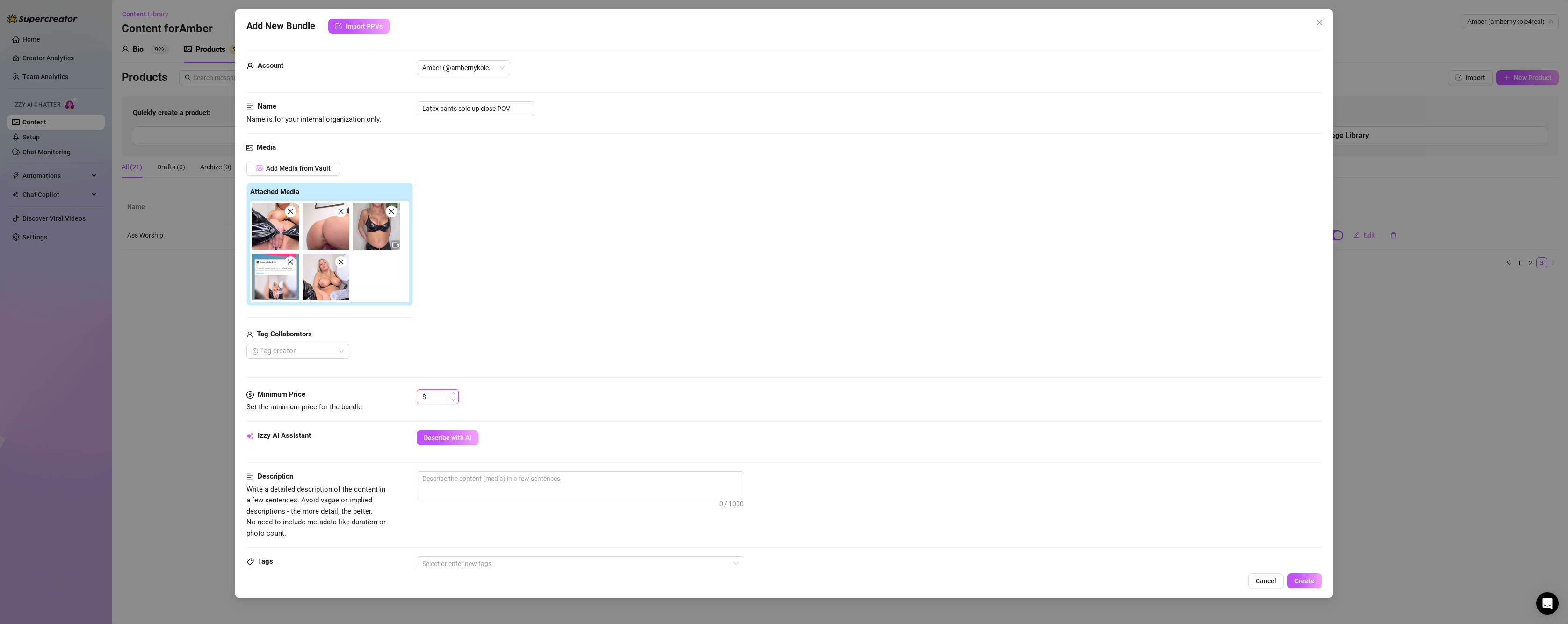
click at [436, 397] on input at bounding box center [443, 396] width 30 height 14
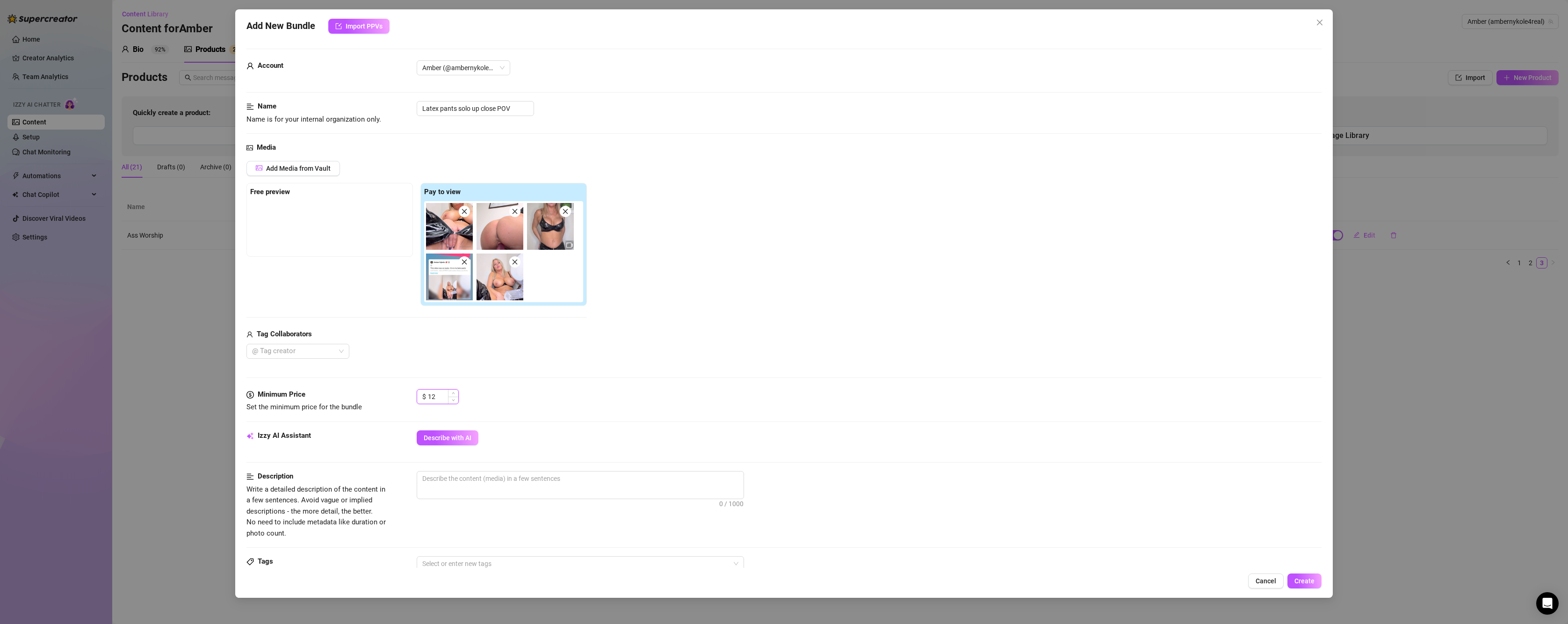
type input "1"
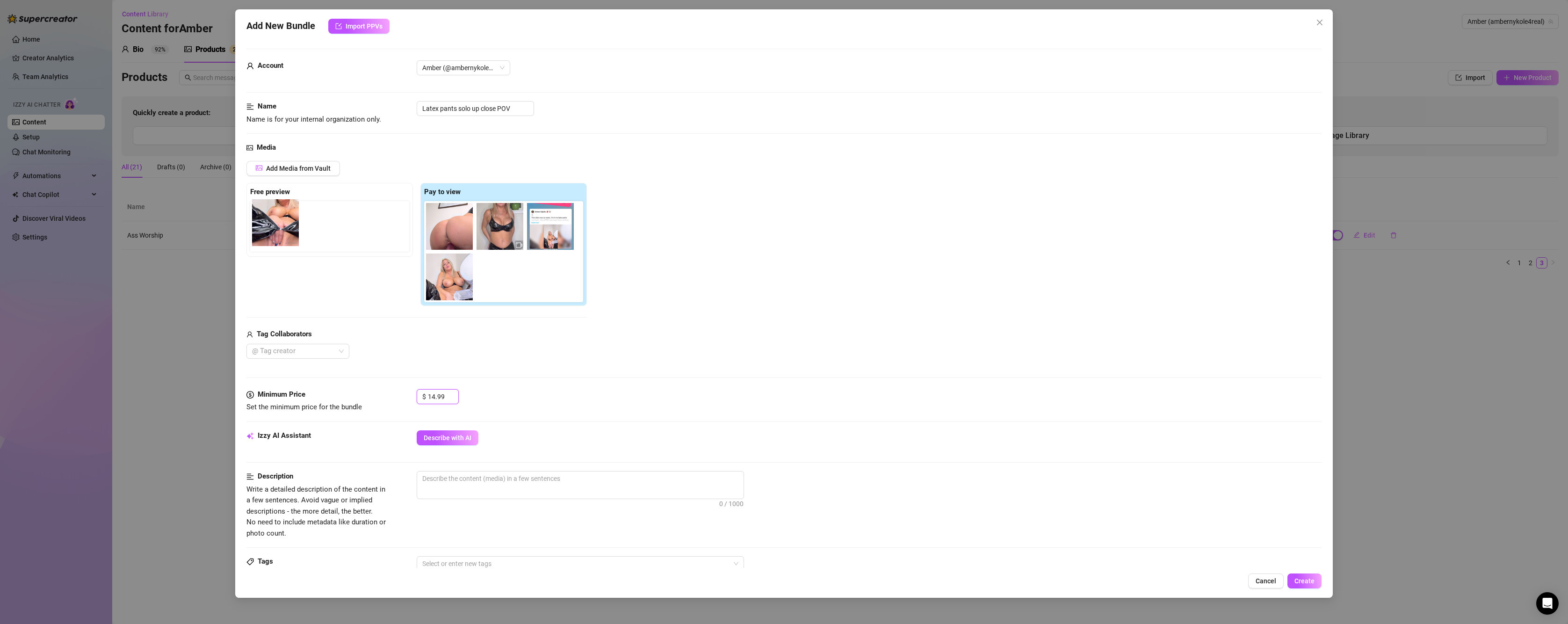
drag, startPoint x: 451, startPoint y: 238, endPoint x: 275, endPoint y: 234, distance: 176.0
click at [275, 234] on div "Free preview Pay to view" at bounding box center [417, 245] width 341 height 124
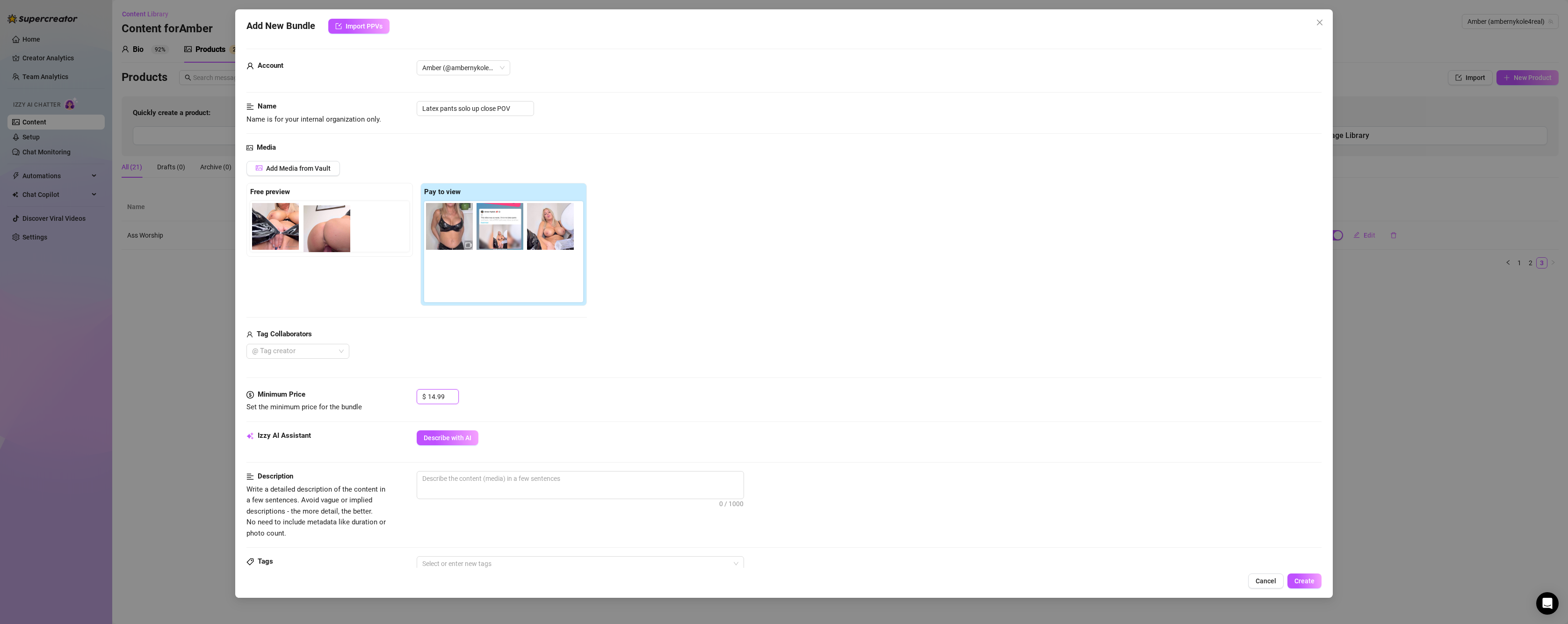
drag, startPoint x: 450, startPoint y: 234, endPoint x: 325, endPoint y: 237, distance: 125.0
click at [325, 237] on div "Free preview Pay to view" at bounding box center [417, 245] width 341 height 124
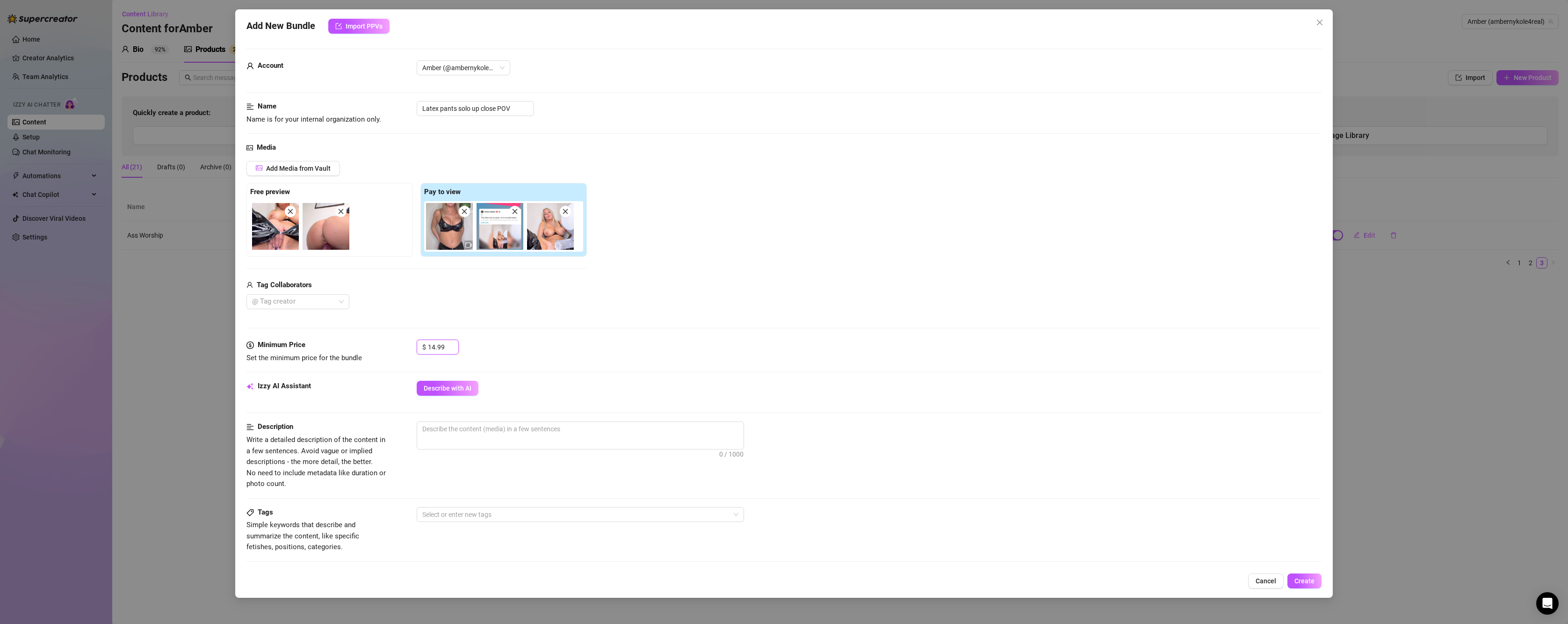
click at [515, 217] on img at bounding box center [499, 226] width 47 height 47
click at [514, 212] on icon "close" at bounding box center [515, 211] width 6 height 6
drag, startPoint x: 502, startPoint y: 234, endPoint x: 382, endPoint y: 231, distance: 120.0
click at [382, 231] on div "Free preview Pay to view" at bounding box center [417, 220] width 341 height 74
click at [291, 214] on icon "close" at bounding box center [290, 211] width 6 height 6
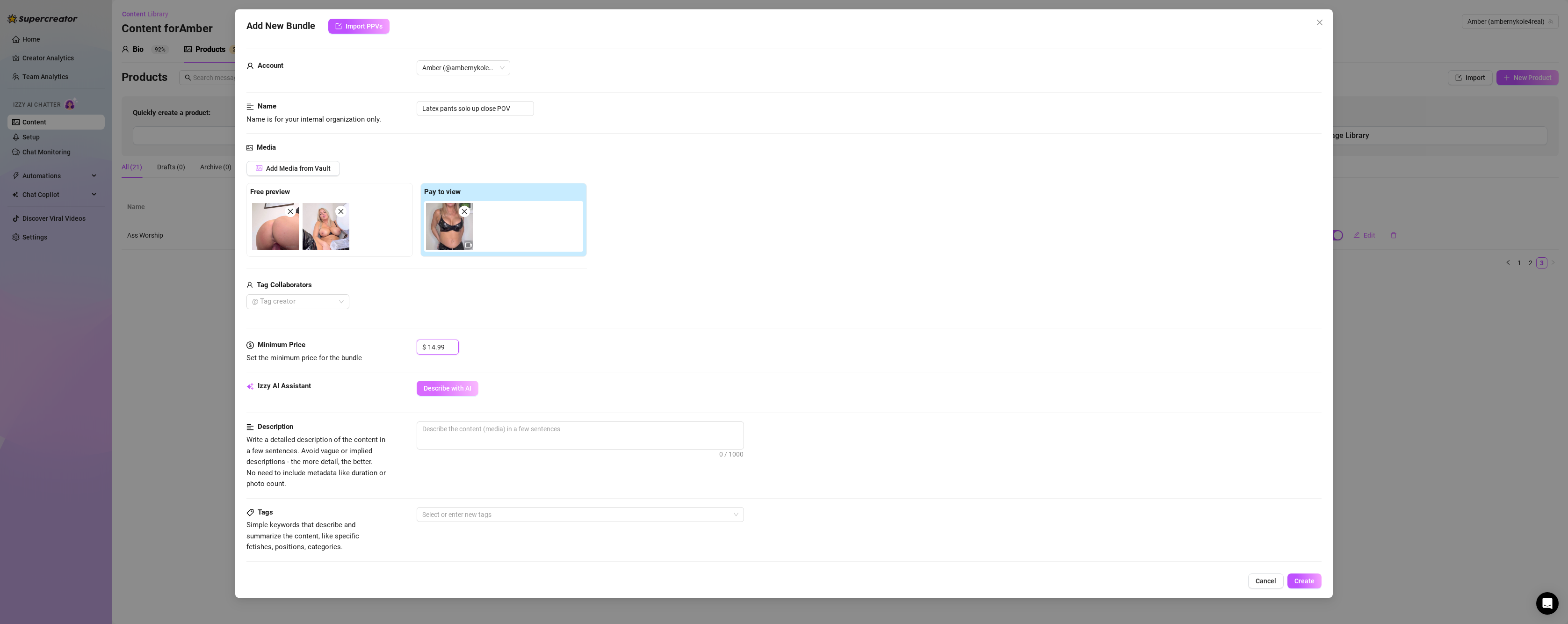
type input "14.99"
click at [467, 393] on button "Describe with AI" at bounding box center [447, 387] width 62 height 15
click at [469, 386] on span "Describe with AI" at bounding box center [446, 388] width 48 height 7
type textarea "Amber"
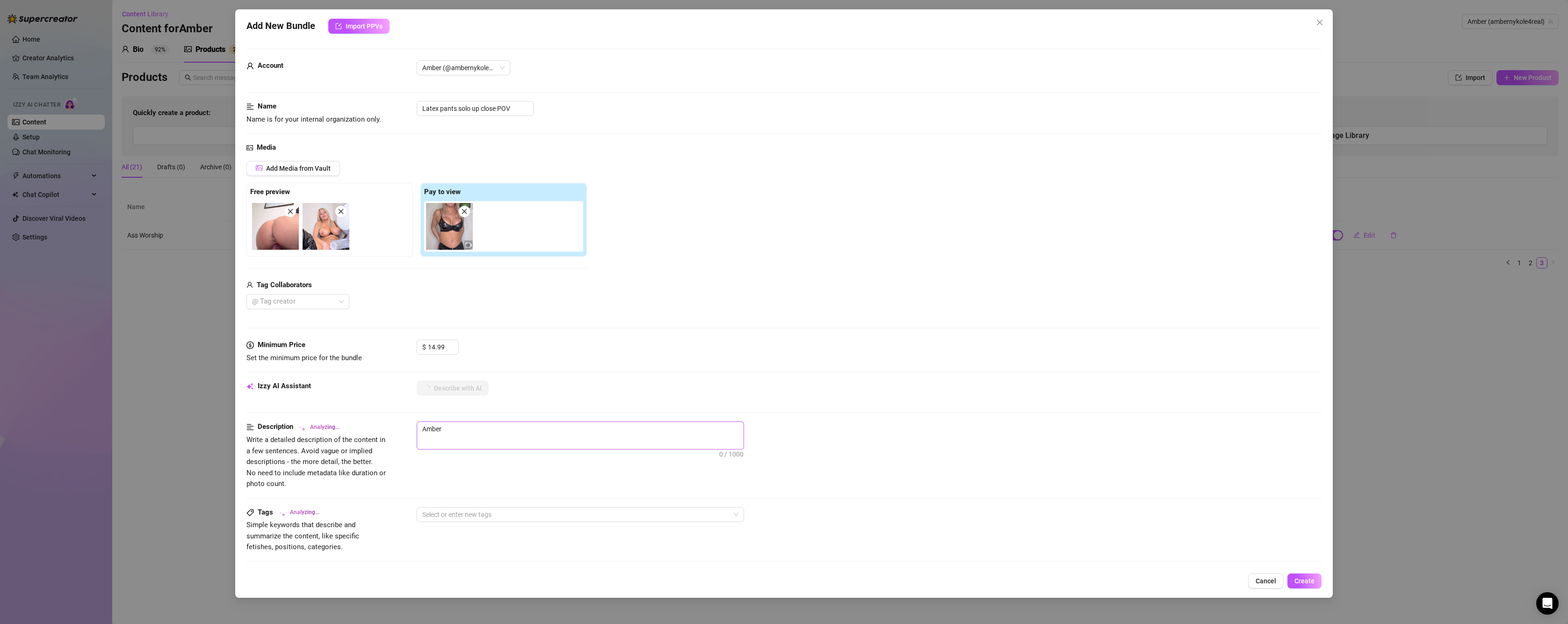
type textarea "[PERSON_NAME] wears"
type textarea "[PERSON_NAME] wears a"
type textarea "[PERSON_NAME] wears a black"
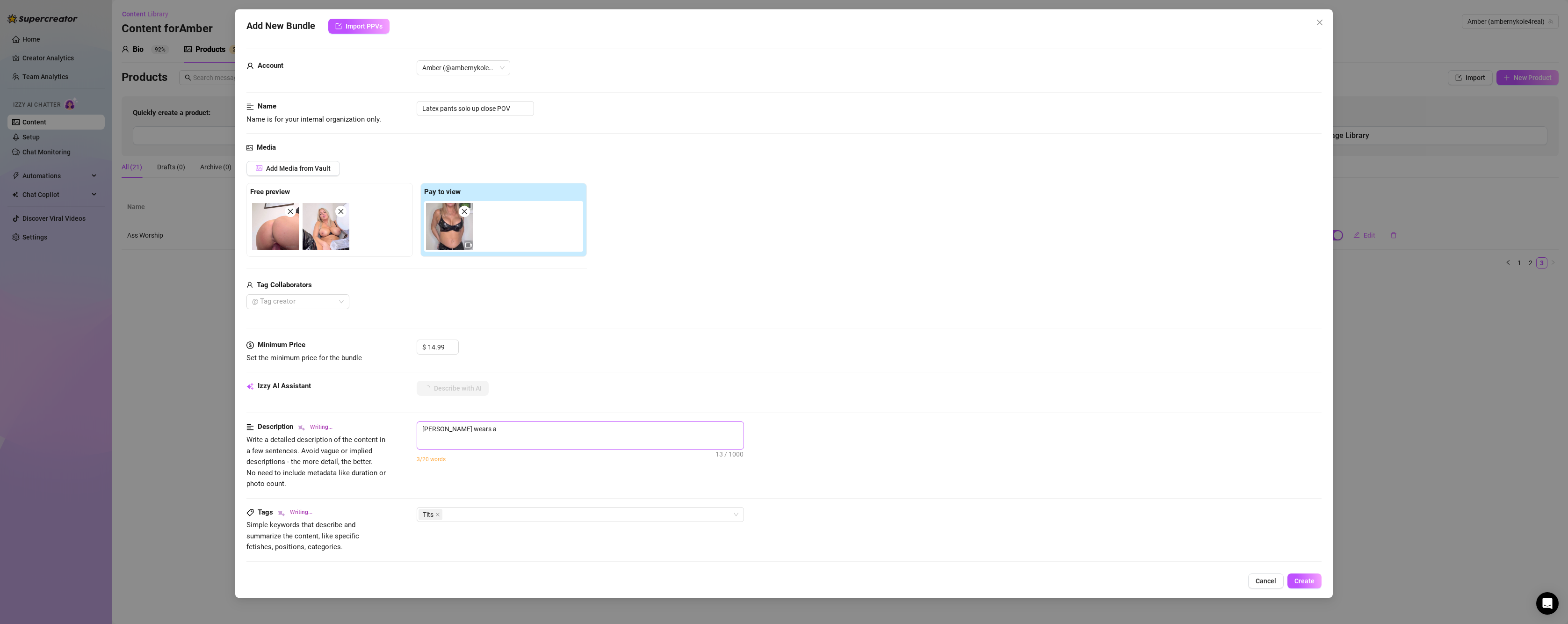
type textarea "[PERSON_NAME] wears a black"
type textarea "[PERSON_NAME] wears a black vinyl"
type textarea "[PERSON_NAME] wears a black vinyl zip-up"
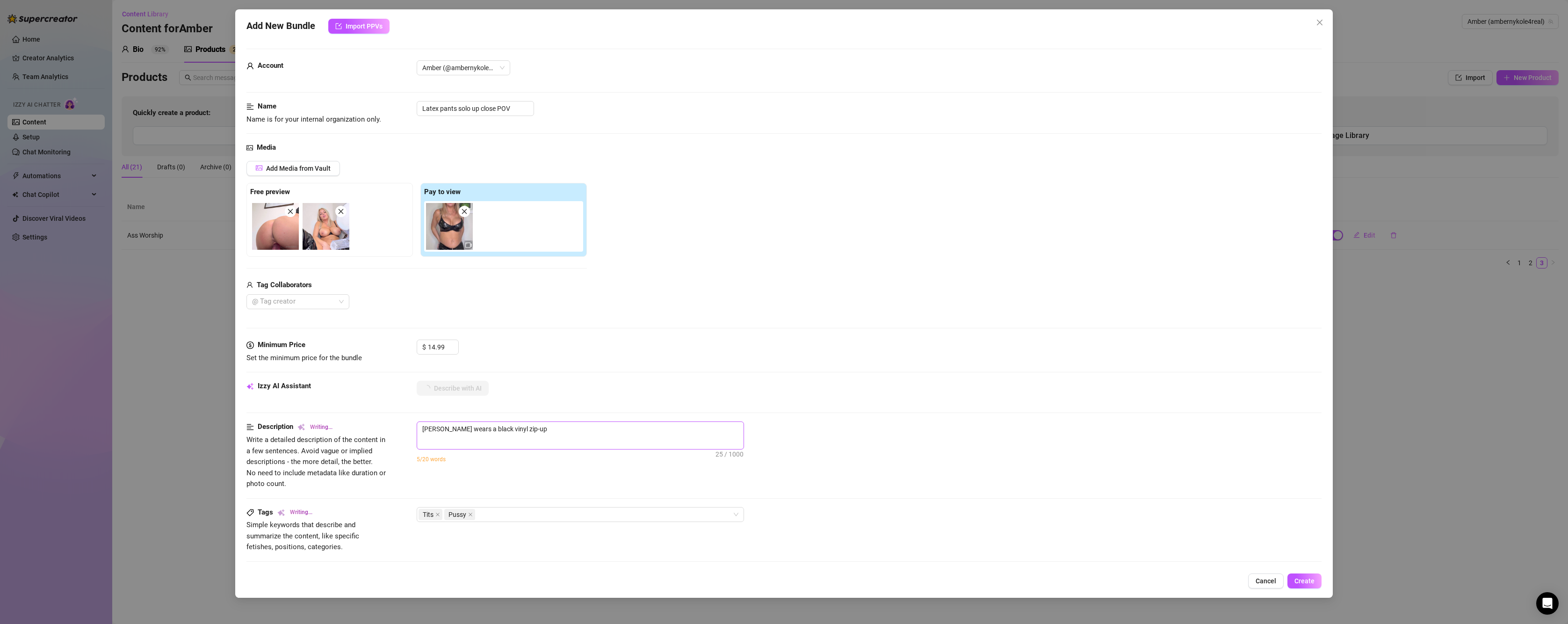
type textarea "[PERSON_NAME] wears a black vinyl zip-up outfit,"
type textarea "[PERSON_NAME] wears a black vinyl zip-up outfit, unzipped"
type textarea "[PERSON_NAME] wears a black vinyl zip-up outfit, unzipped to"
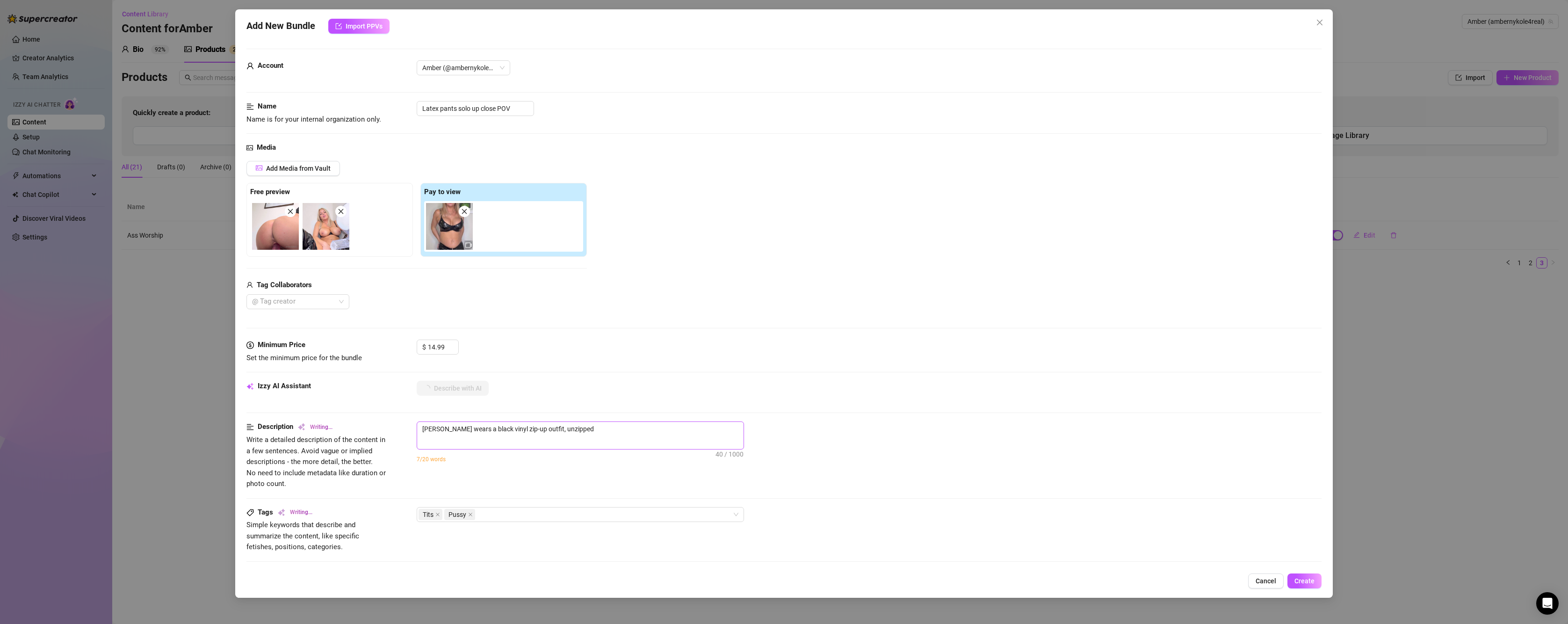
type textarea "[PERSON_NAME] wears a black vinyl zip-up outfit, unzipped to"
type textarea "[PERSON_NAME] wears a black vinyl zip-up outfit, unzipped to reveal"
type textarea "[PERSON_NAME] wears a black vinyl zip-up outfit, unzipped to reveal her"
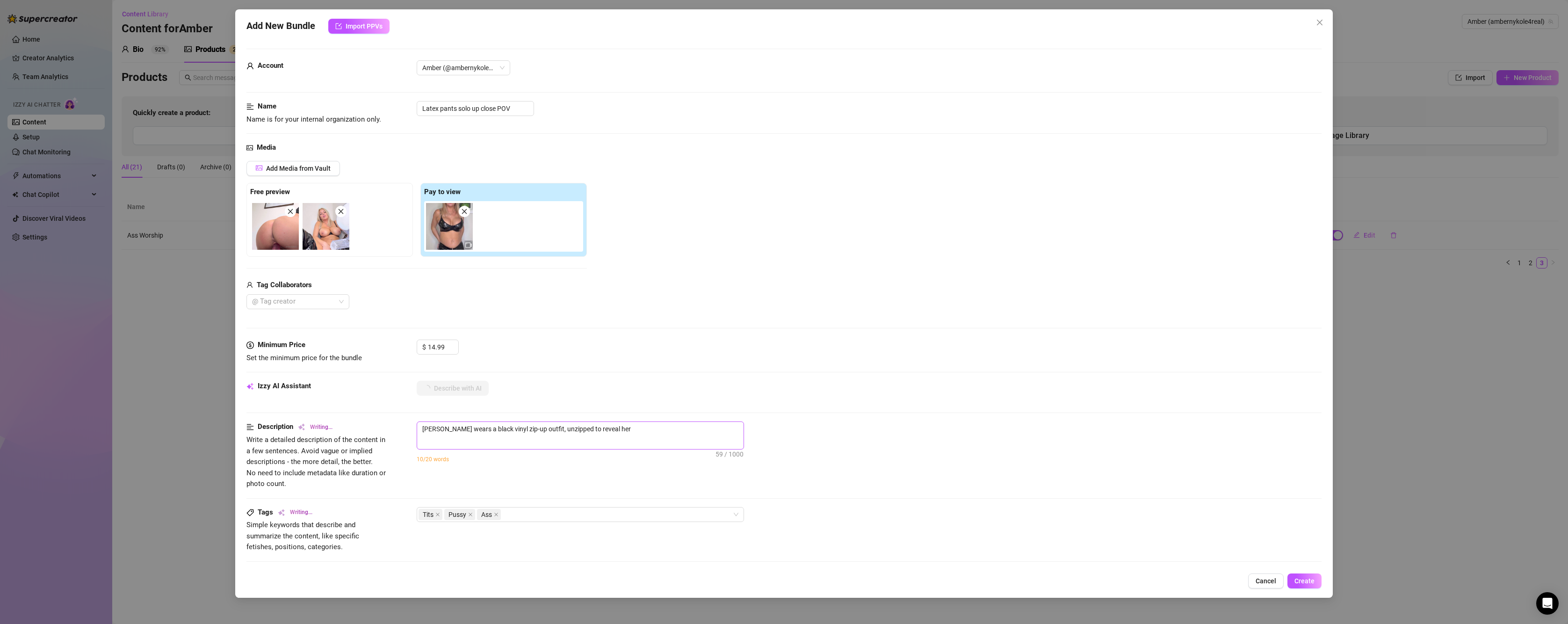
type textarea "[PERSON_NAME] wears a black vinyl zip-up outfit, unzipped to reveal her big"
type textarea "[PERSON_NAME] wears a black vinyl zip-up outfit, unzipped to reveal her big bare"
type textarea "[PERSON_NAME] wears a black vinyl zip-up outfit, unzipped to reveal her big bar…"
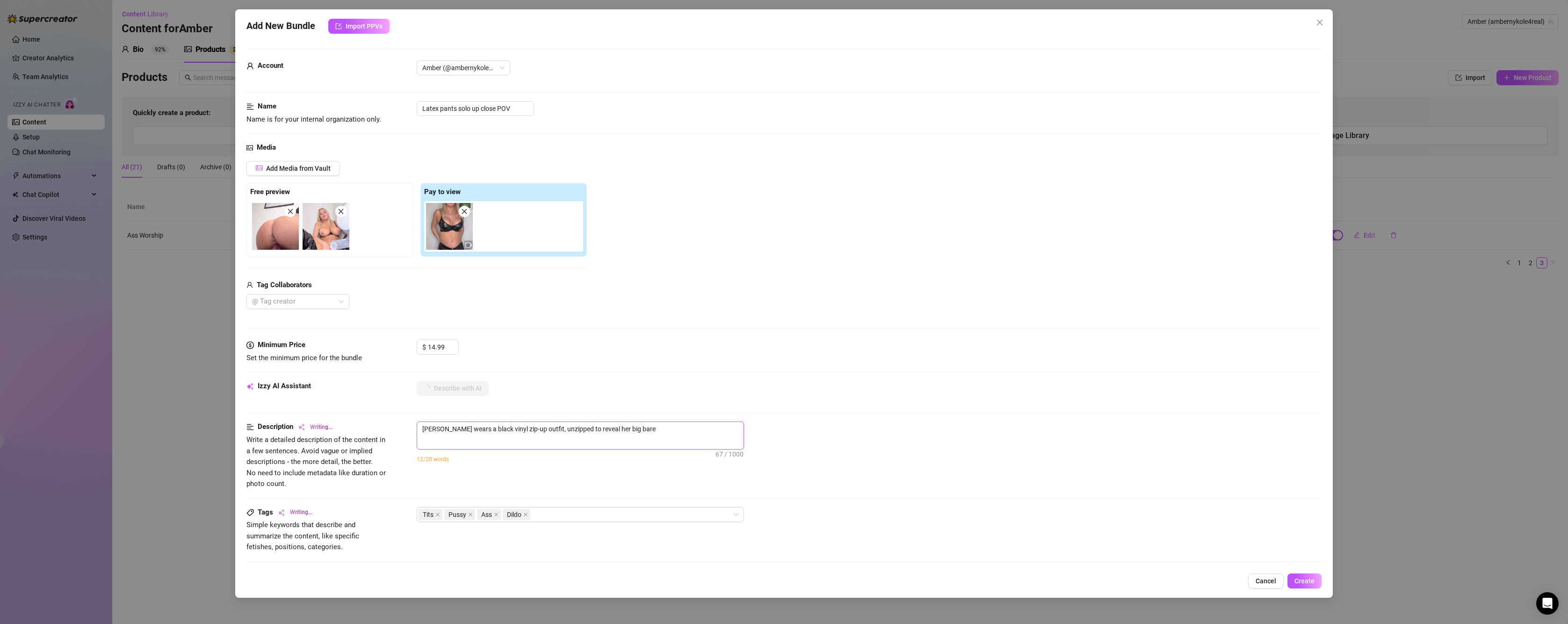
type textarea "[PERSON_NAME] wears a black vinyl zip-up outfit, unzipped to reveal her big bar…"
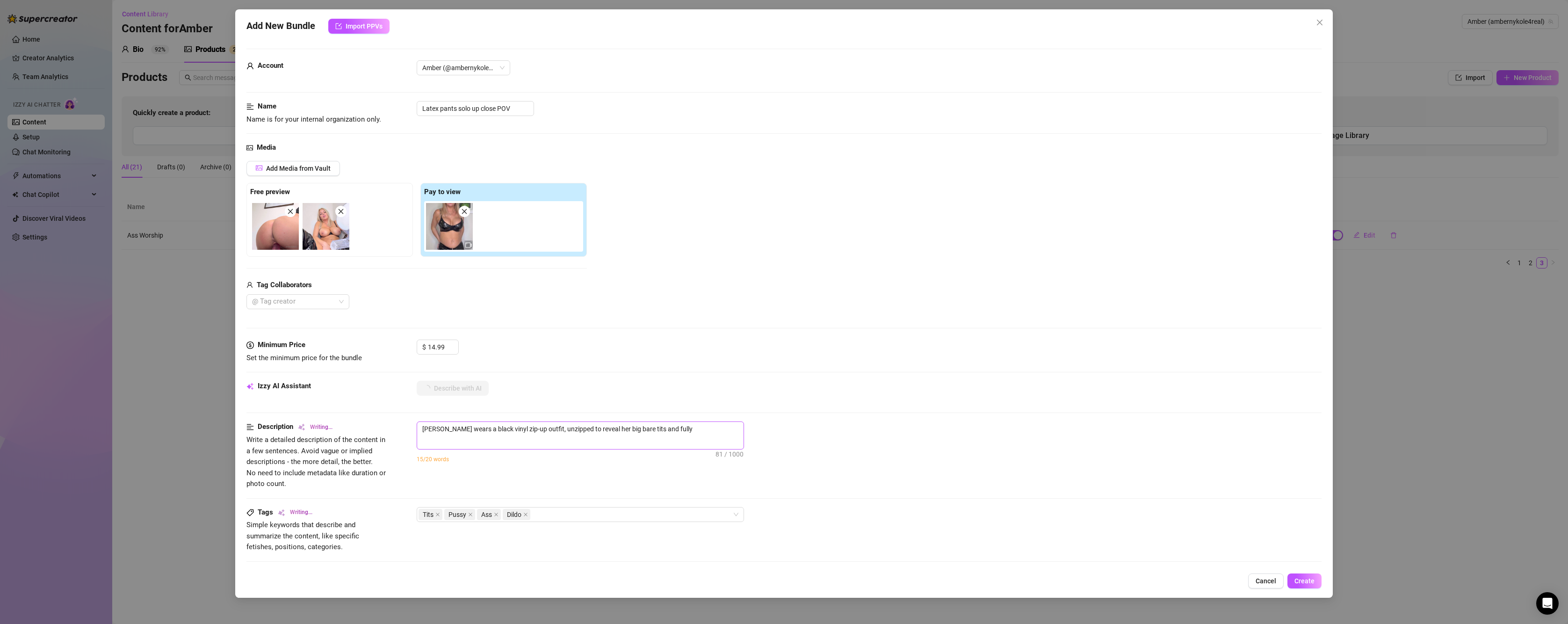
type textarea "[PERSON_NAME] wears a black vinyl zip-up outfit, unzipped to reveal her big bar…"
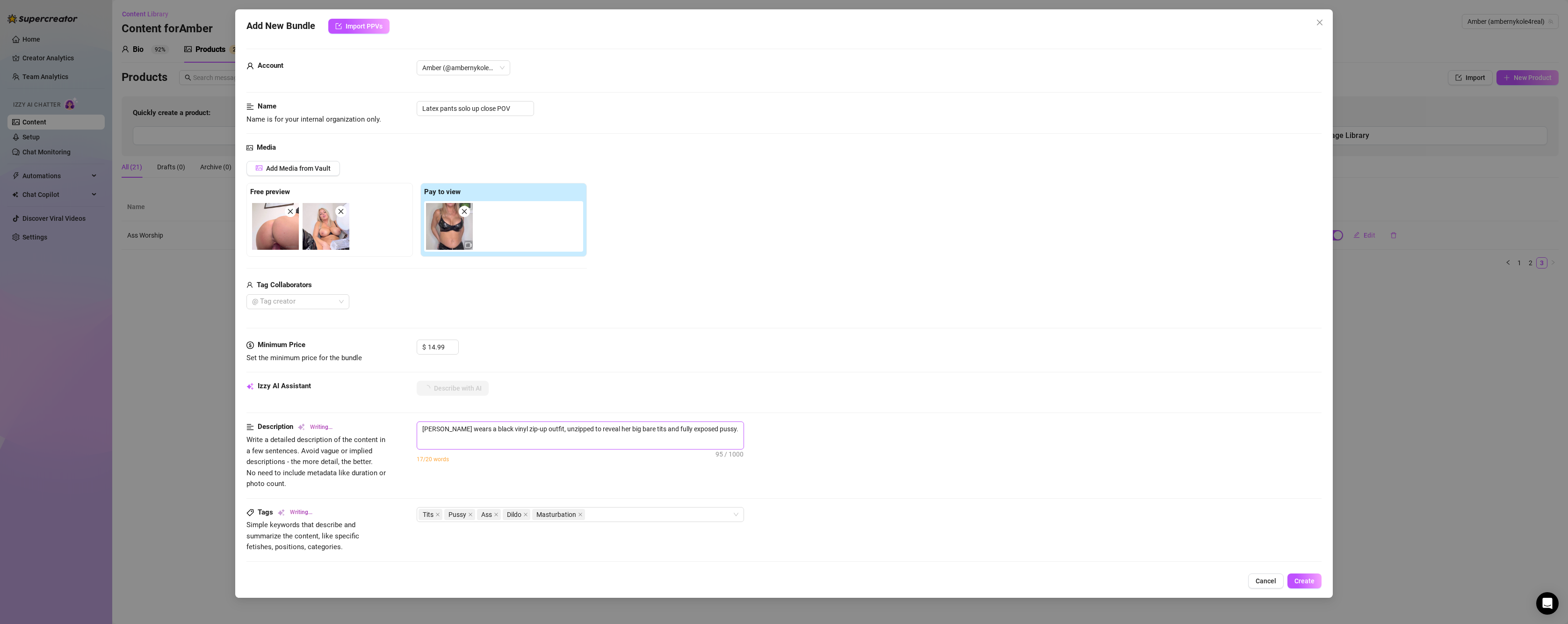
type textarea "[PERSON_NAME] wears a black vinyl zip-up outfit, unzipped to reveal her big bar…"
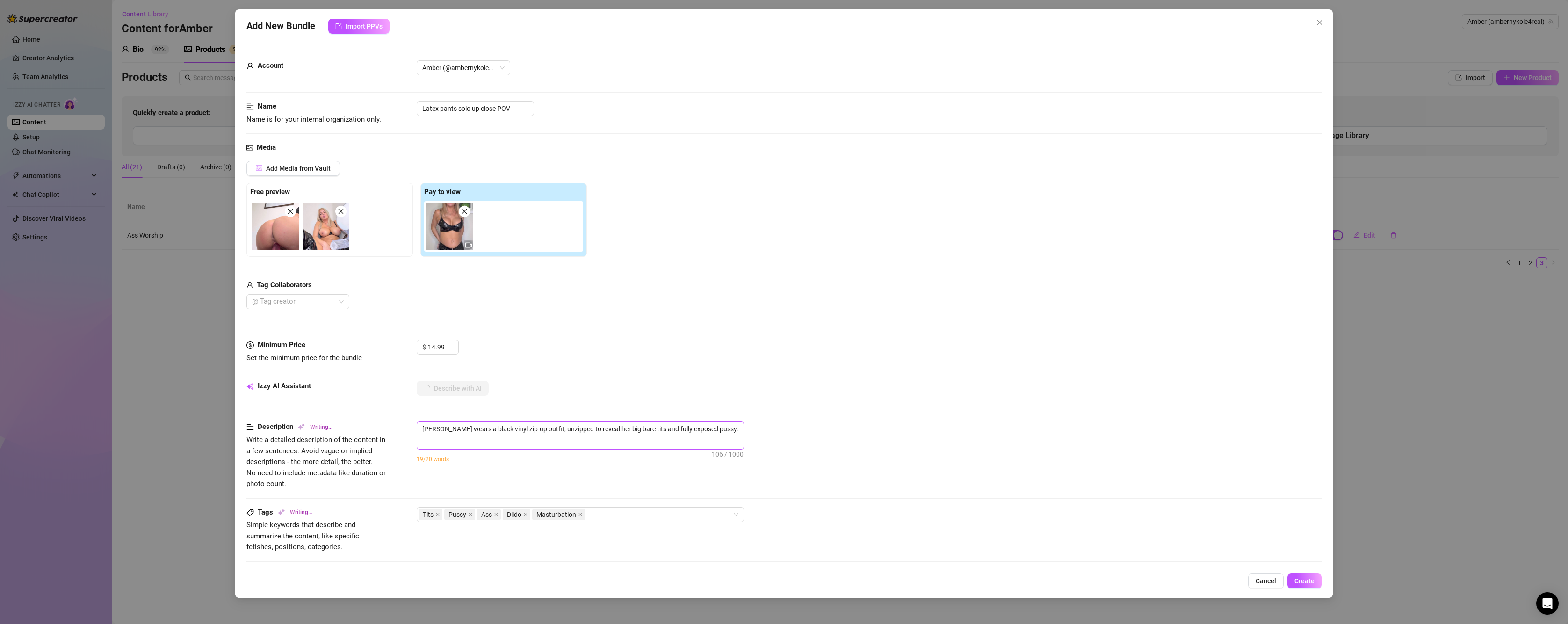
type textarea "[PERSON_NAME] wears a black vinyl zip-up outfit, unzipped to reveal her big bar…"
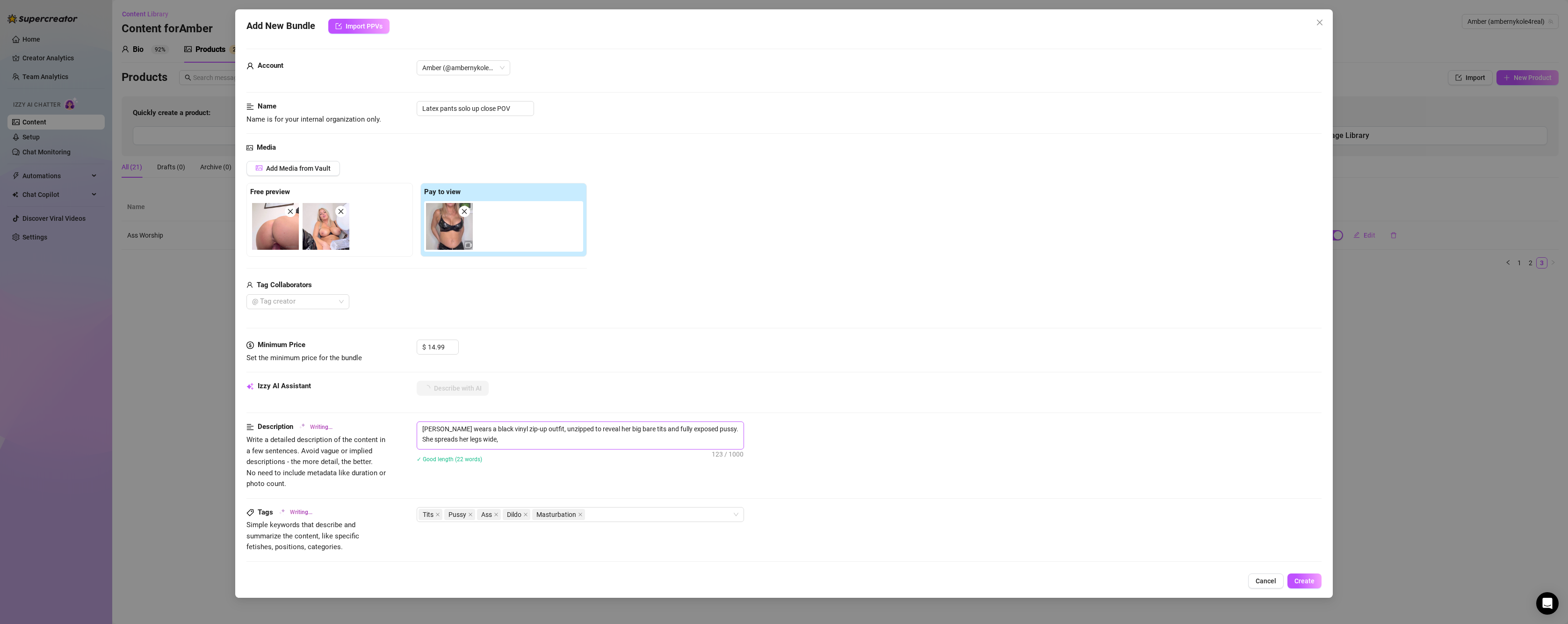
type textarea "[PERSON_NAME] wears a black vinyl zip-up outfit, unzipped to reveal her big bar…"
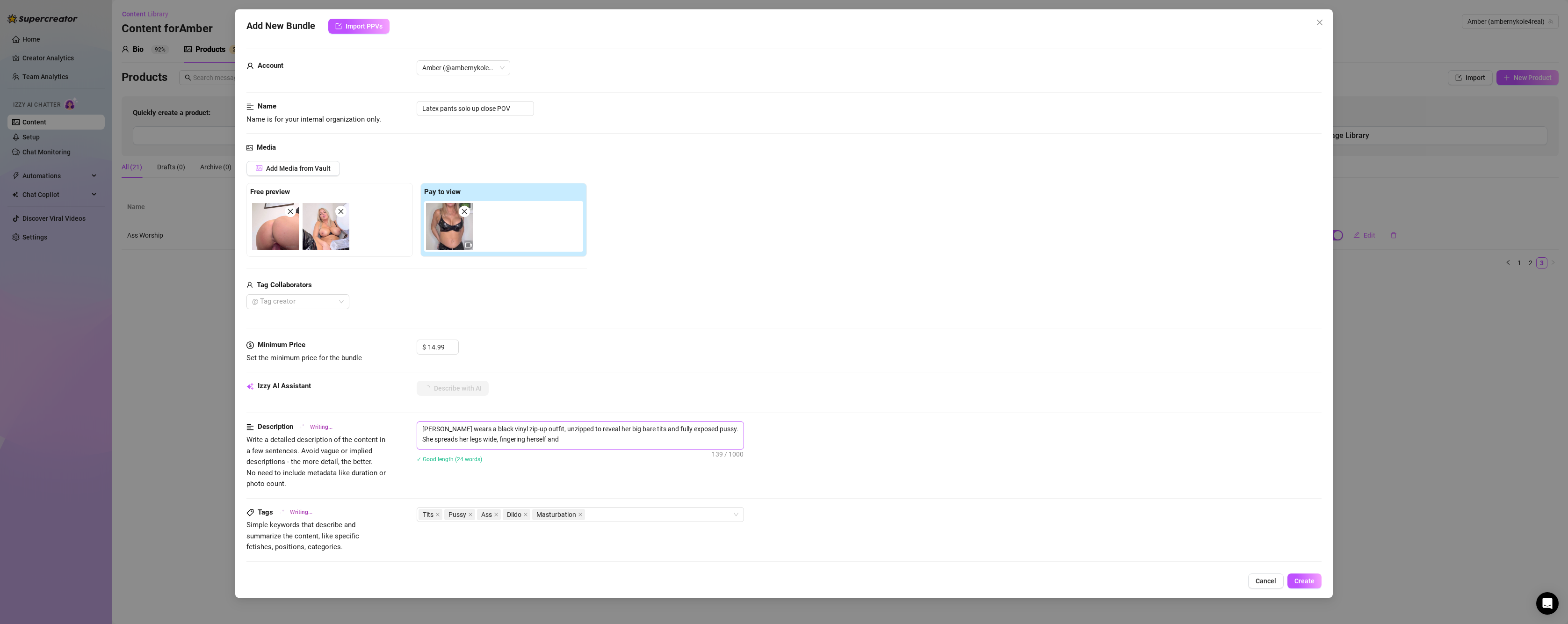
type textarea "[PERSON_NAME] wears a black vinyl zip-up outfit, unzipped to reveal her big bar…"
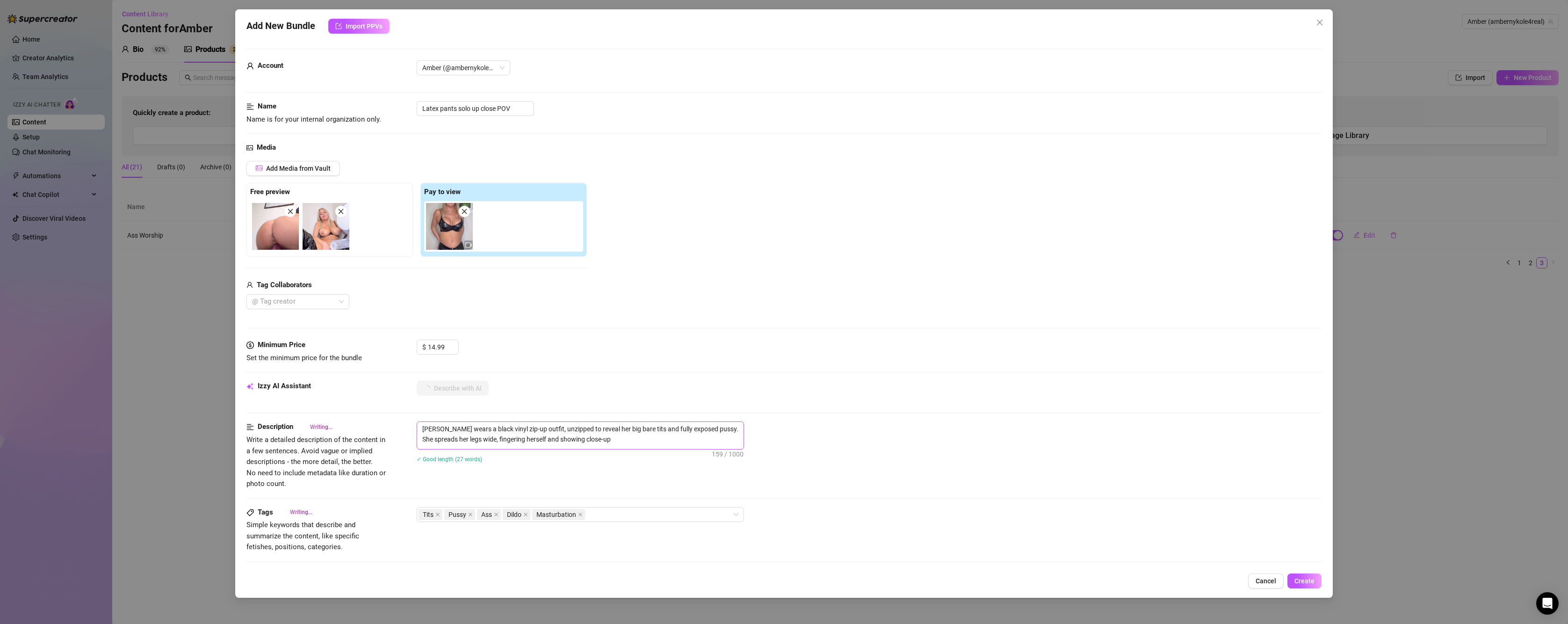
type textarea "[PERSON_NAME] wears a black vinyl zip-up outfit, unzipped to reveal her big bar…"
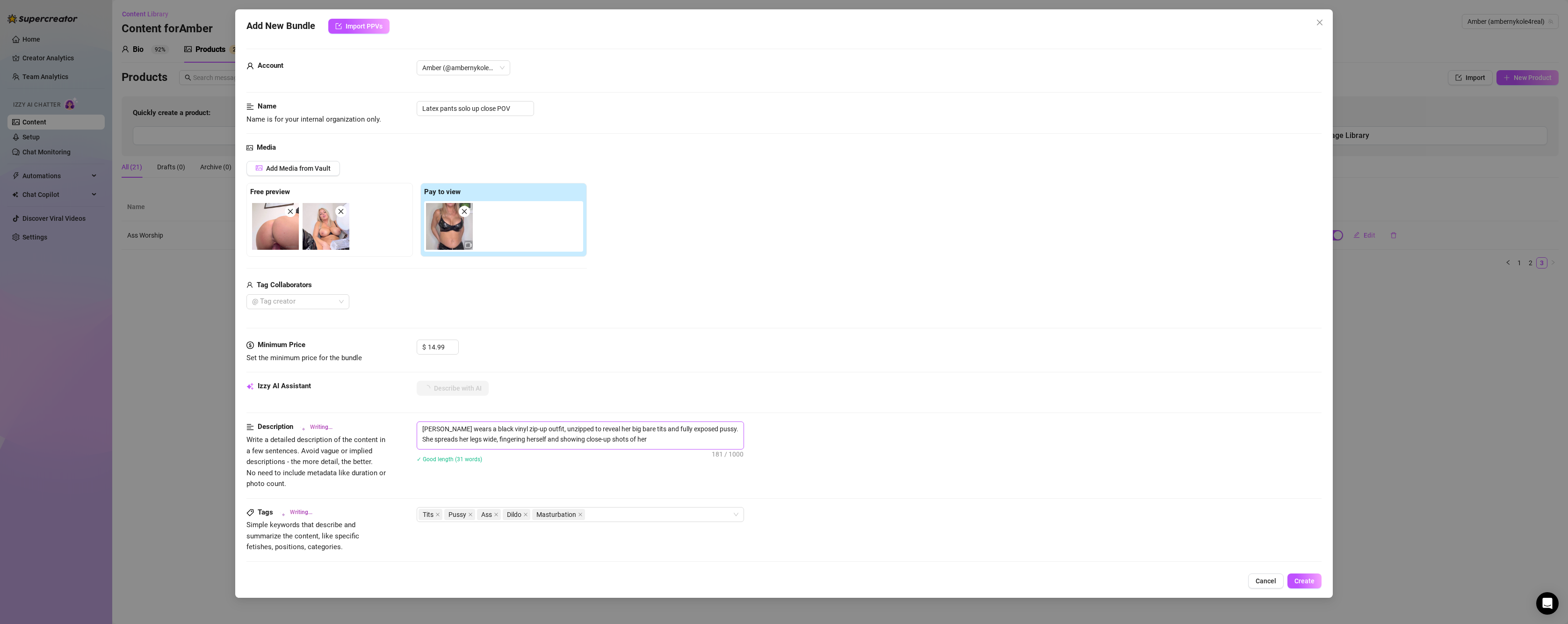
type textarea "[PERSON_NAME] wears a black vinyl zip-up outfit, unzipped to reveal her big bar…"
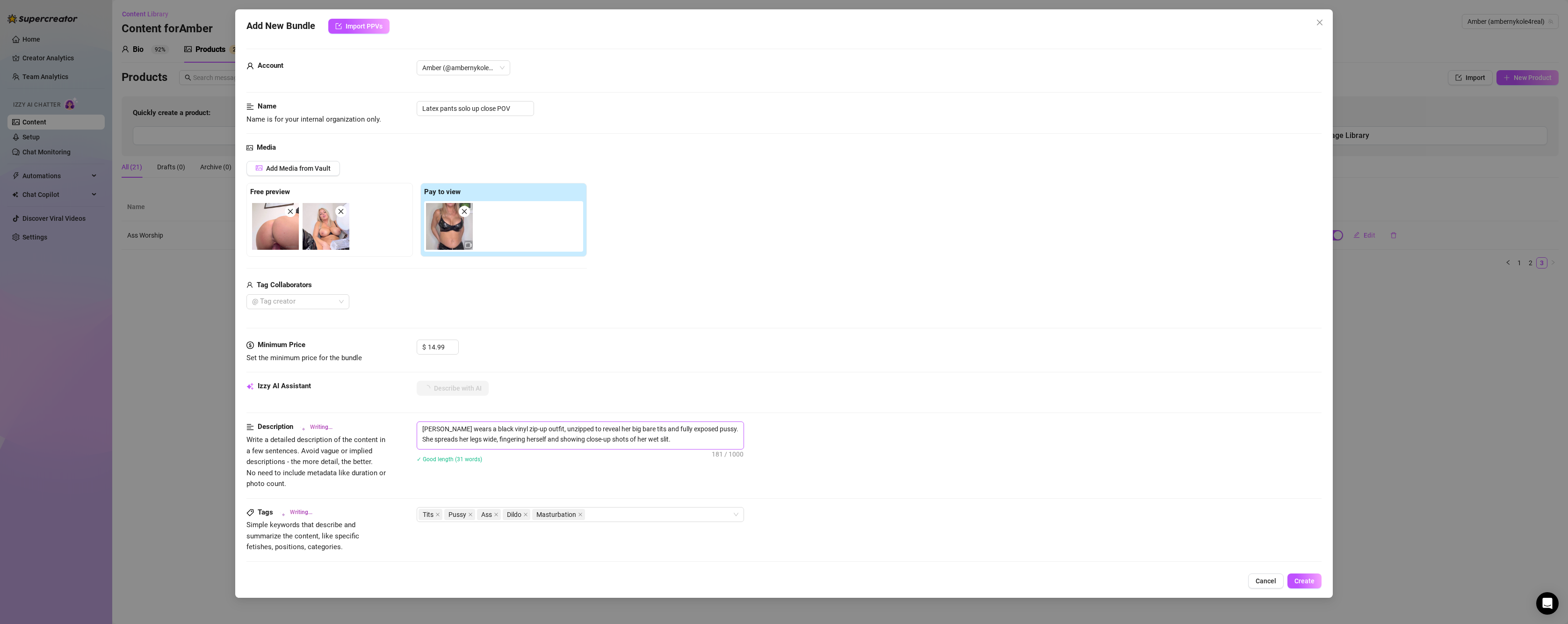
type textarea "[PERSON_NAME] wears a black vinyl zip-up outfit, unzipped to reveal her big bar…"
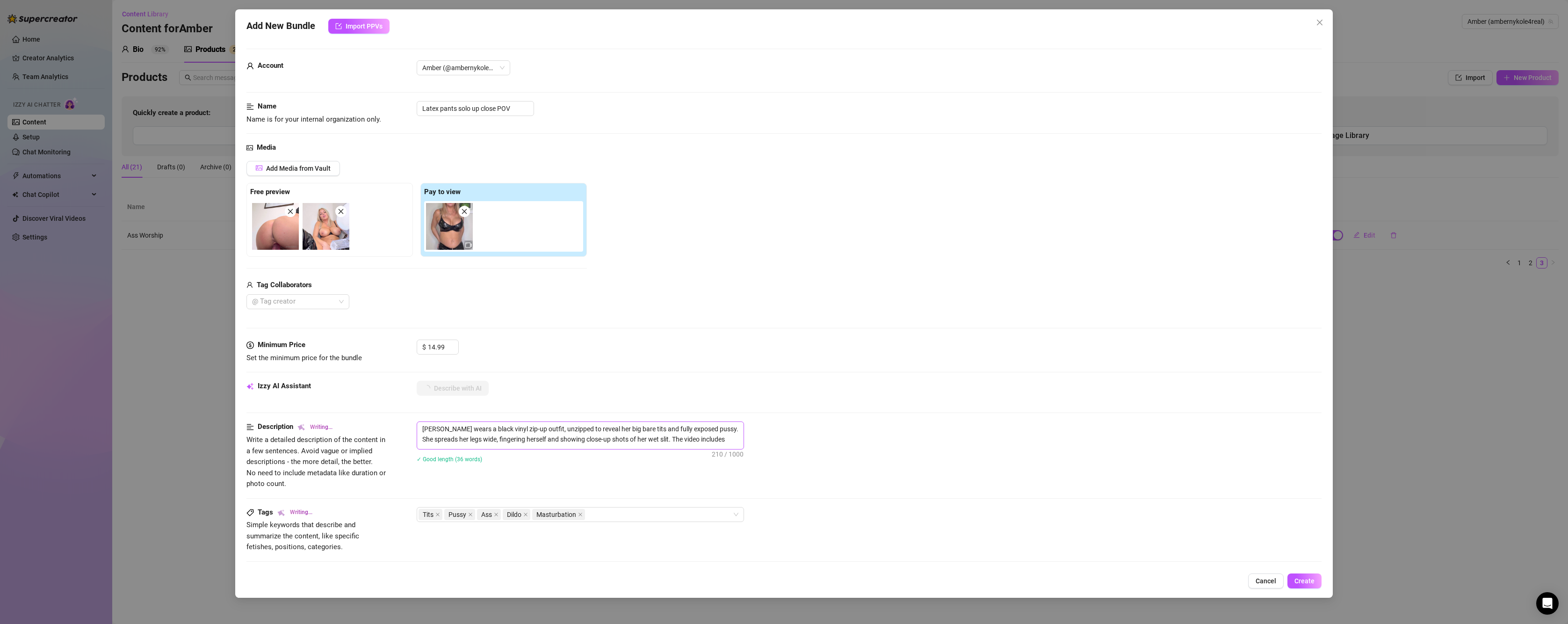
type textarea "[PERSON_NAME] wears a black vinyl zip-up outfit, unzipped to reveal her big bar…"
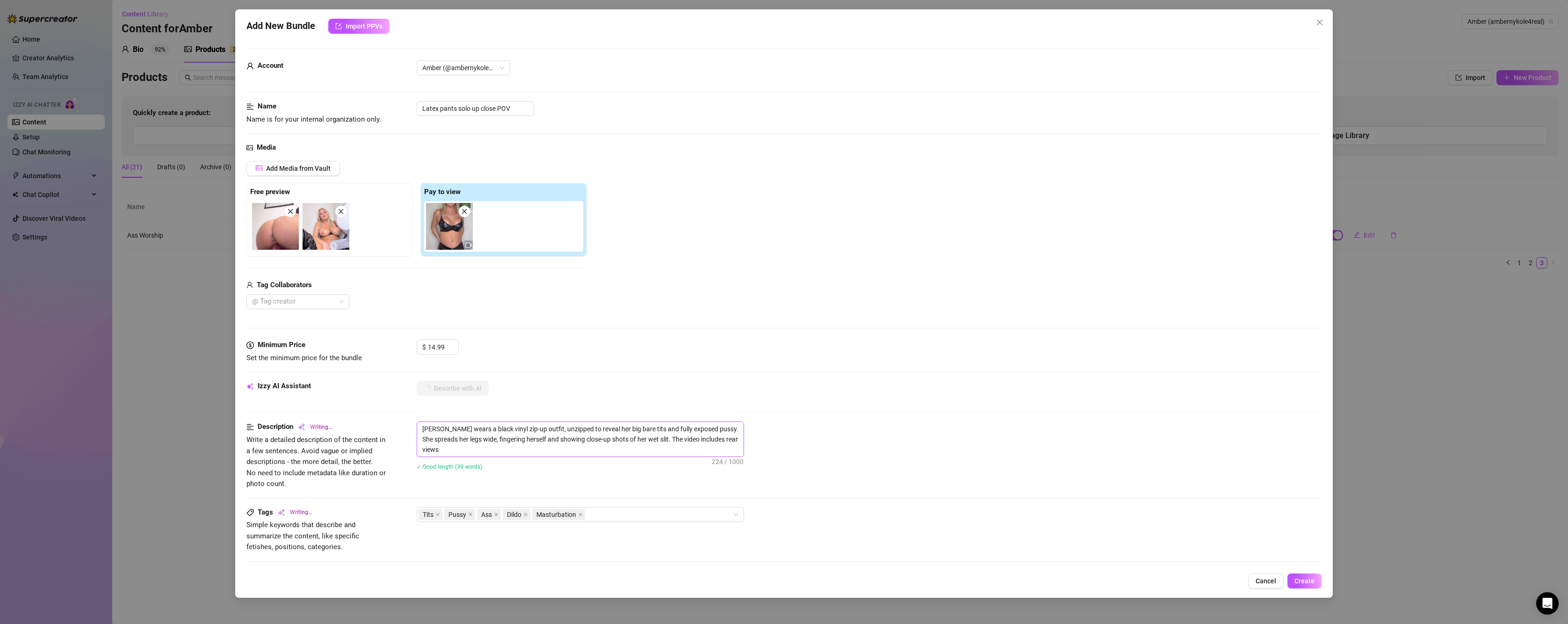
type textarea "[PERSON_NAME] wears a black vinyl zip-up outfit, unzipped to reveal her big bar…"
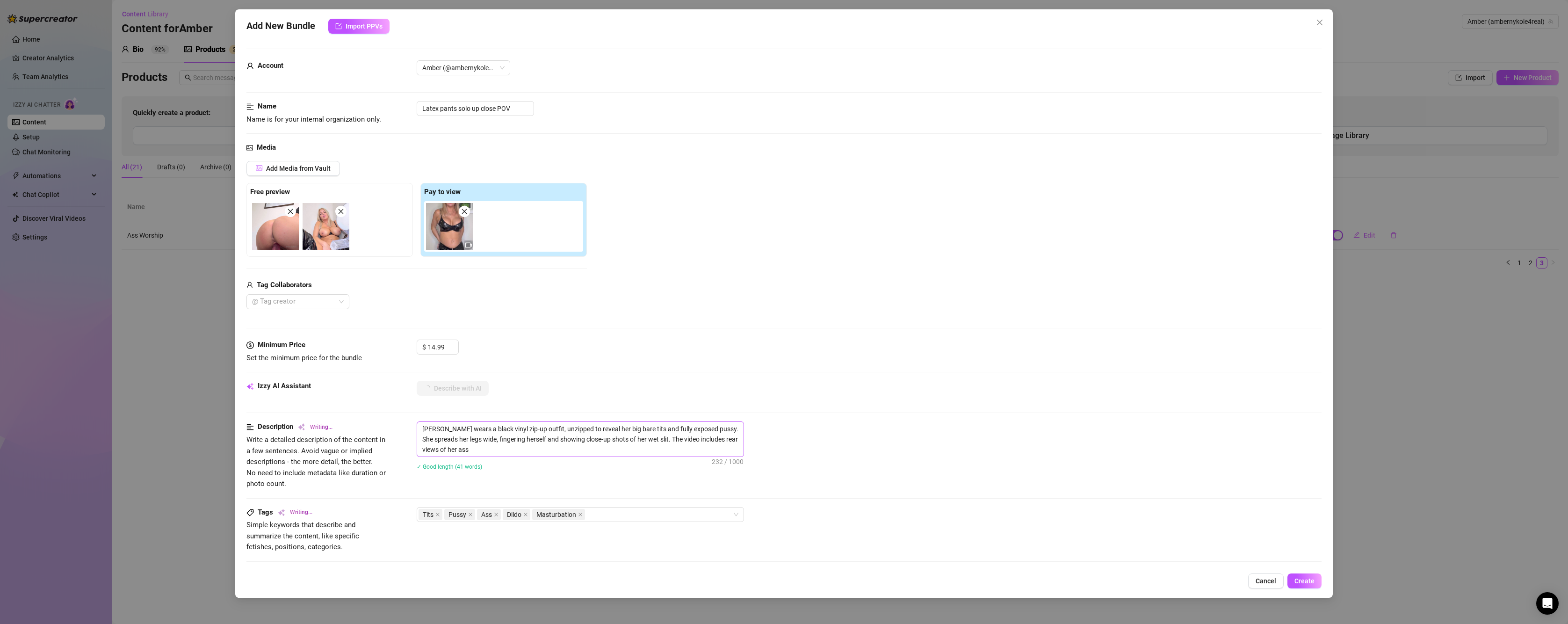
type textarea "[PERSON_NAME] wears a black vinyl zip-up outfit, unzipped to reveal her big bar…"
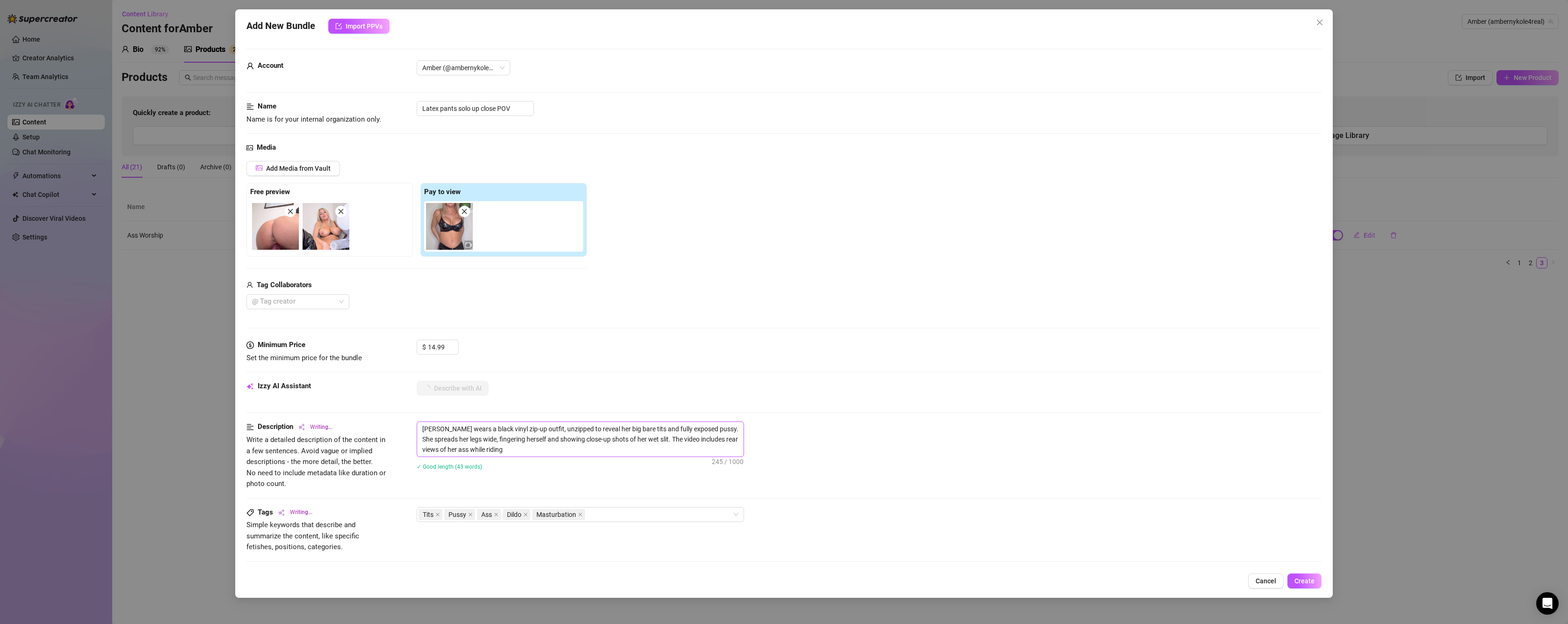
type textarea "[PERSON_NAME] wears a black vinyl zip-up outfit, unzipped to reveal her big bar…"
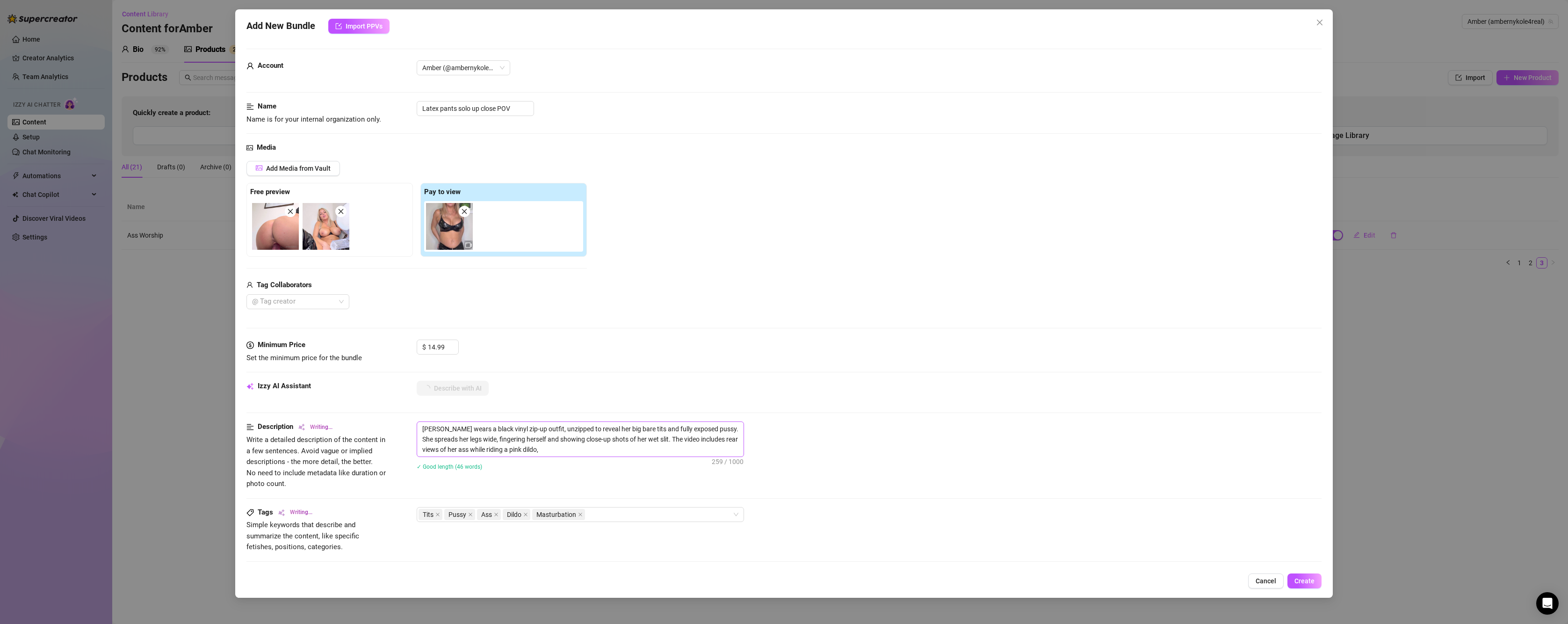
type textarea "[PERSON_NAME] wears a black vinyl zip-up outfit, unzipped to reveal her big bar…"
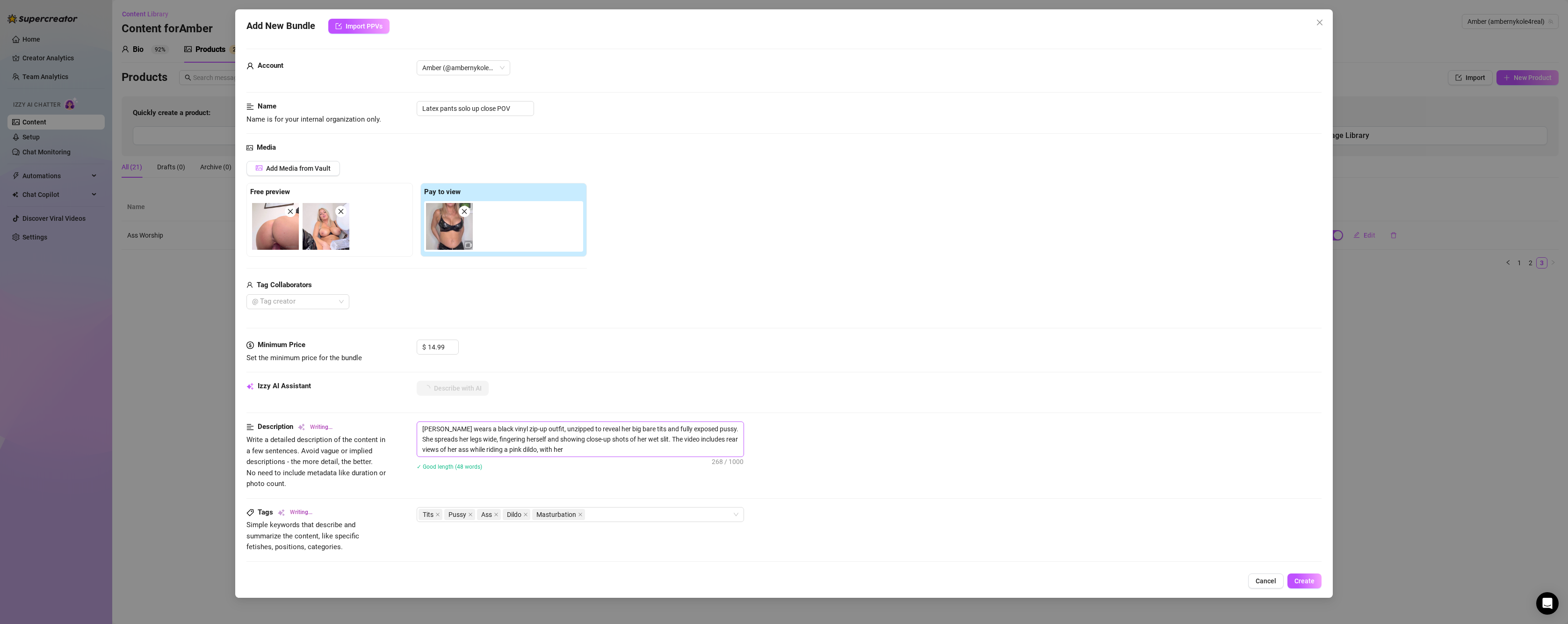
type textarea "[PERSON_NAME] wears a black vinyl zip-up outfit, unzipped to reveal her big bar…"
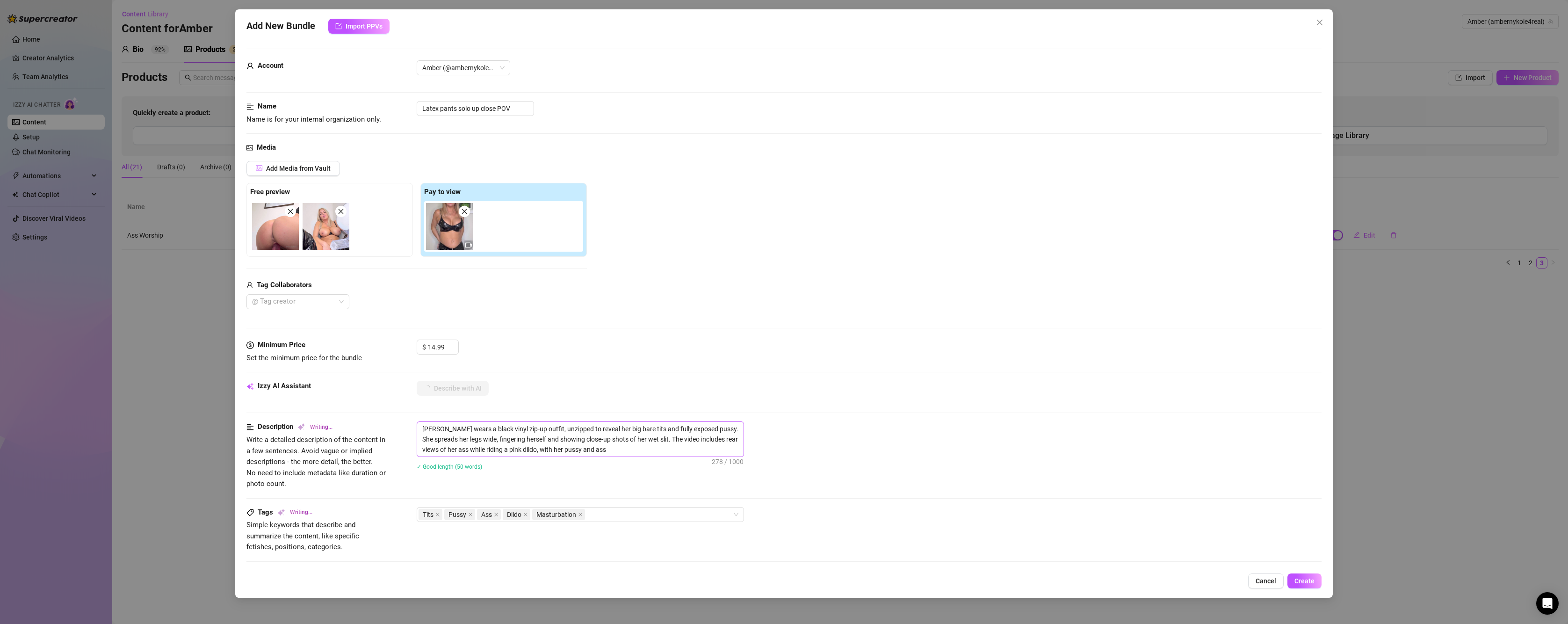
type textarea "[PERSON_NAME] wears a black vinyl zip-up outfit, unzipped to reveal her big bar…"
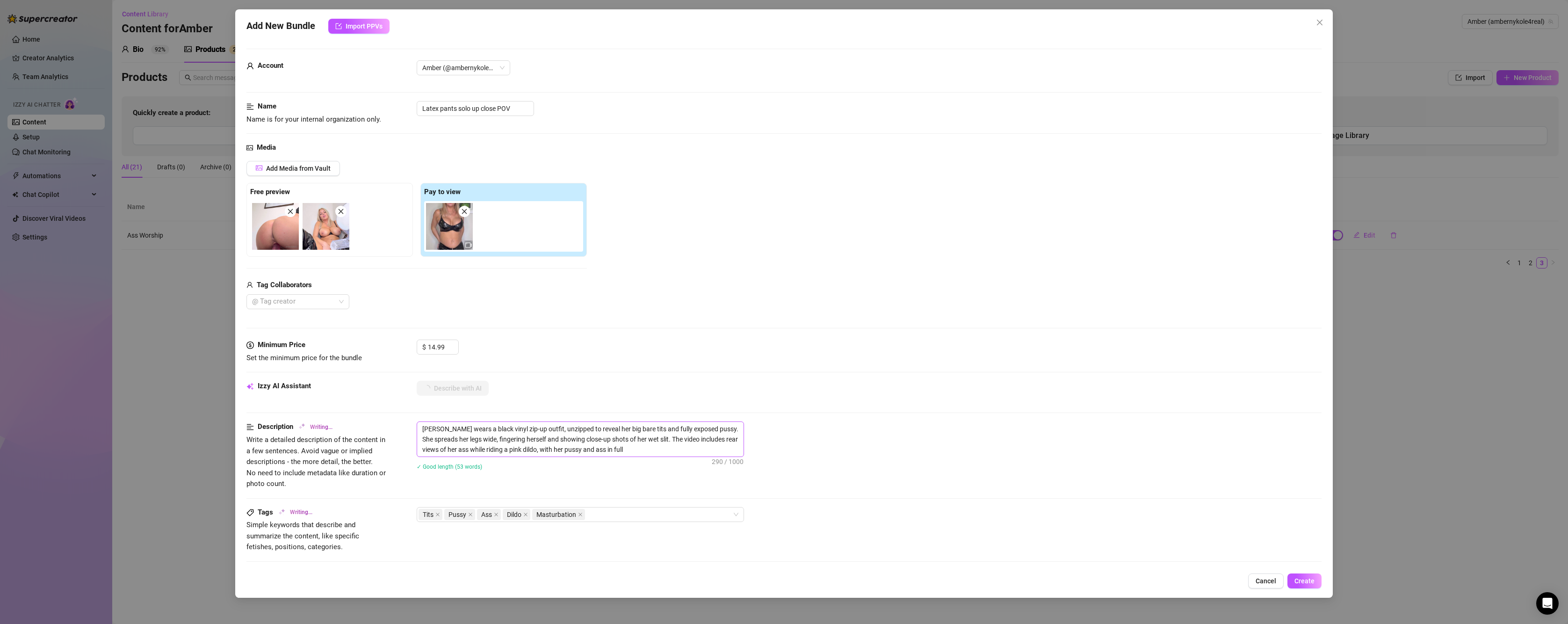
type textarea "[PERSON_NAME] wears a black vinyl zip-up outfit, unzipped to reveal her big bar…"
click at [655, 452] on textarea "[PERSON_NAME] wears a black vinyl zip-up outfit, unzipped to reveal her big bar…" at bounding box center [580, 438] width 326 height 35
type textarea "[PERSON_NAME] wears a black vinyl zip-up outfit, unzipped to reveal her big bar…"
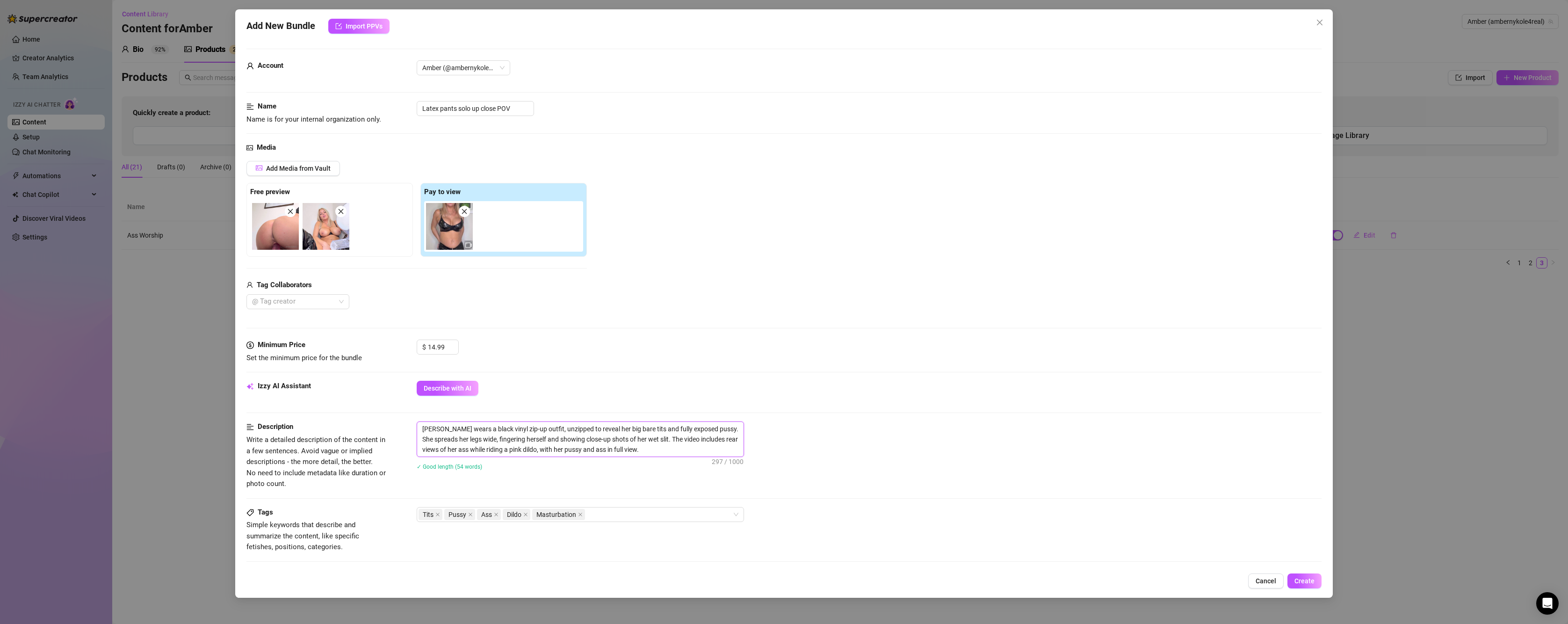
type textarea "[PERSON_NAME] wears a black vinyl zip-up outfit, unzipped to reveal her big bar…"
drag, startPoint x: 536, startPoint y: 428, endPoint x: 519, endPoint y: 423, distance: 17.7
click at [519, 423] on textarea "[PERSON_NAME] wears a black vinyl zip-up outfit, unzipped to reveal her big bar…" at bounding box center [580, 438] width 326 height 35
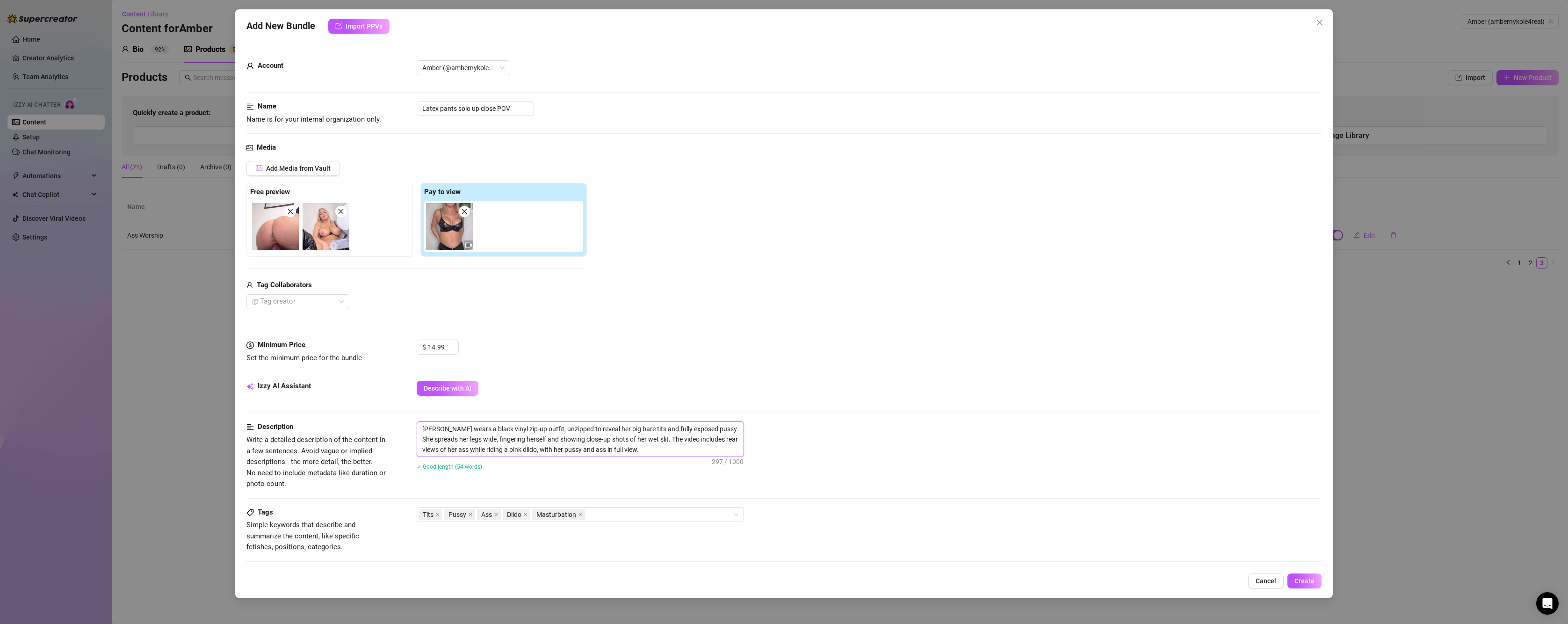
type textarea "[PERSON_NAME] wears a black vinyl zip-up p unzipped to reveal her big bare tits…"
type textarea "[PERSON_NAME] wears a black vinyl zip-up pa unzipped to reveal her big bare tit…"
type textarea "[PERSON_NAME] wears a black vinyl zip-up pan unzipped to reveal her big bare ti…"
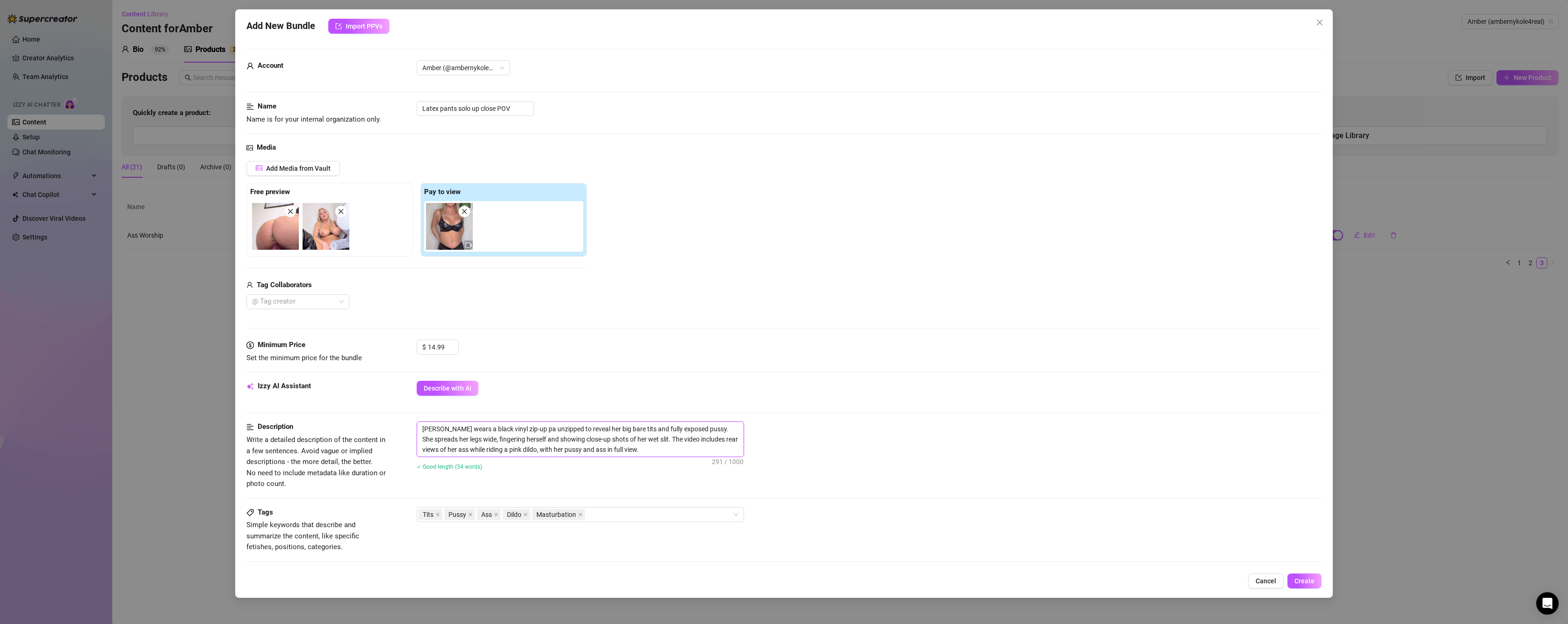
type textarea "[PERSON_NAME] wears a black vinyl zip-up pan unzipped to reveal her big bare ti…"
type textarea "[PERSON_NAME] wears a black vinyl zip-up pant unzipped to reveal her big bare t…"
type textarea "[PERSON_NAME] wears a black vinyl zip-up pants unzipped to reveal her big bare …"
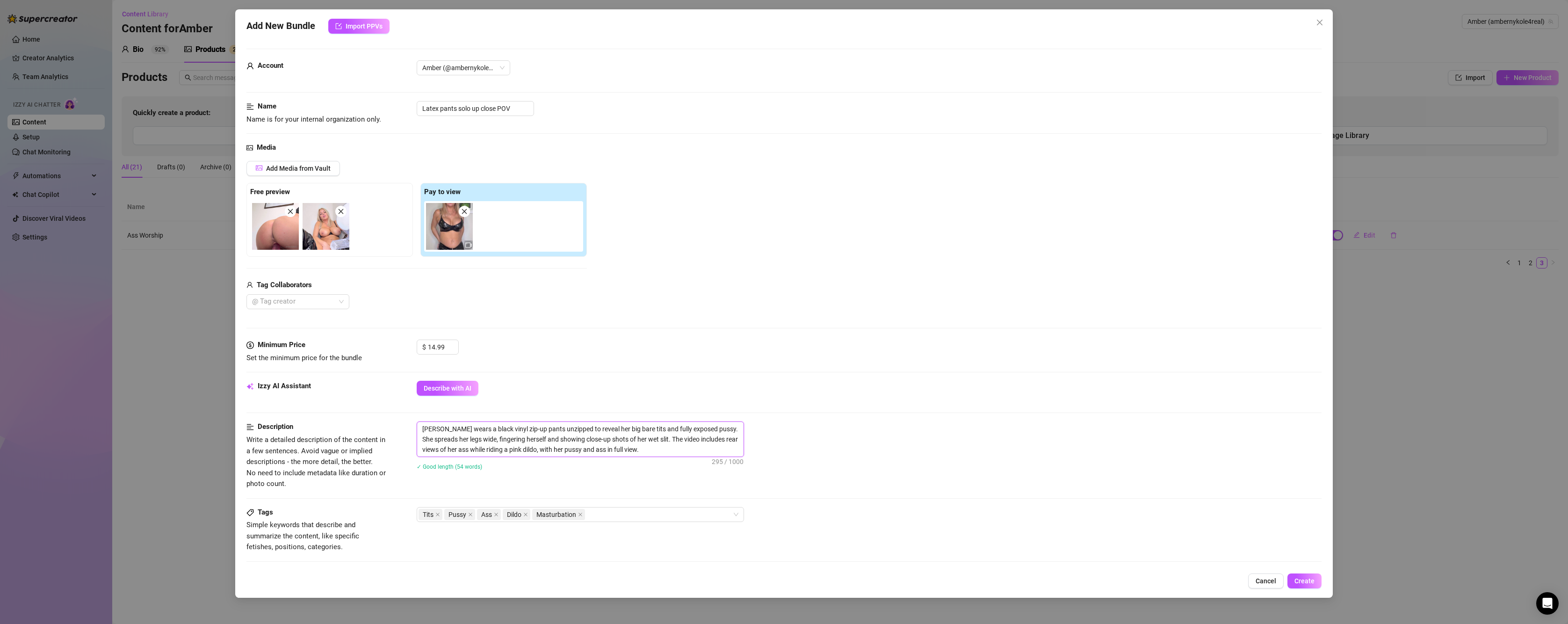
drag, startPoint x: 498, startPoint y: 425, endPoint x: 485, endPoint y: 421, distance: 13.6
click at [485, 421] on textarea "[PERSON_NAME] wears a black vinyl zip-up pants unzipped to reveal her big bare …" at bounding box center [580, 438] width 326 height 35
type textarea "[PERSON_NAME] wears a black l zip-up pants unzipped to reveal her big bare tits…"
type textarea "[PERSON_NAME] wears a black la zip-up pants unzipped to reveal her big bare tit…"
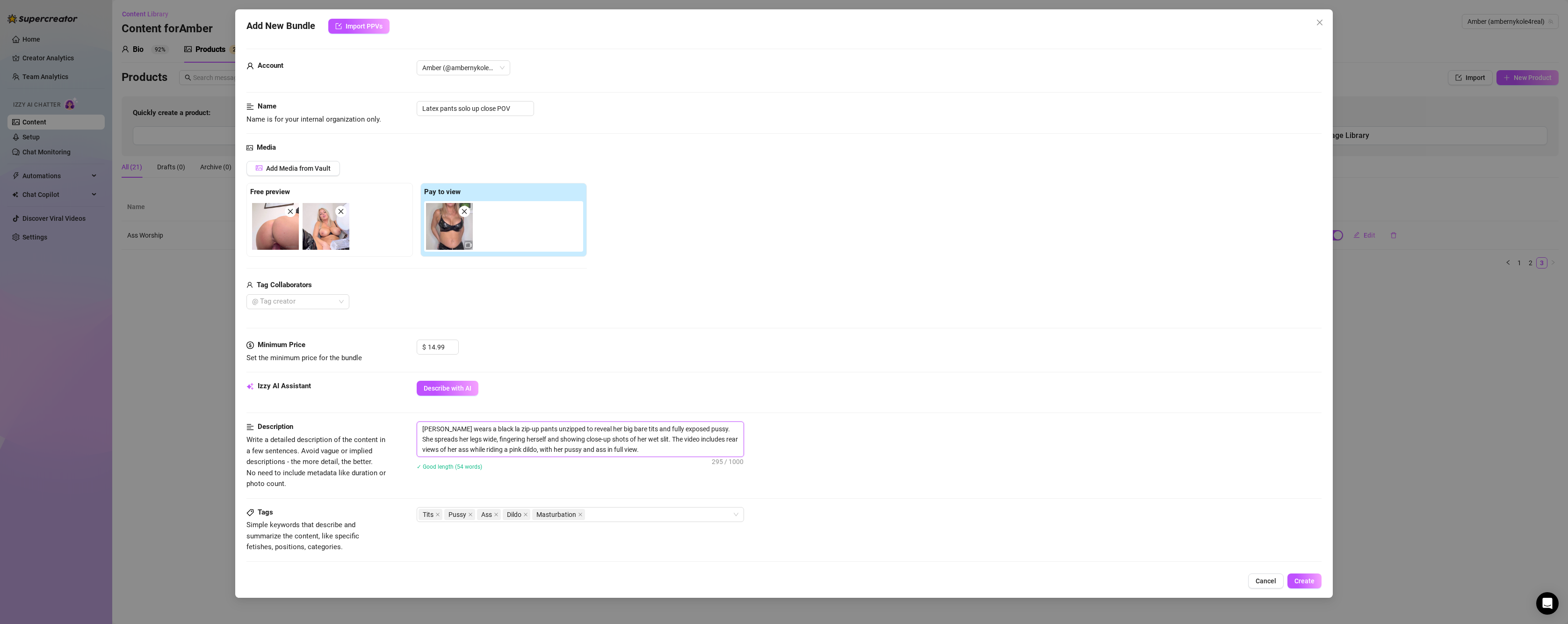
type textarea "[PERSON_NAME] wears a black lat zip-up pants unzipped to reveal her big bare ti…"
type textarea "[PERSON_NAME] wears a black late zip-up pants unzipped to reveal her big bare t…"
type textarea "[PERSON_NAME] wears a black latex zip-up pants unzipped to reveal her big bare …"
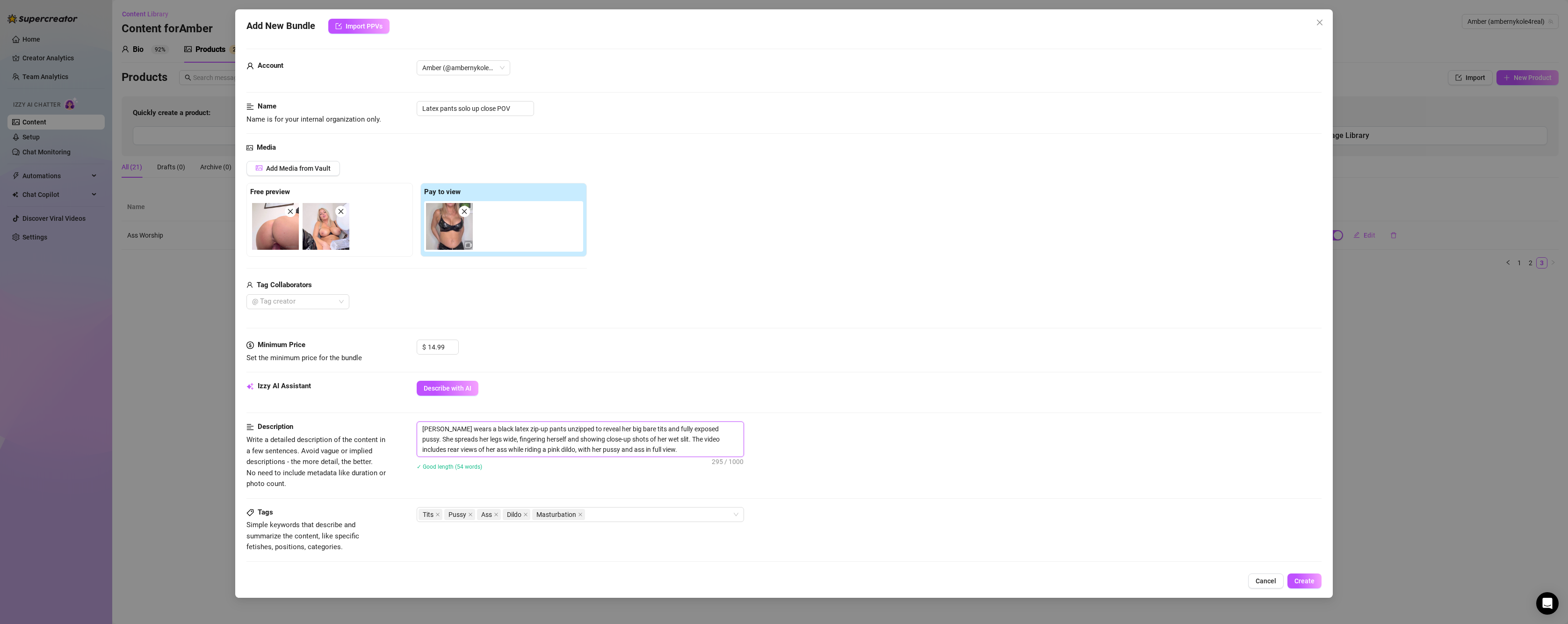
click at [649, 450] on textarea "[PERSON_NAME] wears a black latex zip-up pants unzipped to reveal her big bare …" at bounding box center [580, 438] width 326 height 35
type textarea "[PERSON_NAME] wears a black latex zip-up pants unzipped to reveal her big bare …"
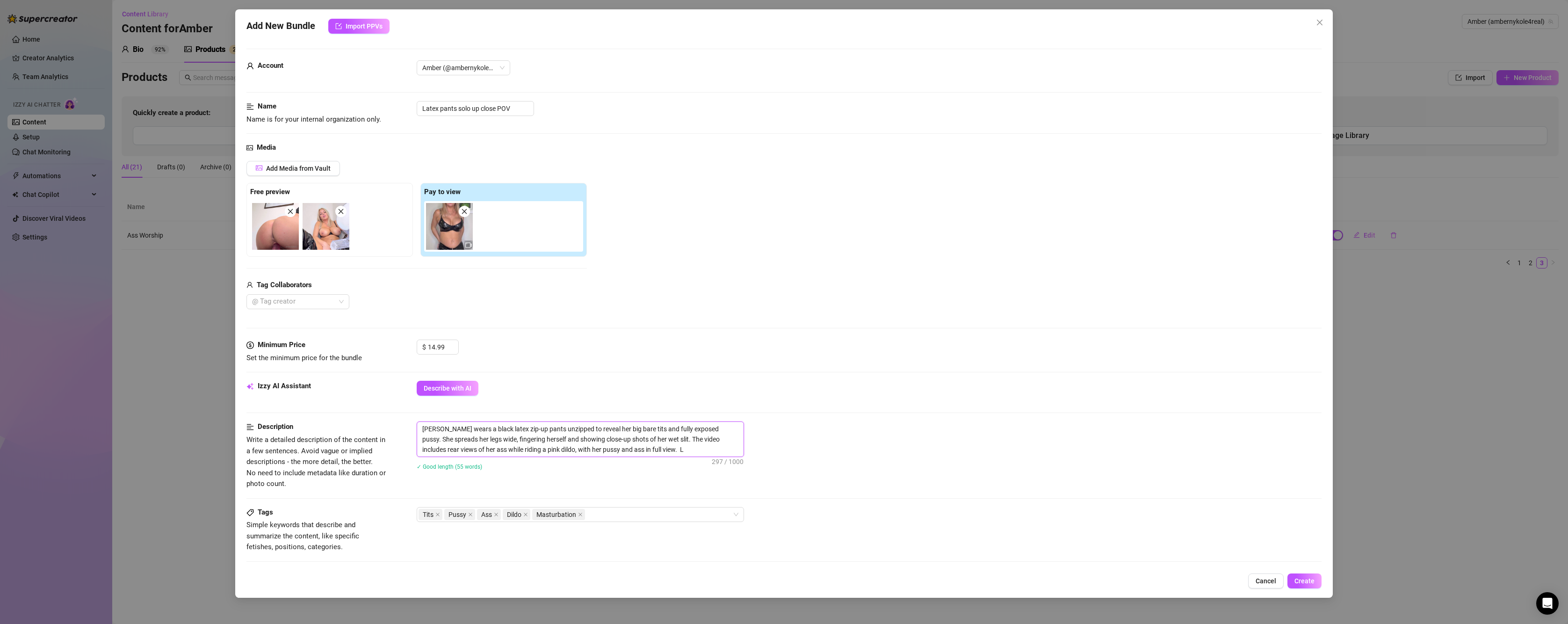
type textarea "[PERSON_NAME] wears a black latex zip-up pants unzipped to reveal her big bare …"
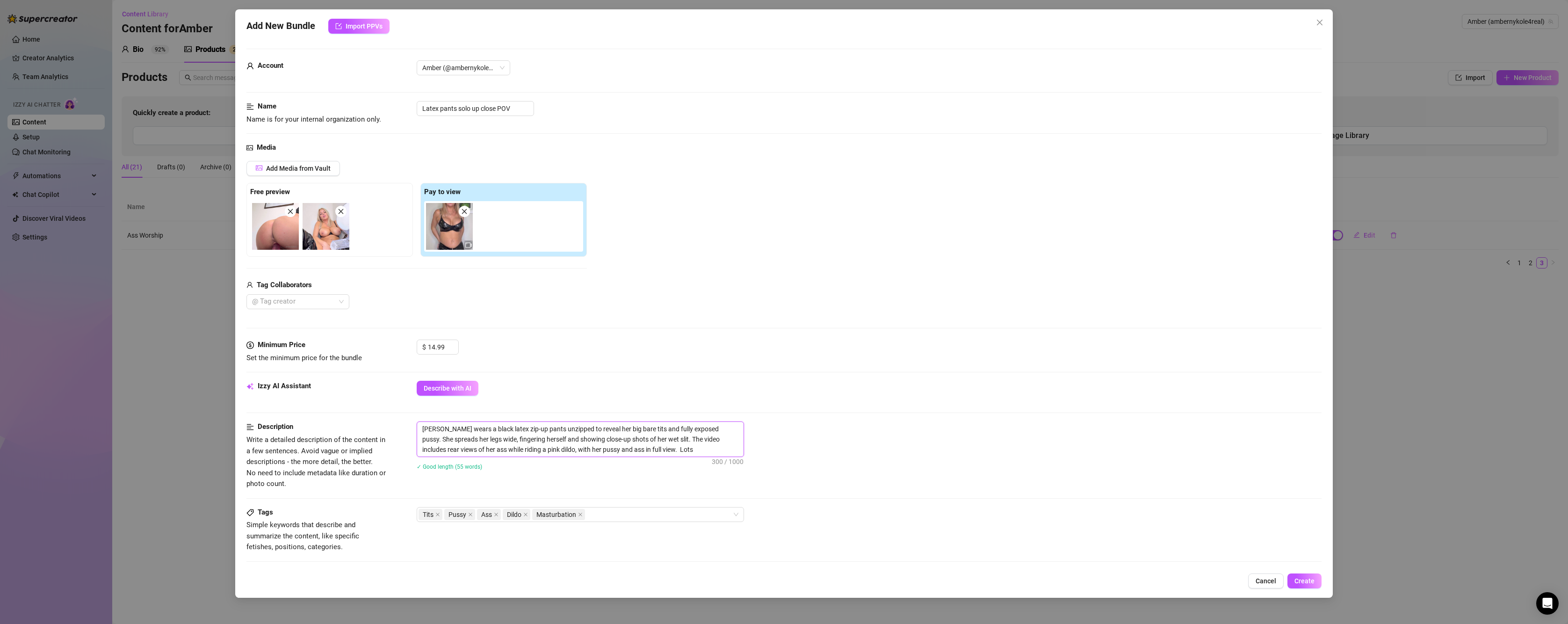
type textarea "[PERSON_NAME] wears a black latex zip-up pants unzipped to reveal her big bare …"
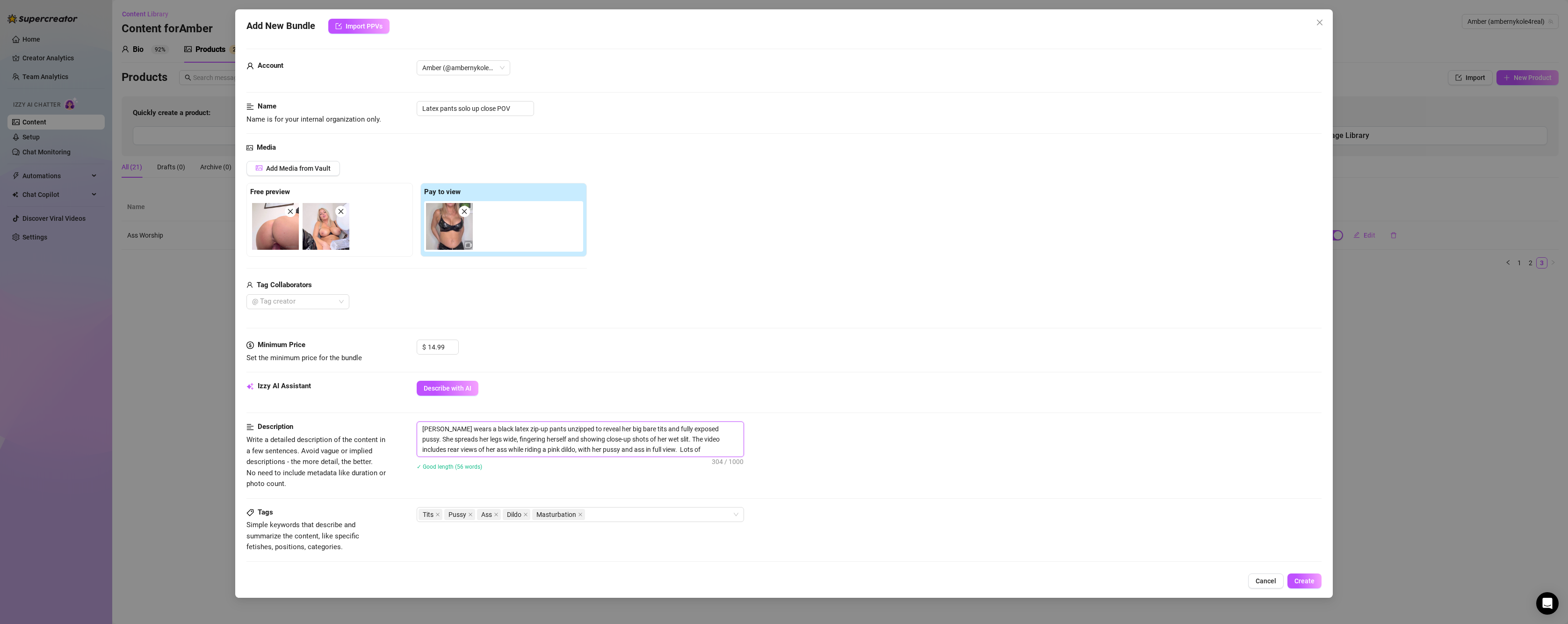
type textarea "[PERSON_NAME] wears a black latex zip-up pants unzipped to reveal her big bare …"
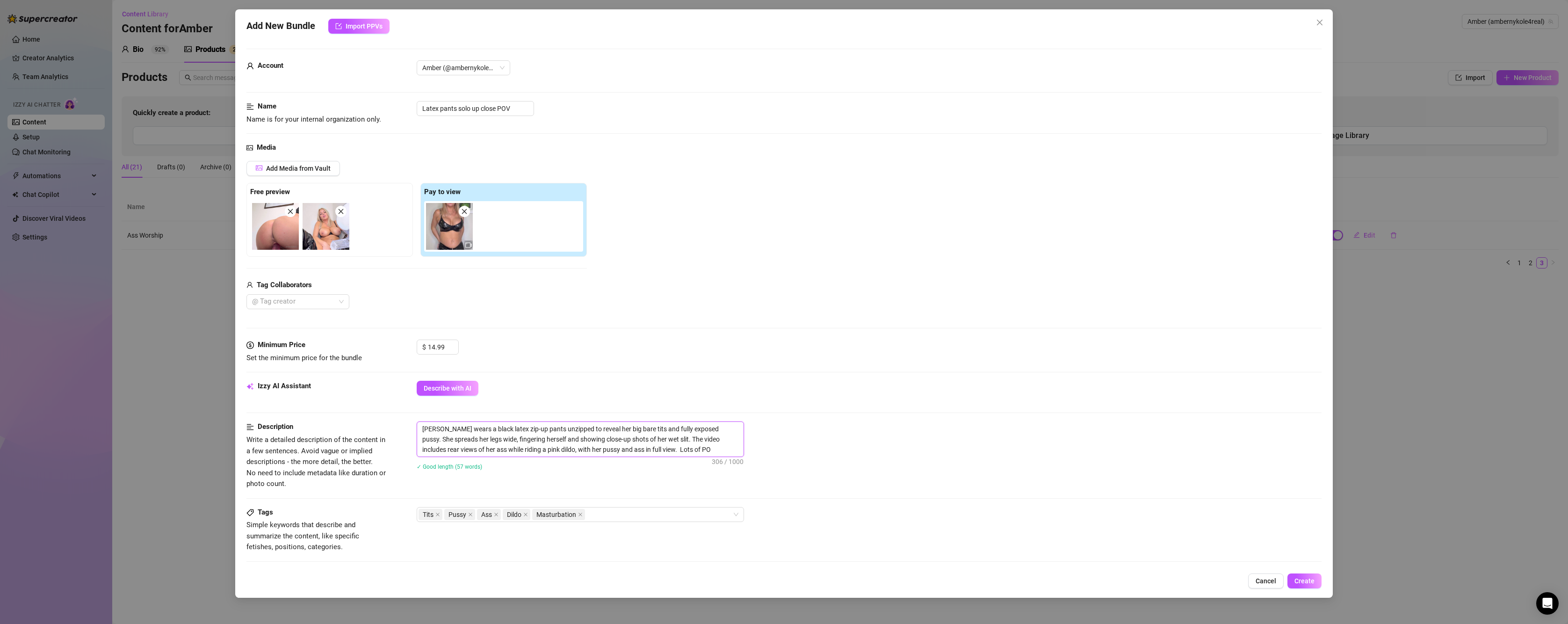
type textarea "[PERSON_NAME] wears a black latex zip-up pants unzipped to reveal her big bare …"
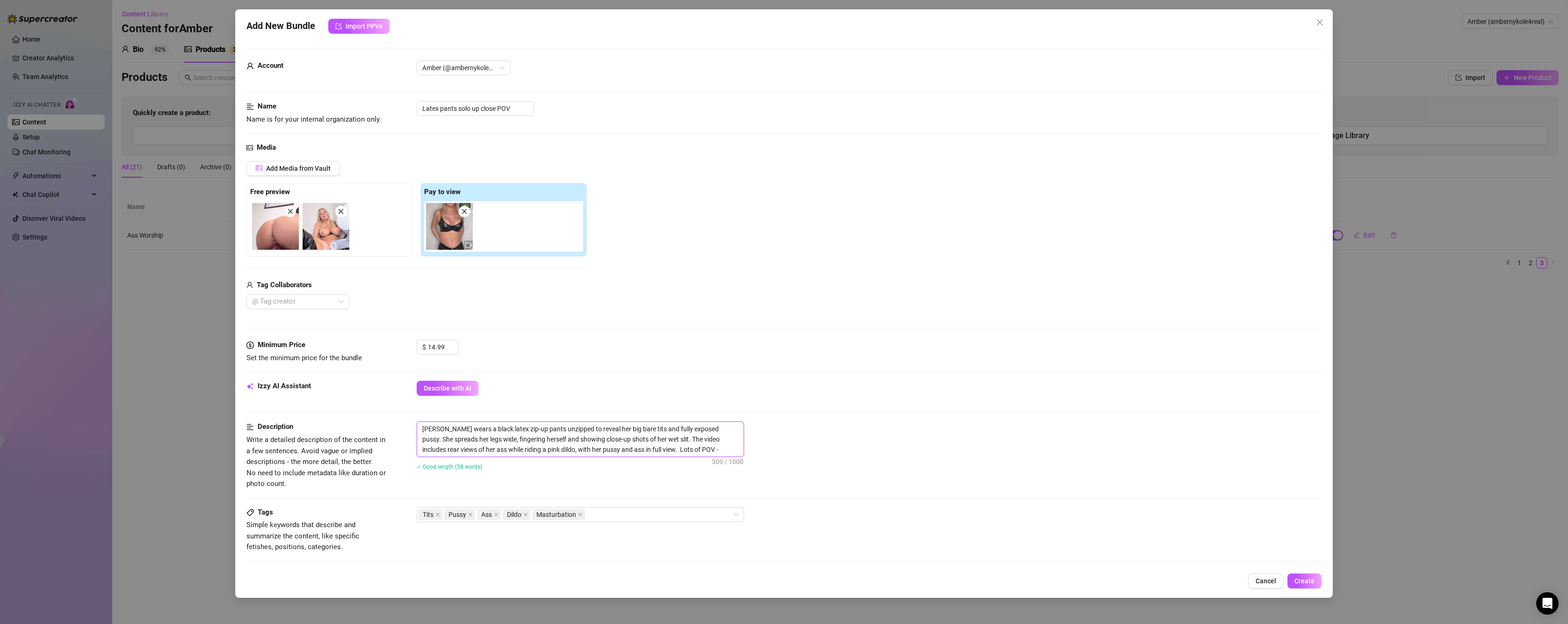
type textarea "[PERSON_NAME] wears a black latex zip-up pants unzipped to reveal her big bare …"
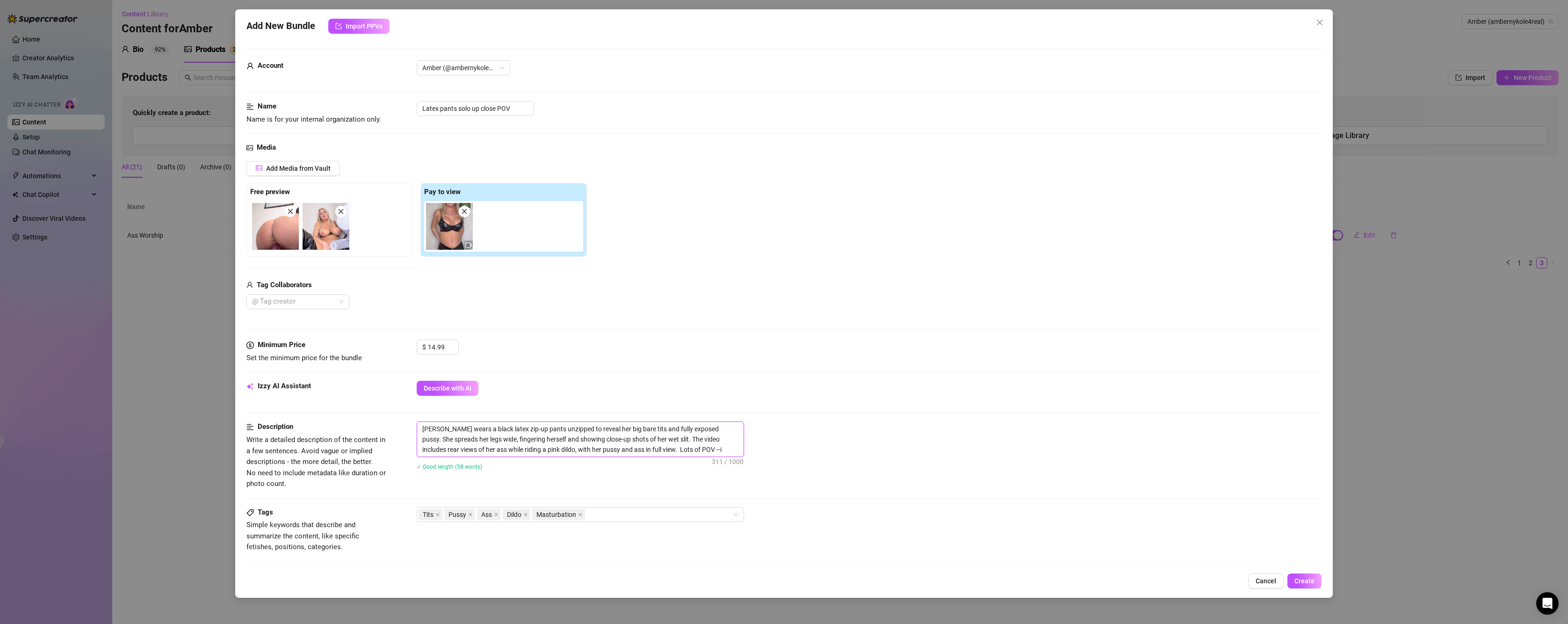
type textarea "[PERSON_NAME] wears a black latex zip-up pants unzipped to reveal her big bare …"
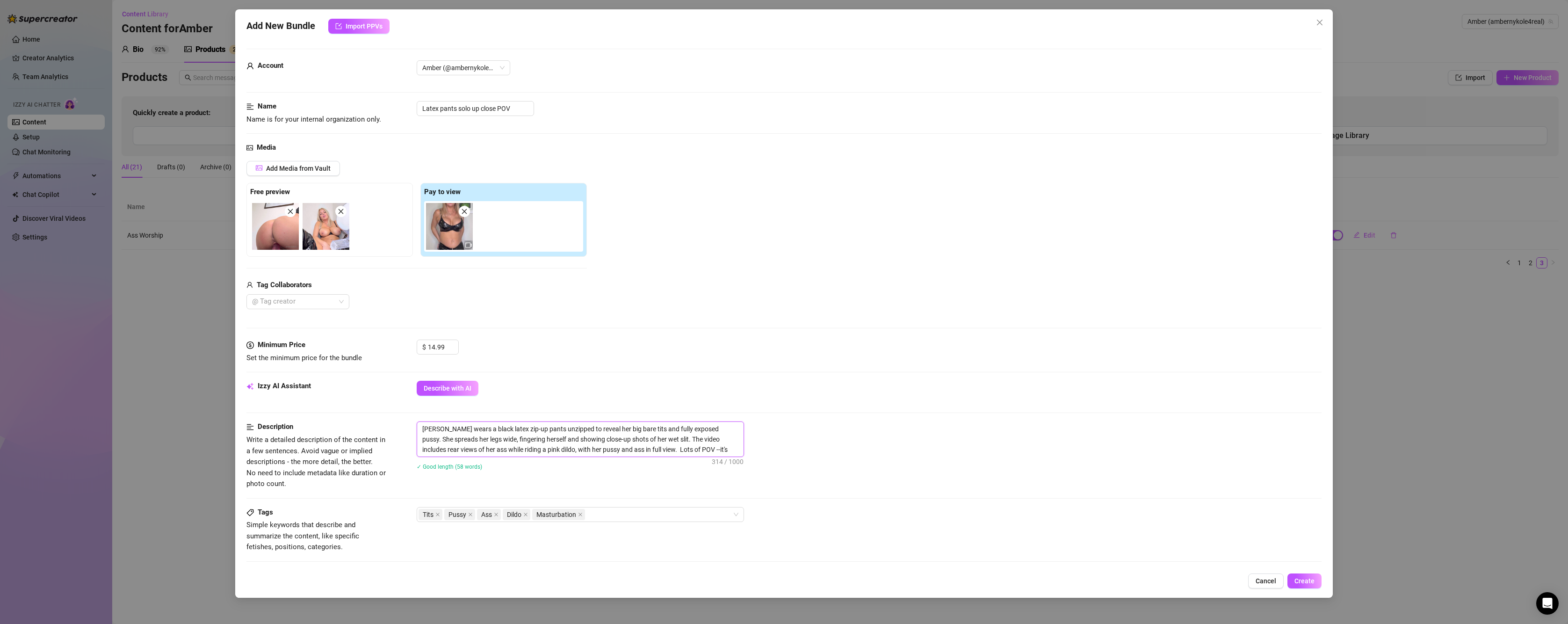
type textarea "[PERSON_NAME] wears a black latex zip-up pants unzipped to reveal her big bare …"
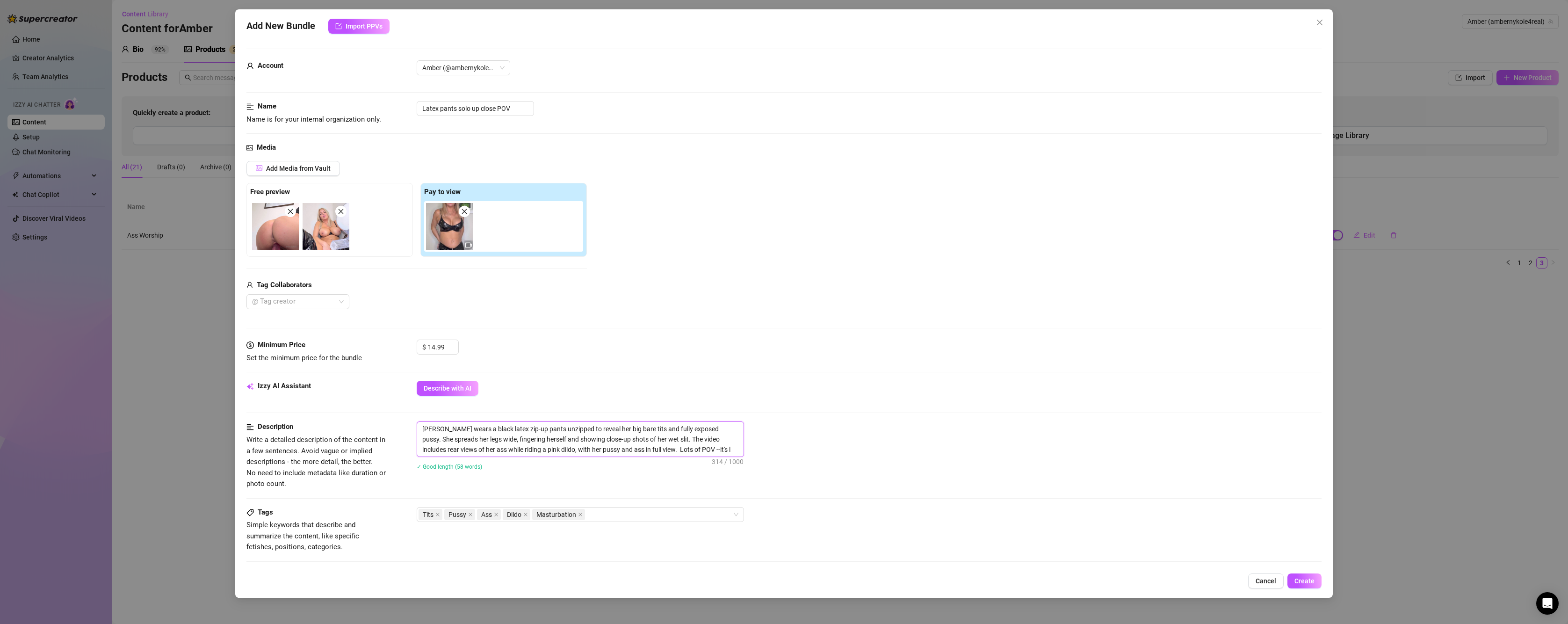
type textarea "[PERSON_NAME] wears a black latex zip-up pants unzipped to reveal her big bare …"
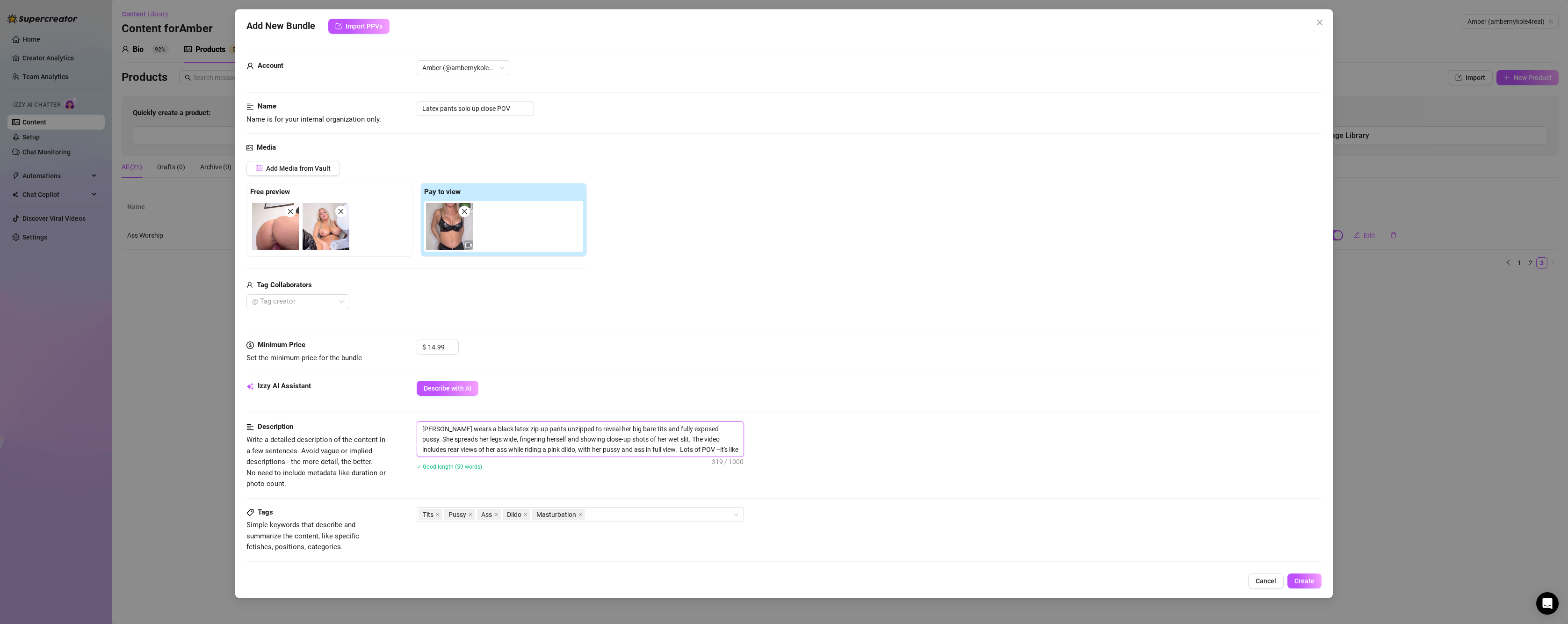
type textarea "[PERSON_NAME] wears a black latex zip-up pants unzipped to reveal her big bare …"
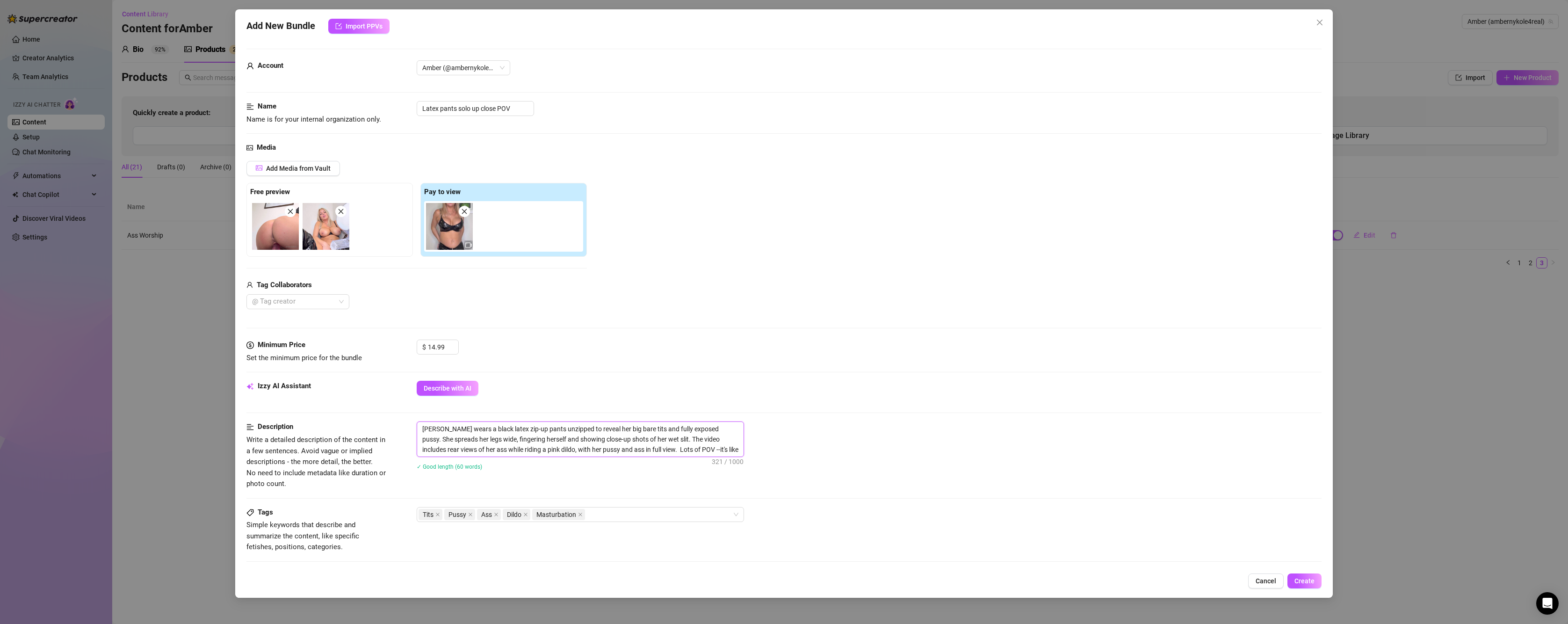
type textarea "[PERSON_NAME] wears a black latex zip-up pants unzipped to reveal her big bare …"
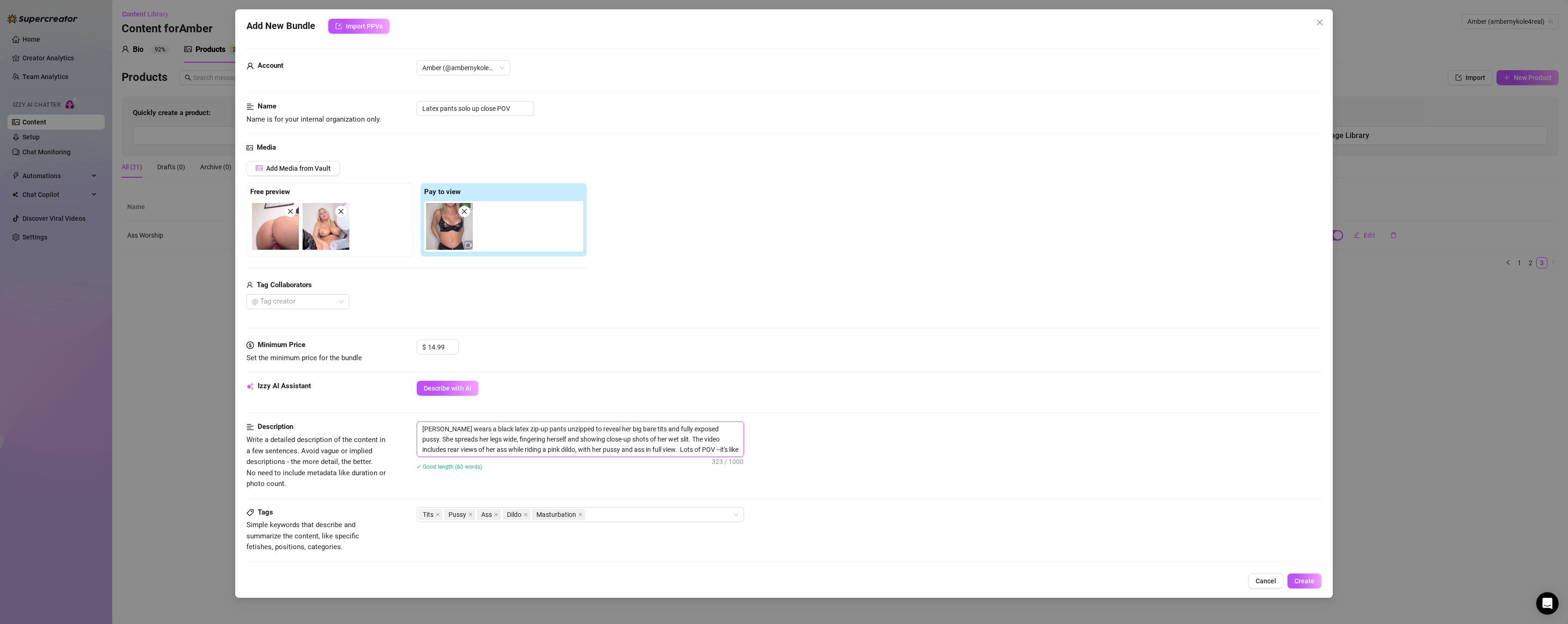
type textarea "[PERSON_NAME] wears a black latex zip-up pants unzipped to reveal her big bare …"
click at [524, 450] on textarea "[PERSON_NAME] wears a black latex zip-up pants unzipped to reveal her big bare …" at bounding box center [580, 444] width 326 height 45
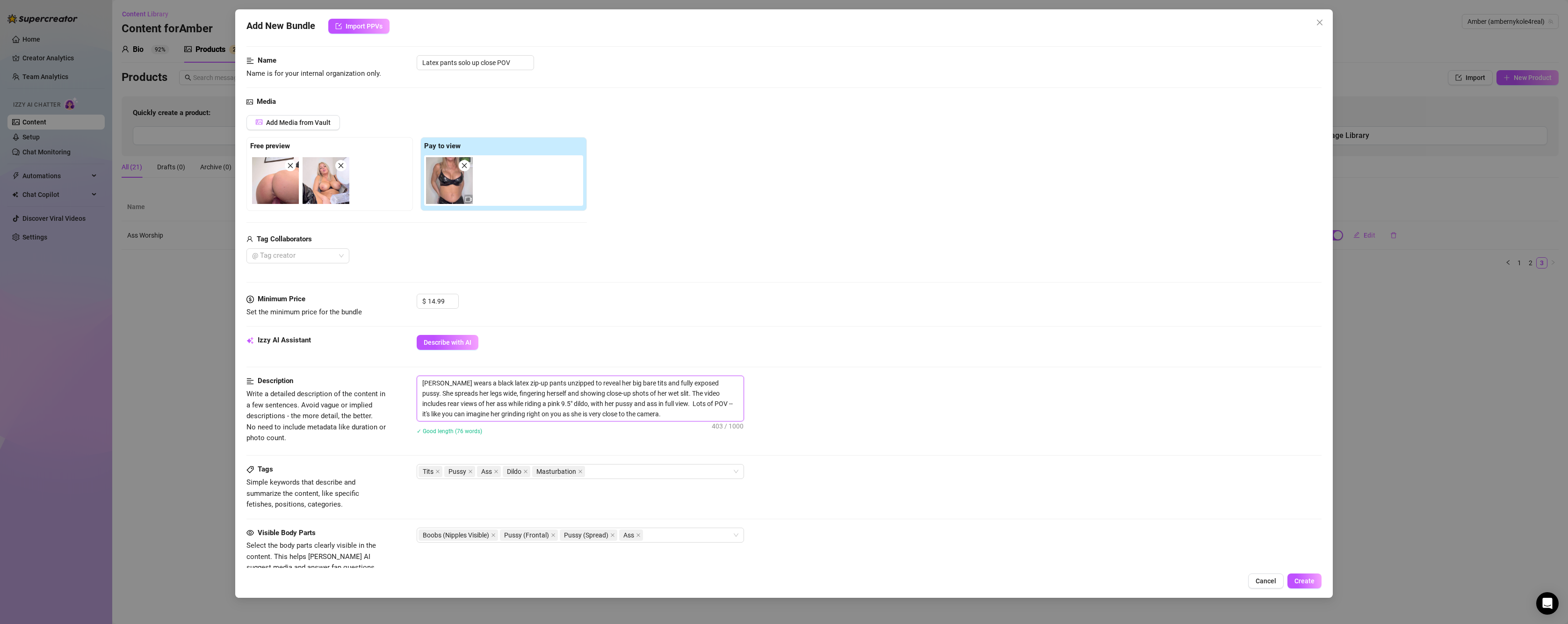
scroll to position [140, 0]
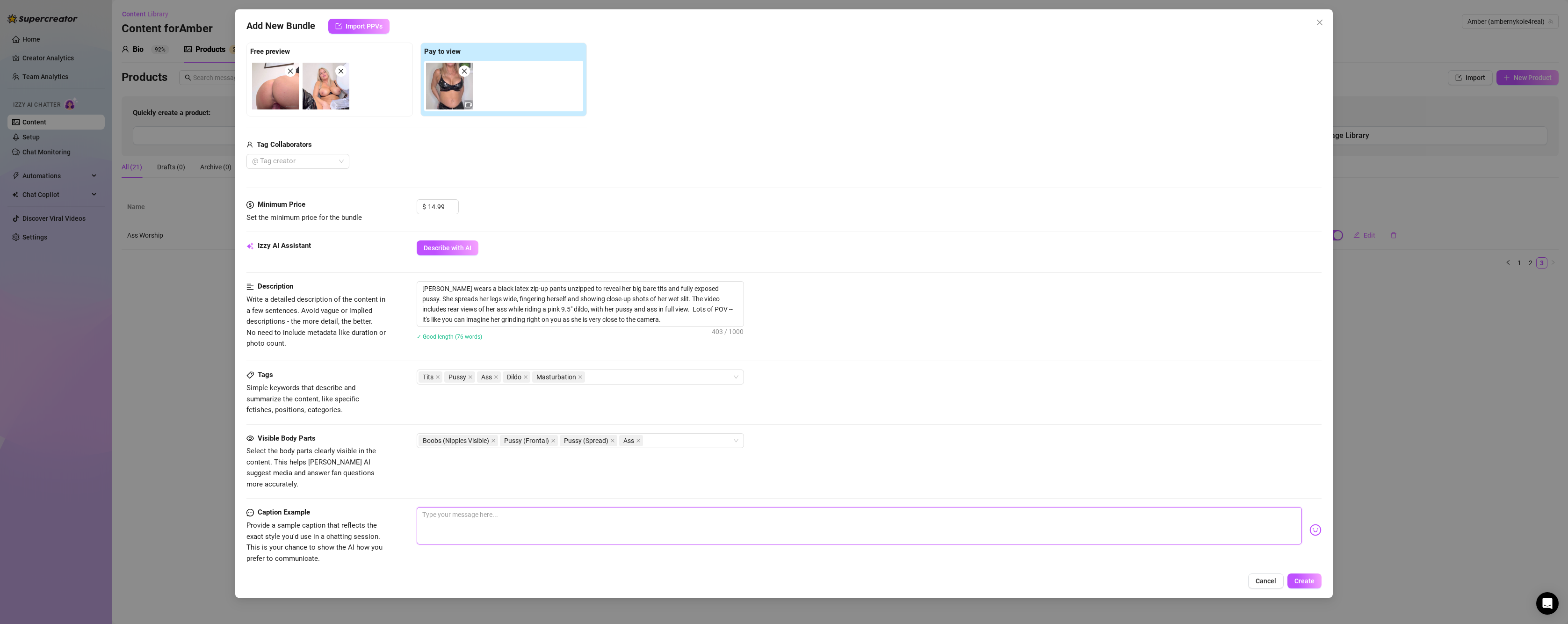
click at [619, 516] on textarea at bounding box center [859, 525] width 885 height 38
click at [1309, 524] on img at bounding box center [1315, 530] width 13 height 13
click at [1299, 524] on div "Latex. 9 inches. Up close, wet and slippery just for you" at bounding box center [869, 529] width 905 height 46
click at [1309, 524] on img at bounding box center [1315, 530] width 13 height 13
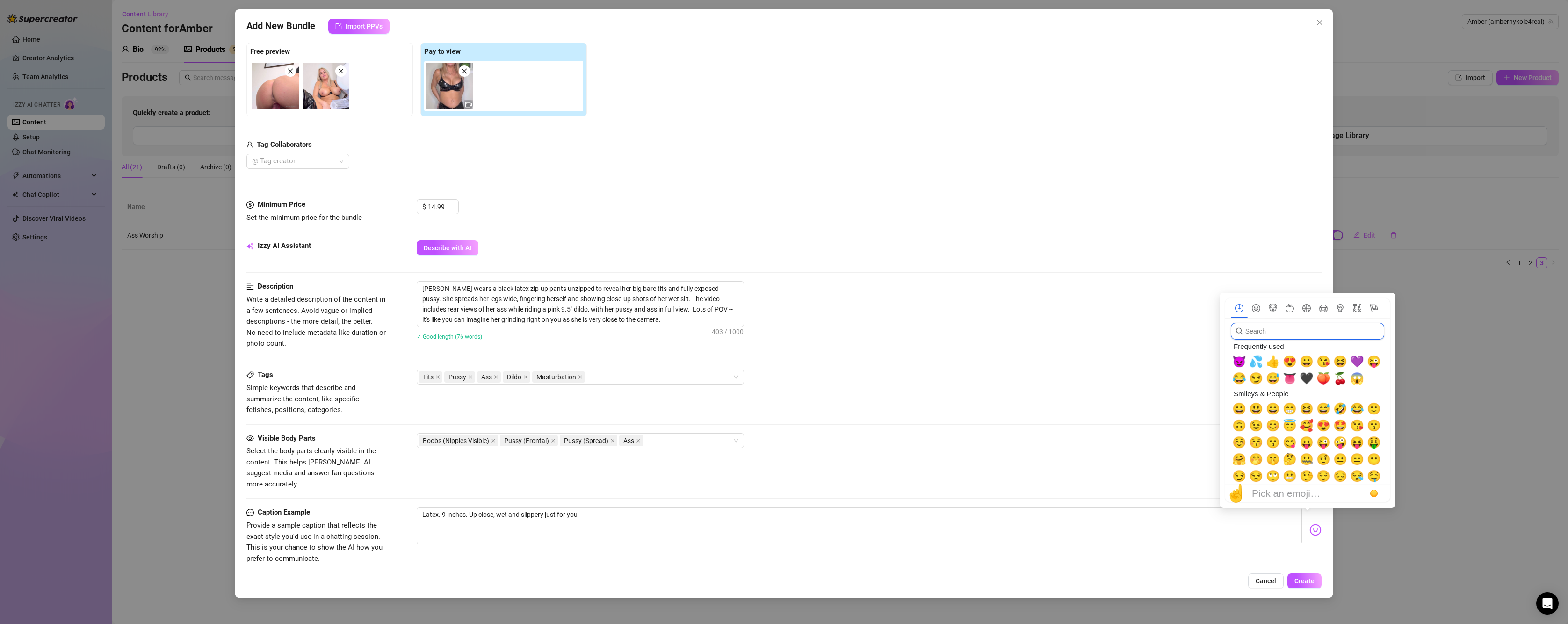
click at [1290, 332] on input "search" at bounding box center [1307, 331] width 153 height 17
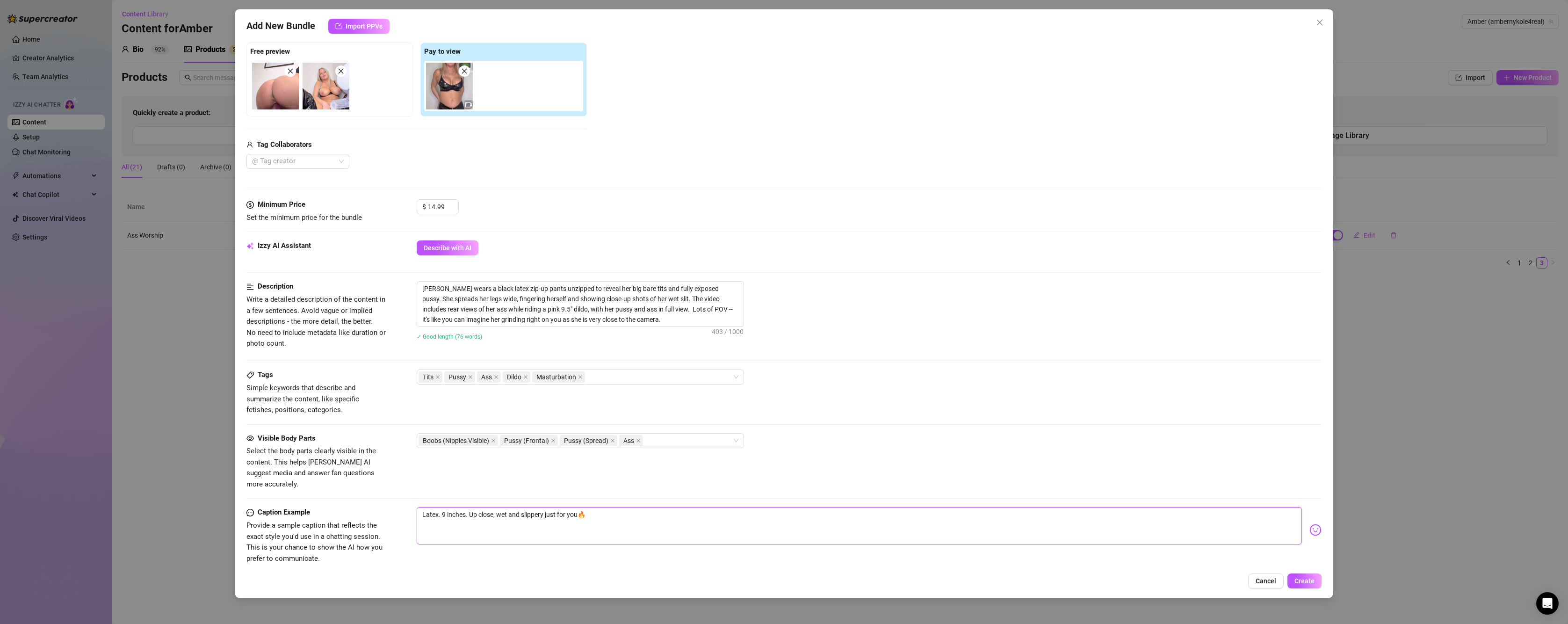
click at [581, 507] on textarea "Latex. 9 inches. Up close, wet and slippery just for you🔥" at bounding box center [859, 525] width 885 height 38
click at [610, 507] on textarea "Latex. 9 inches. Up close, wet and slippery just for you 🔥" at bounding box center [859, 525] width 885 height 38
drag, startPoint x: 474, startPoint y: 487, endPoint x: 324, endPoint y: 469, distance: 151.1
click at [324, 469] on form "Account Amber (@ambernykole4real) Name Name is for your internal organization o…" at bounding box center [784, 302] width 1075 height 788
click at [1302, 525] on div "mmm, I can still feel how tight my latex pants were when I peeled them mostly o…" at bounding box center [869, 529] width 905 height 46
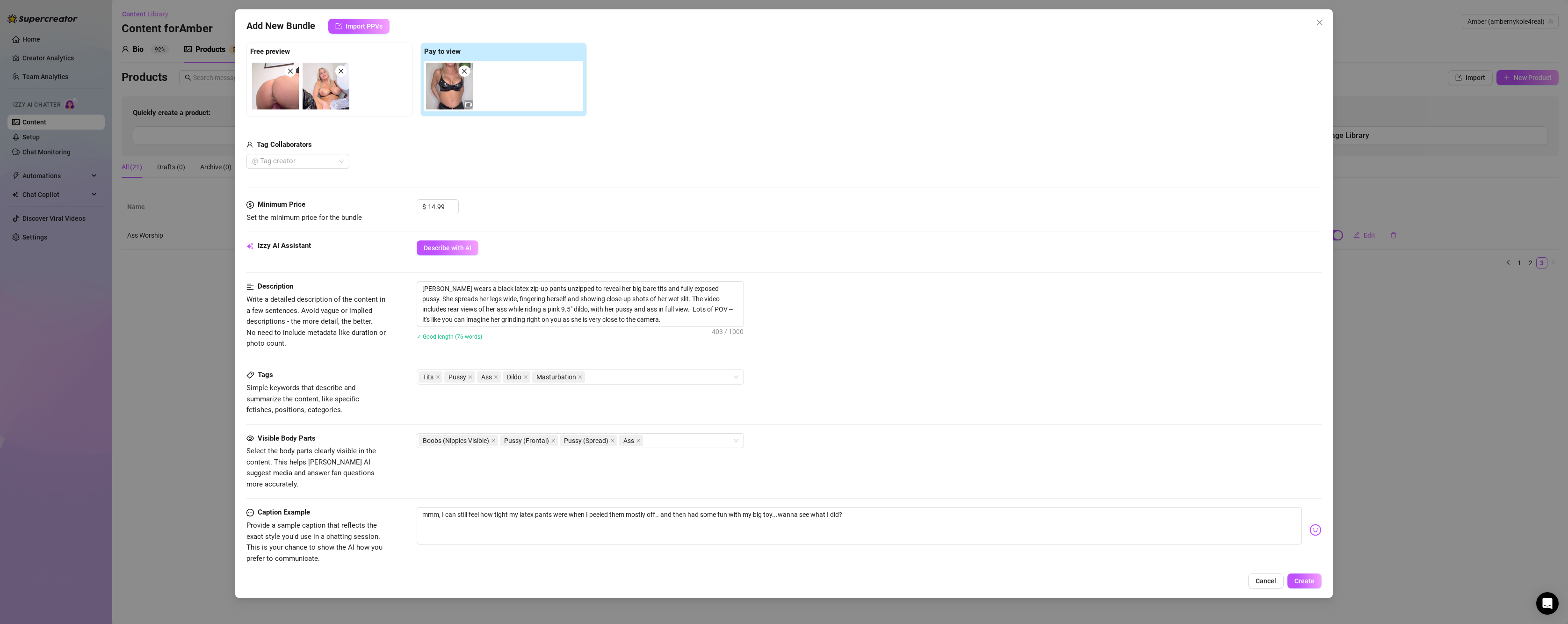
click at [1309, 524] on img at bounding box center [1315, 530] width 13 height 13
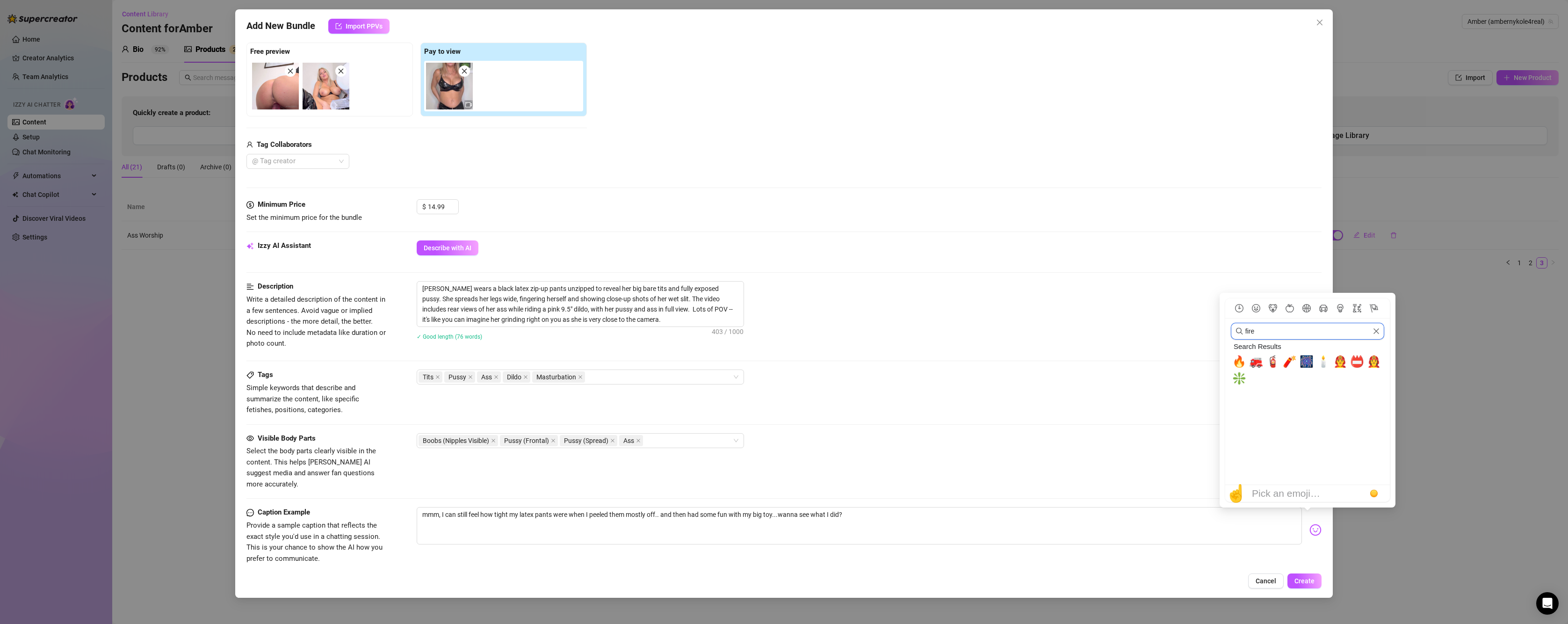
click at [1286, 332] on input "fire" at bounding box center [1307, 331] width 153 height 17
click at [1258, 360] on span "😈" at bounding box center [1256, 361] width 14 height 13
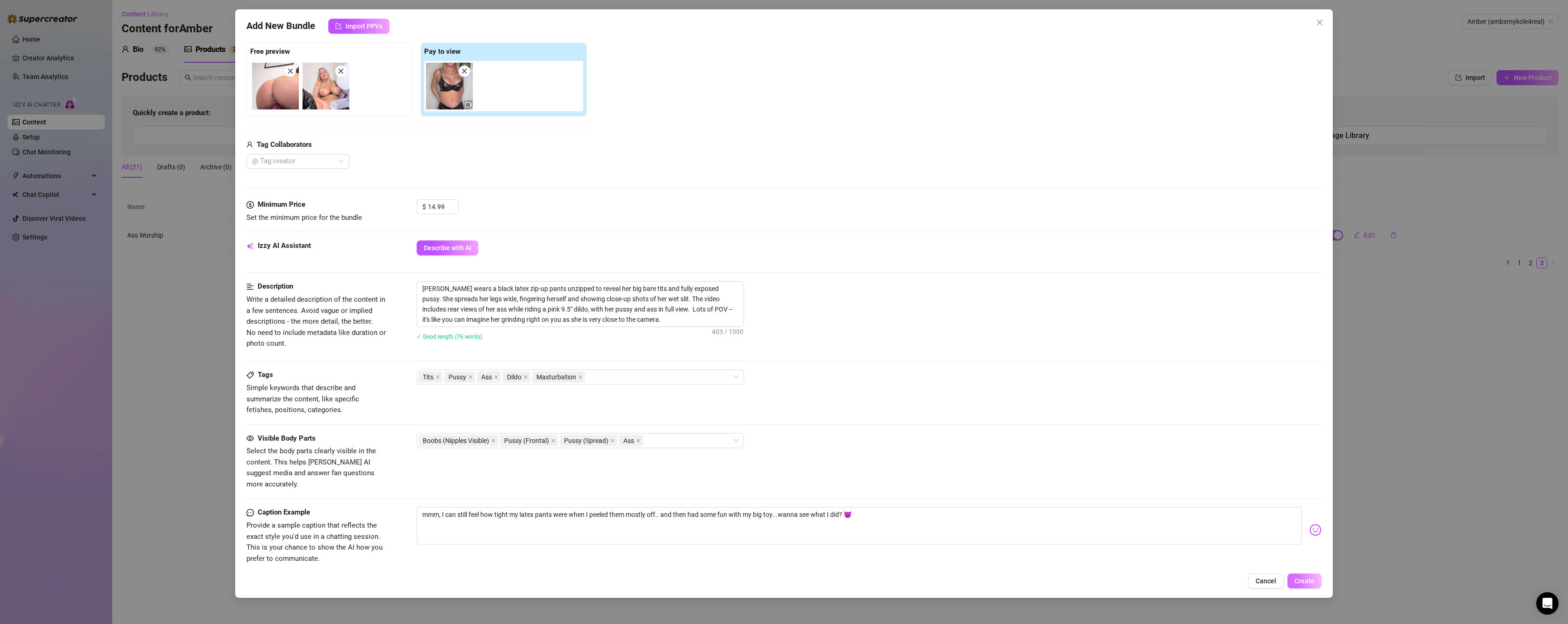
click at [1309, 584] on span "Create" at bounding box center [1304, 581] width 20 height 7
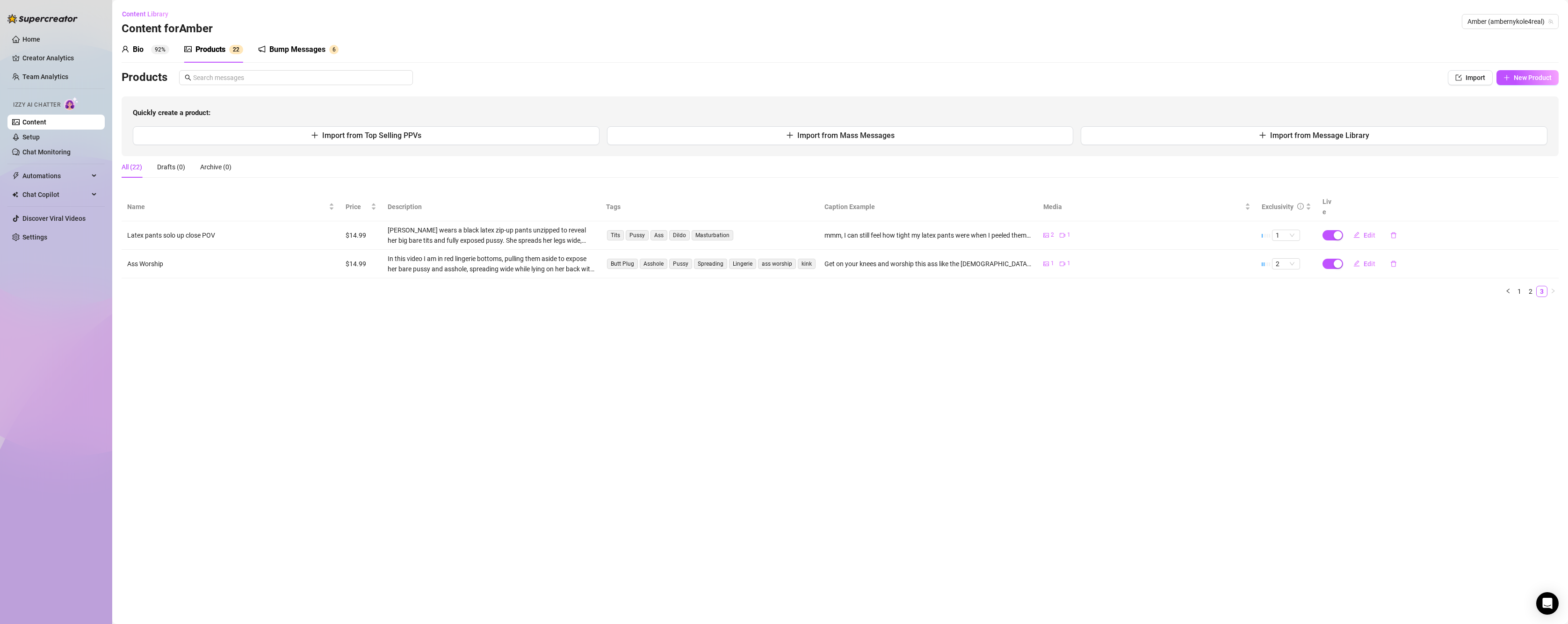
click at [208, 48] on div "Products" at bounding box center [210, 49] width 30 height 12
click at [1530, 286] on link "2" at bounding box center [1529, 290] width 10 height 10
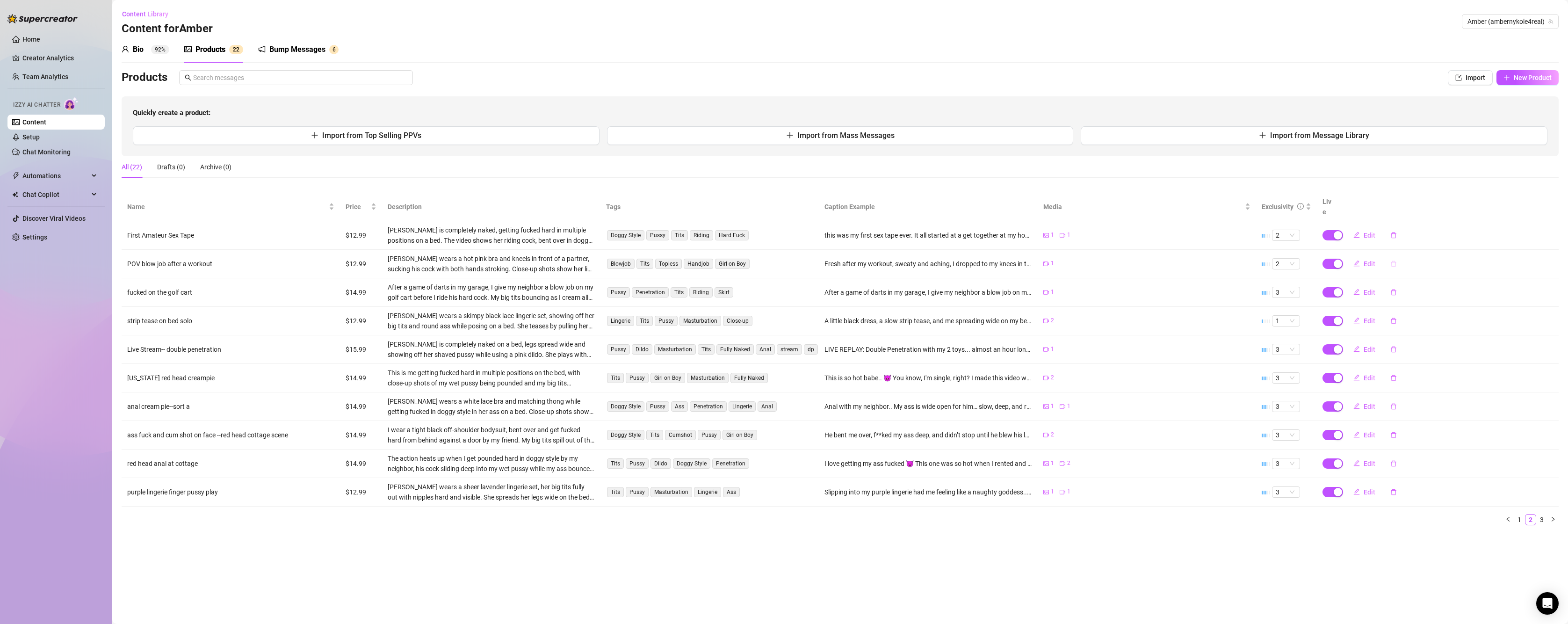
click at [1391, 260] on icon "delete" at bounding box center [1392, 263] width 6 height 6
click at [1454, 232] on span "Yes" at bounding box center [1451, 229] width 12 height 7
